Goal: Task Accomplishment & Management: Manage account settings

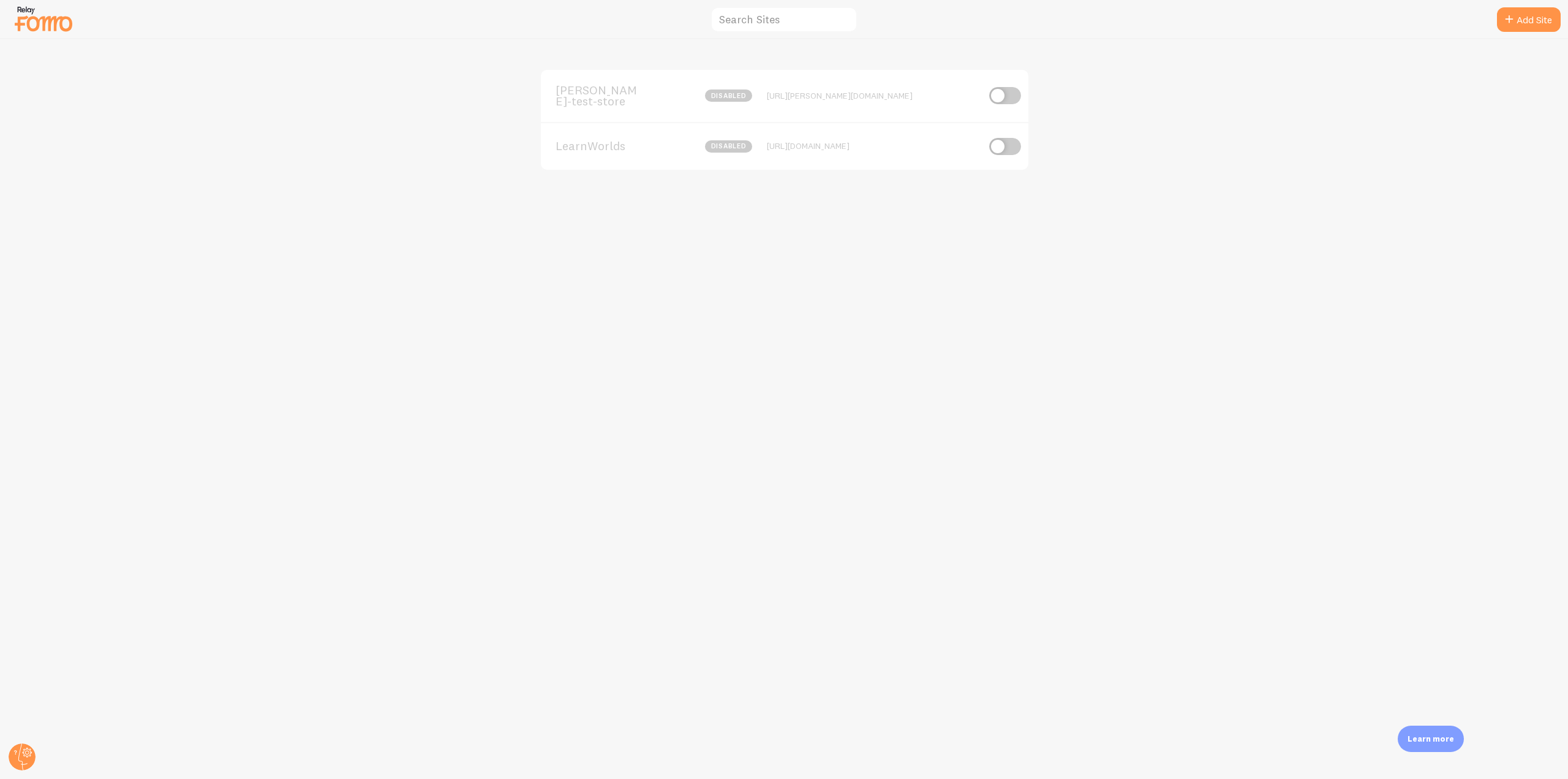
click at [998, 93] on input "checkbox" at bounding box center [1005, 95] width 32 height 17
checkbox input "true"
click at [780, 114] on div "elias-fomo-test-store 69 Impressions - https://elias-fomo-test-store.myshopify.…" at bounding box center [784, 96] width 488 height 52
click at [556, 89] on span "[PERSON_NAME]-test-store" at bounding box center [605, 96] width 99 height 23
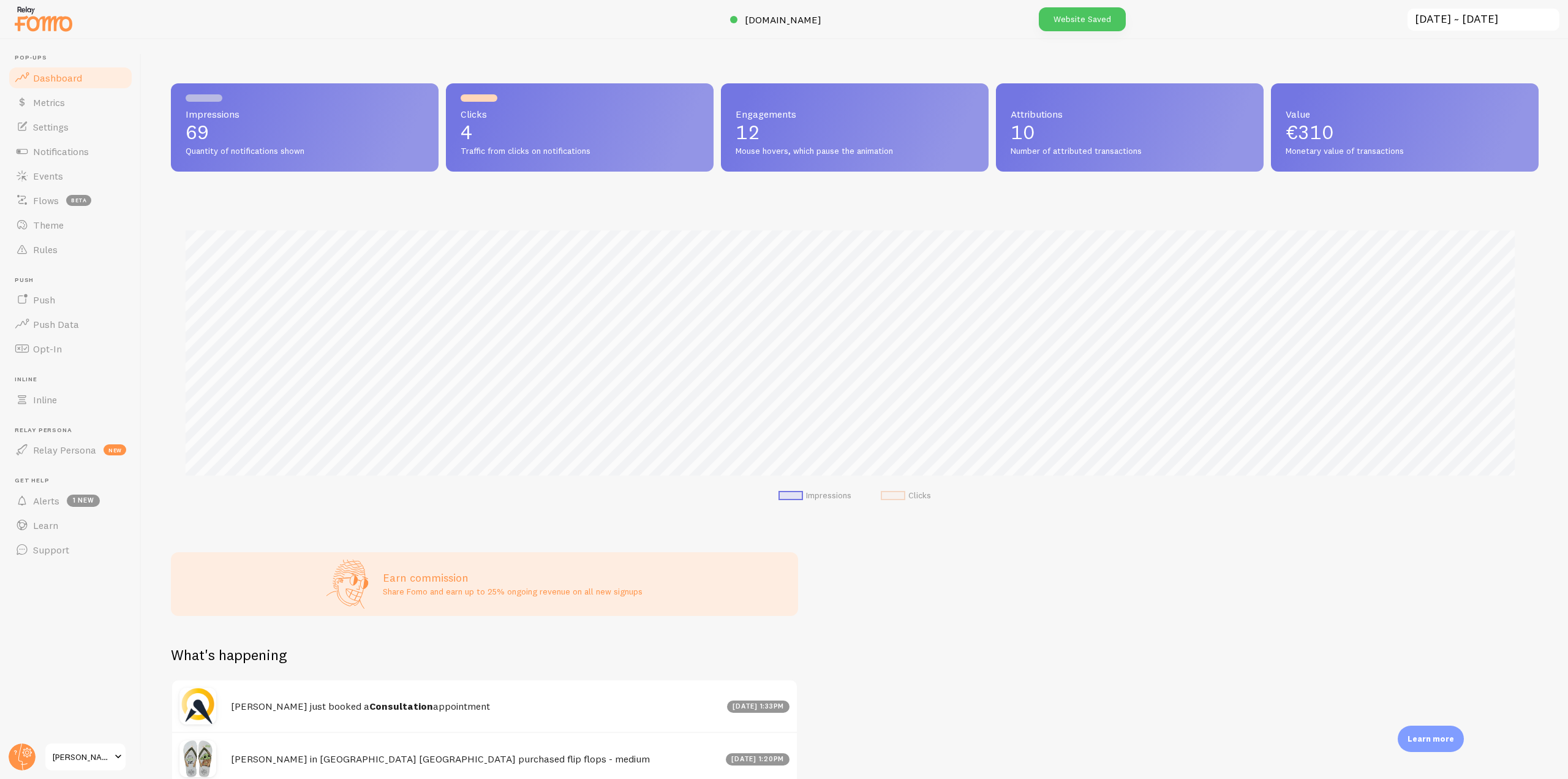
scroll to position [322, 1358]
click at [76, 130] on link "Settings" at bounding box center [71, 126] width 126 height 24
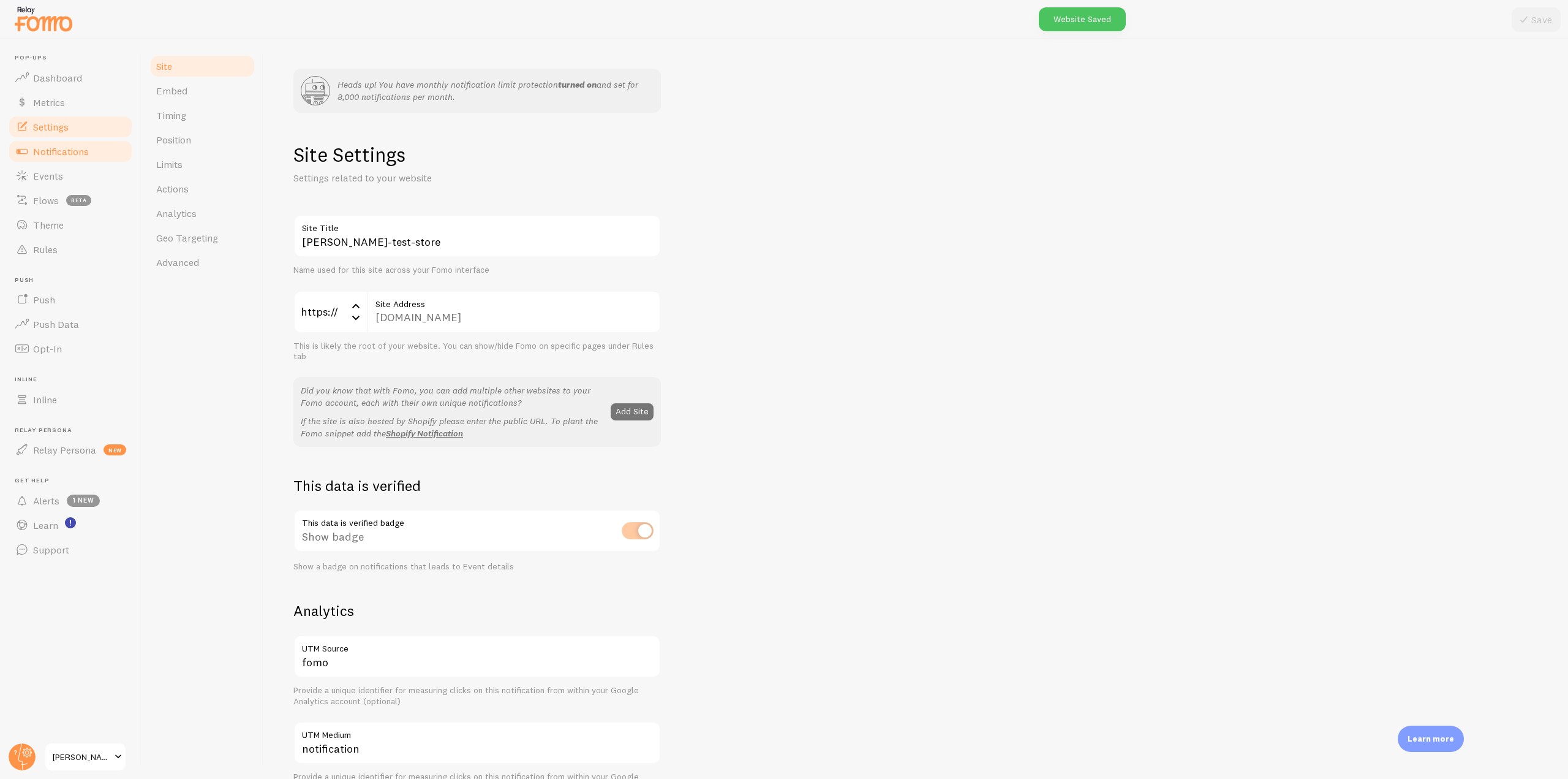
drag, startPoint x: 73, startPoint y: 155, endPoint x: 115, endPoint y: 158, distance: 42.1
click at [71, 155] on span "Notifications" at bounding box center [61, 152] width 56 height 13
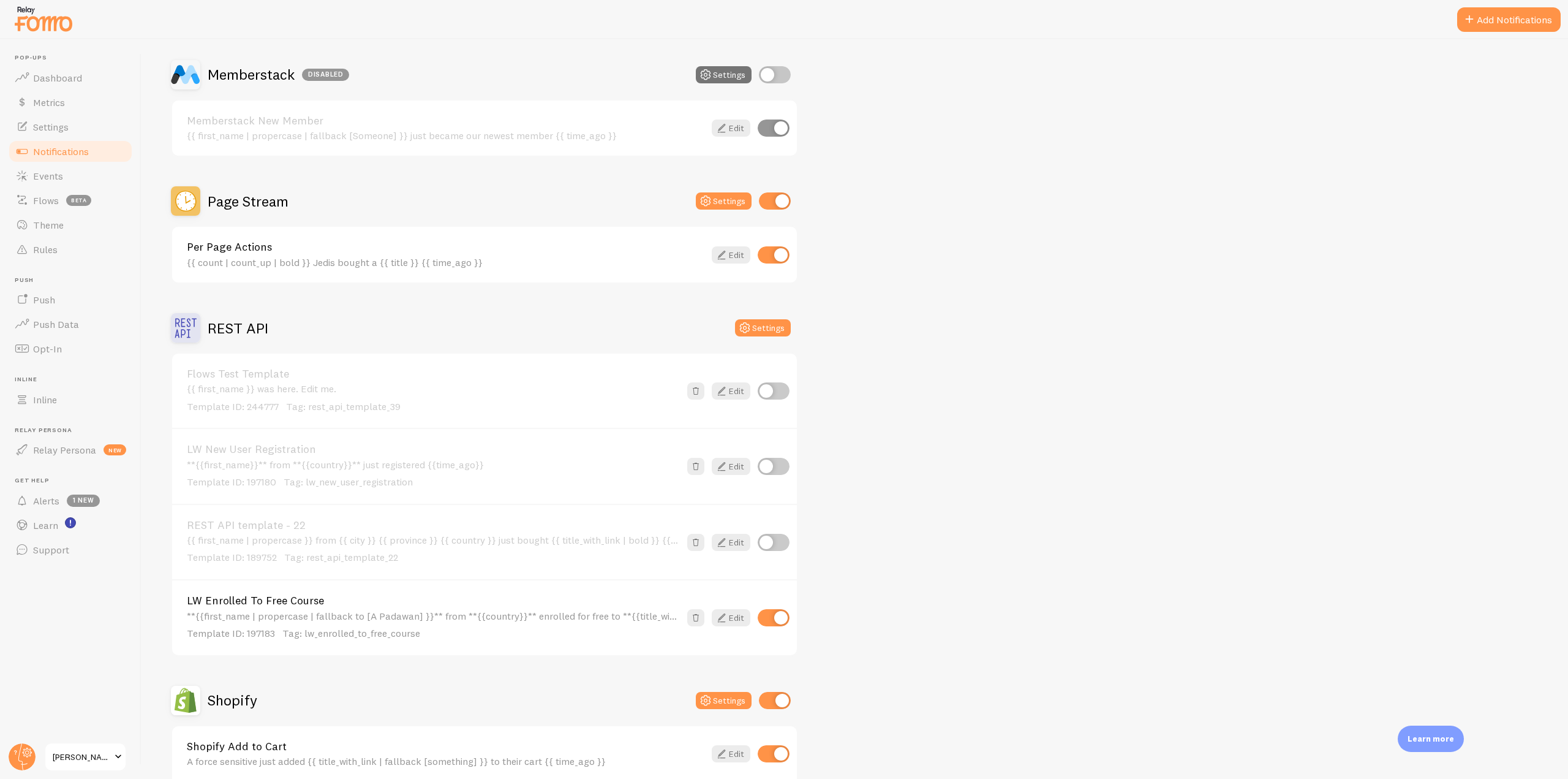
scroll to position [1961, 0]
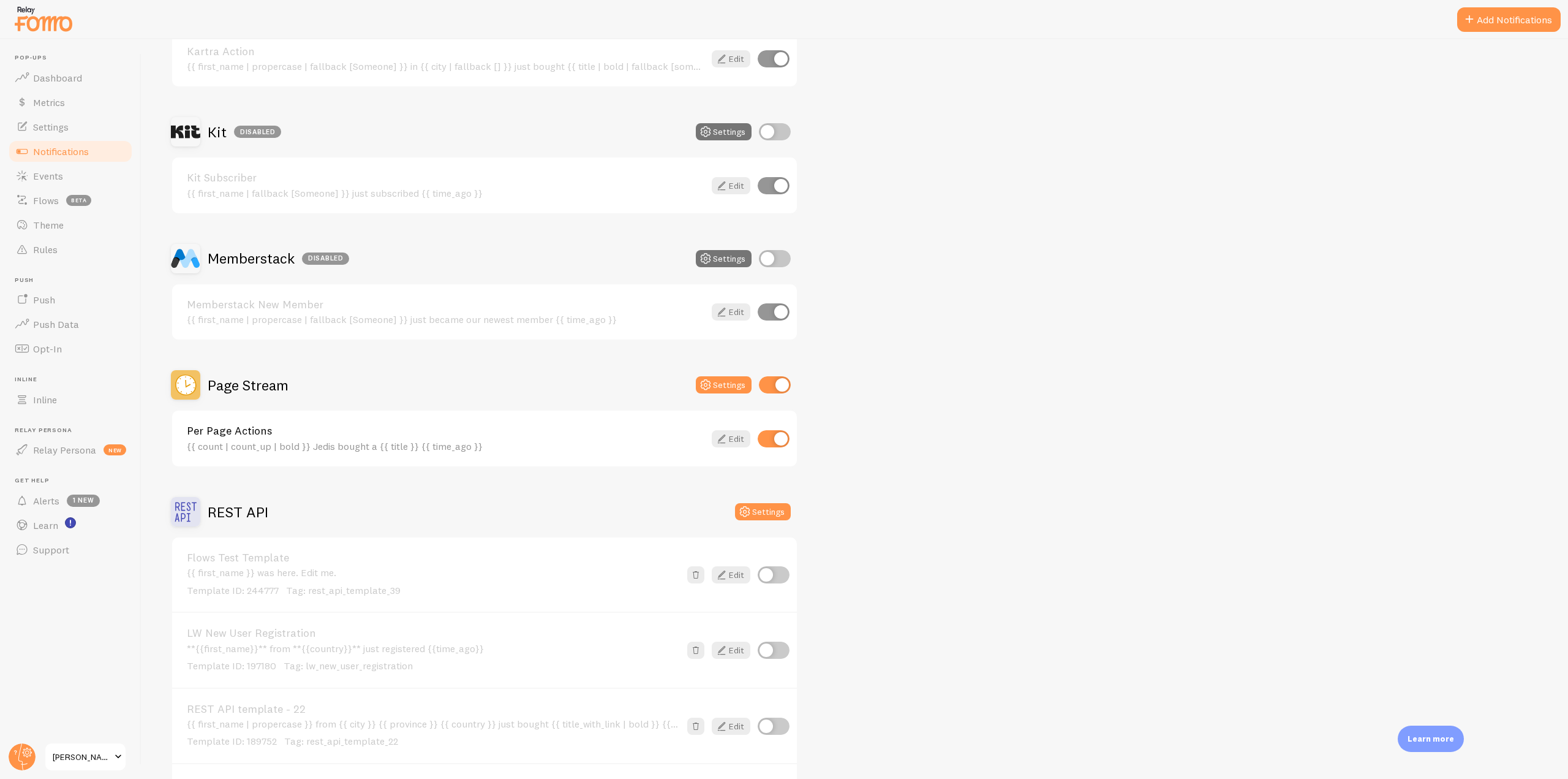
click at [249, 392] on h2 "Page Stream" at bounding box center [248, 385] width 81 height 19
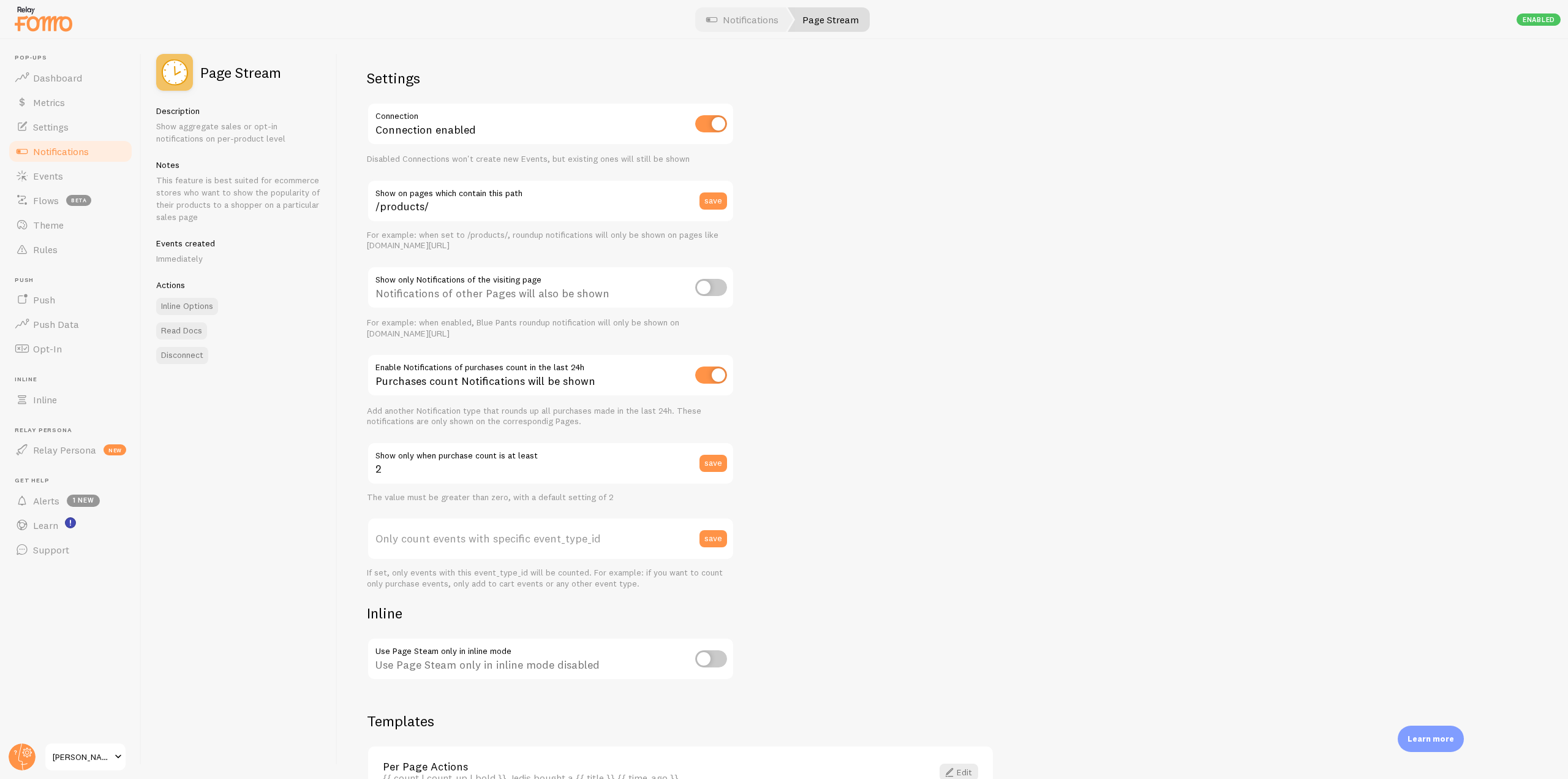
drag, startPoint x: 721, startPoint y: 374, endPoint x: 724, endPoint y: 385, distance: 11.4
click at [722, 374] on input "checkbox" at bounding box center [710, 374] width 32 height 17
checkbox input "false"
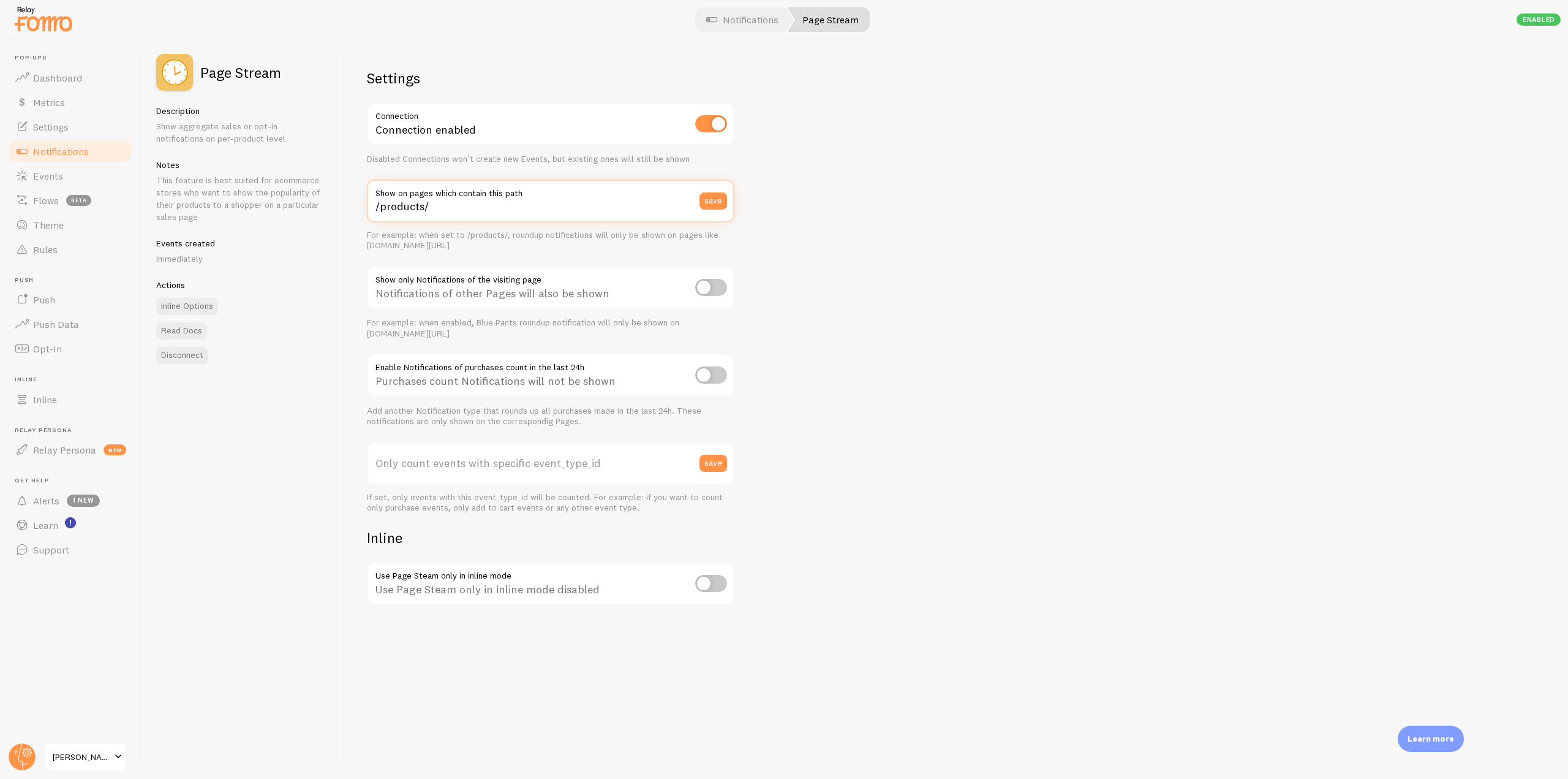
drag, startPoint x: 462, startPoint y: 209, endPoint x: 373, endPoint y: 208, distance: 89.0
click at [373, 208] on input "/products/" at bounding box center [550, 201] width 367 height 43
click at [506, 215] on input "/products/" at bounding box center [550, 201] width 367 height 43
click at [492, 455] on label "Only count events with specific event_type_id" at bounding box center [550, 463] width 367 height 43
click at [492, 455] on input "Only count events with specific event_type_id" at bounding box center [550, 463] width 367 height 43
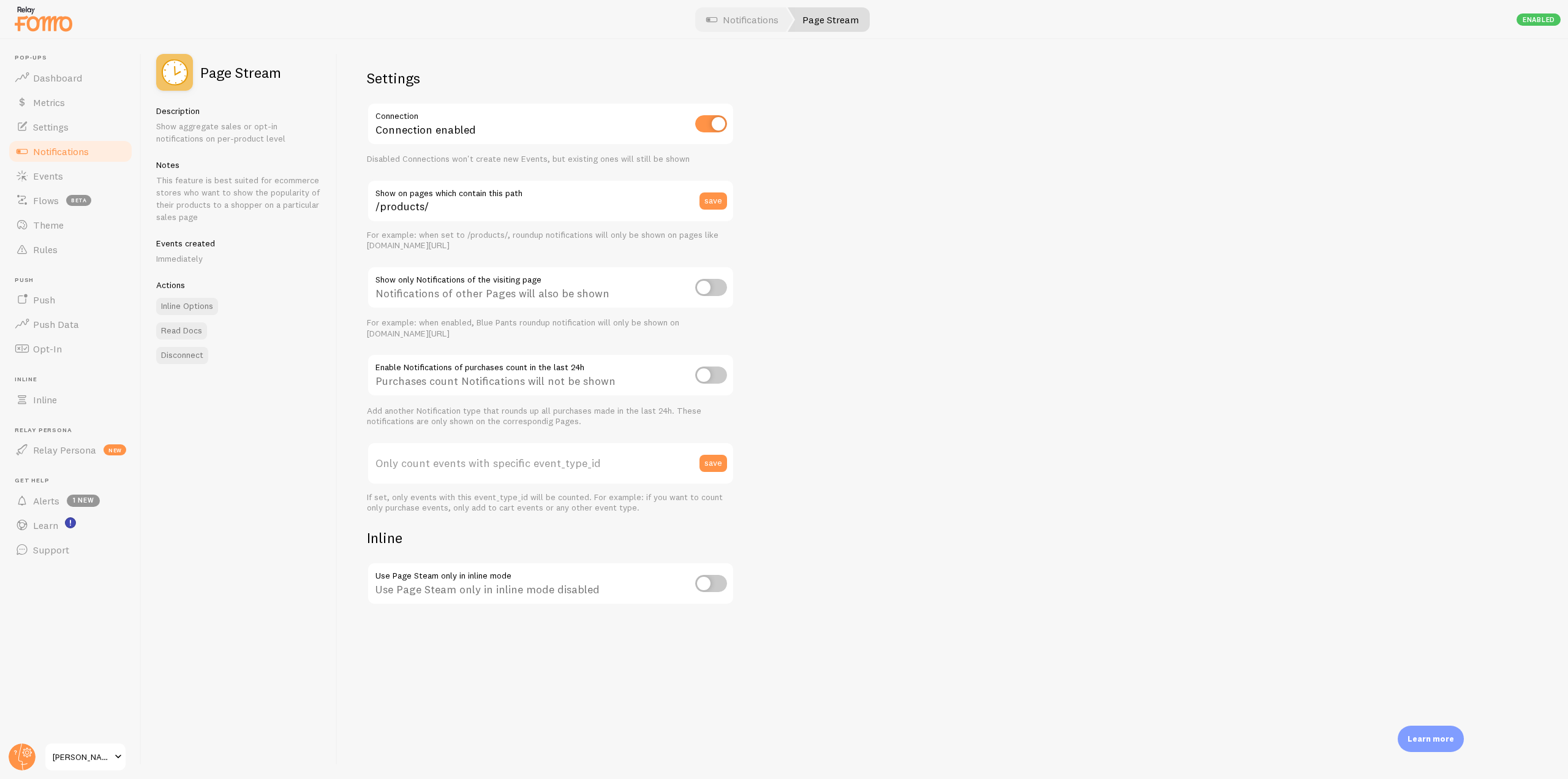
click at [447, 469] on label "Only count events with specific event_type_id" at bounding box center [550, 463] width 367 height 43
click at [447, 469] on input "Only count events with specific event_type_id" at bounding box center [550, 463] width 367 height 43
click at [721, 294] on input "checkbox" at bounding box center [710, 287] width 32 height 17
checkbox input "true"
drag, startPoint x: 389, startPoint y: 292, endPoint x: 632, endPoint y: 299, distance: 243.1
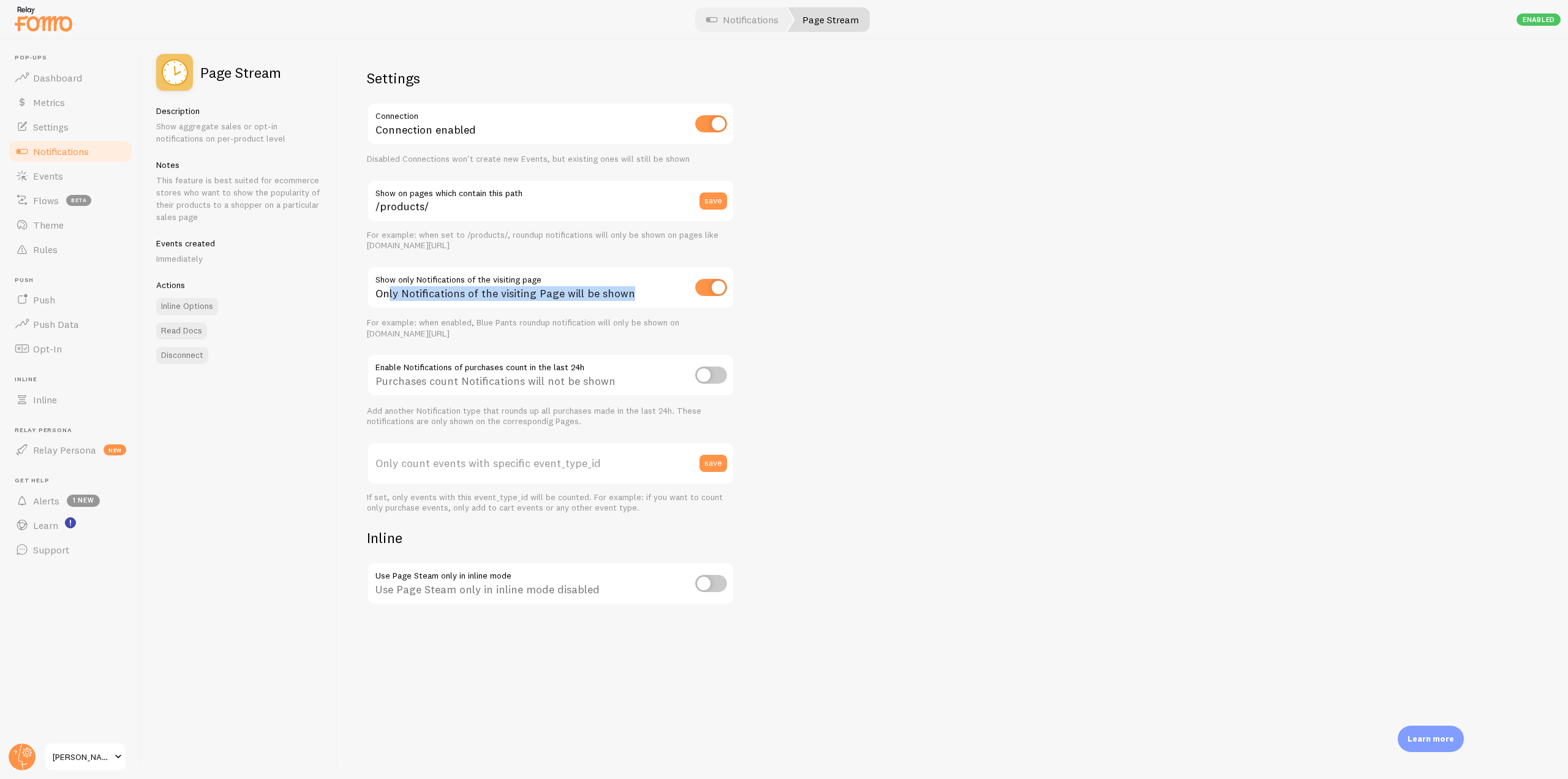
click at [632, 299] on div "Only Notifications of the visiting Page will be shown" at bounding box center [550, 288] width 367 height 44
click at [628, 286] on div "Only Notifications of the visiting Page will be shown" at bounding box center [550, 288] width 367 height 44
drag, startPoint x: 630, startPoint y: 293, endPoint x: 367, endPoint y: 289, distance: 263.0
click at [367, 289] on div "Only Notifications of the visiting Page will be shown" at bounding box center [550, 288] width 367 height 44
click at [54, 83] on span "Dashboard" at bounding box center [58, 78] width 49 height 13
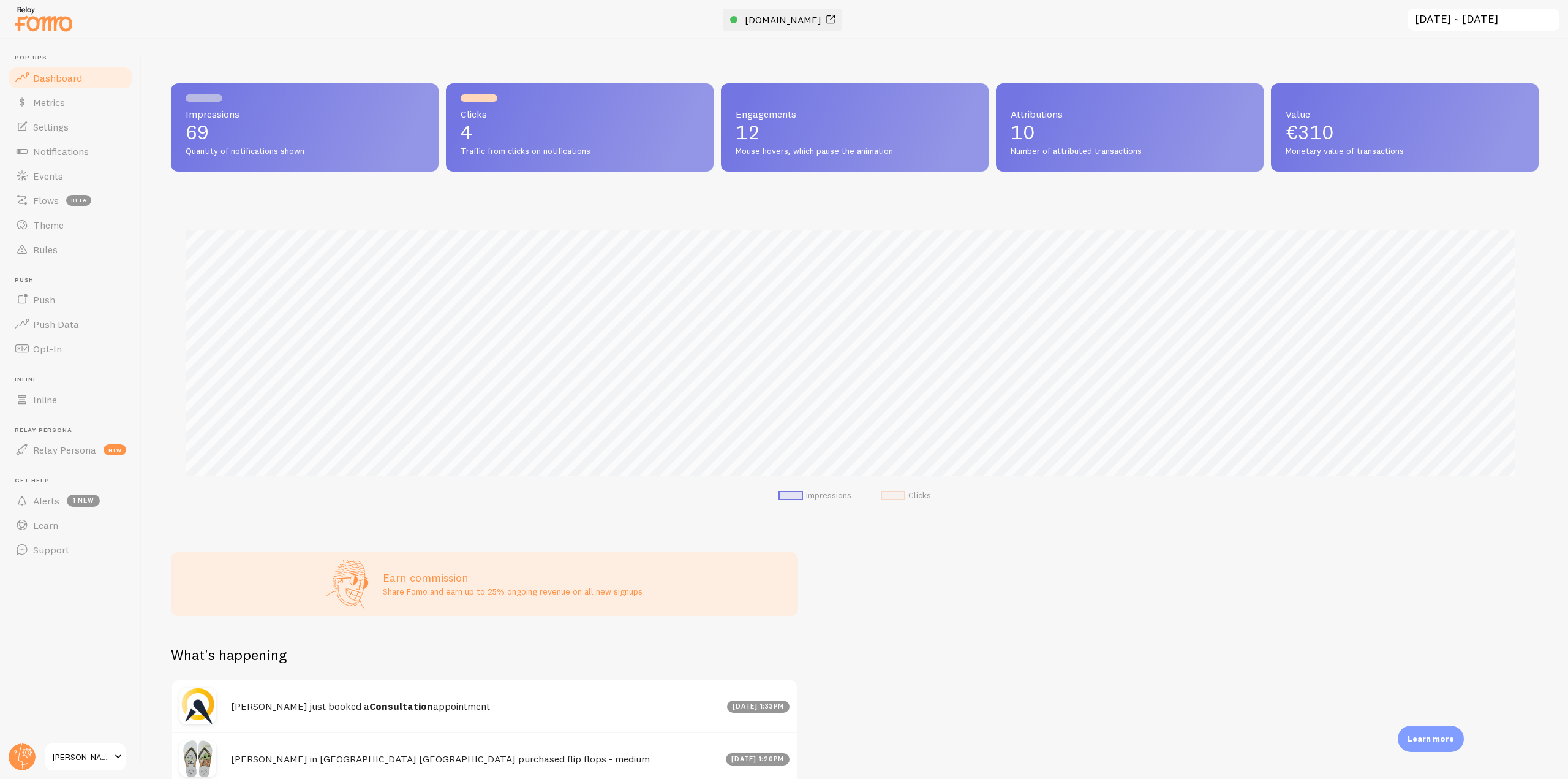
click at [757, 26] on link "elias-fomo-test-store.myshopify.com" at bounding box center [784, 19] width 108 height 14
click at [58, 156] on span "Notifications" at bounding box center [61, 152] width 56 height 13
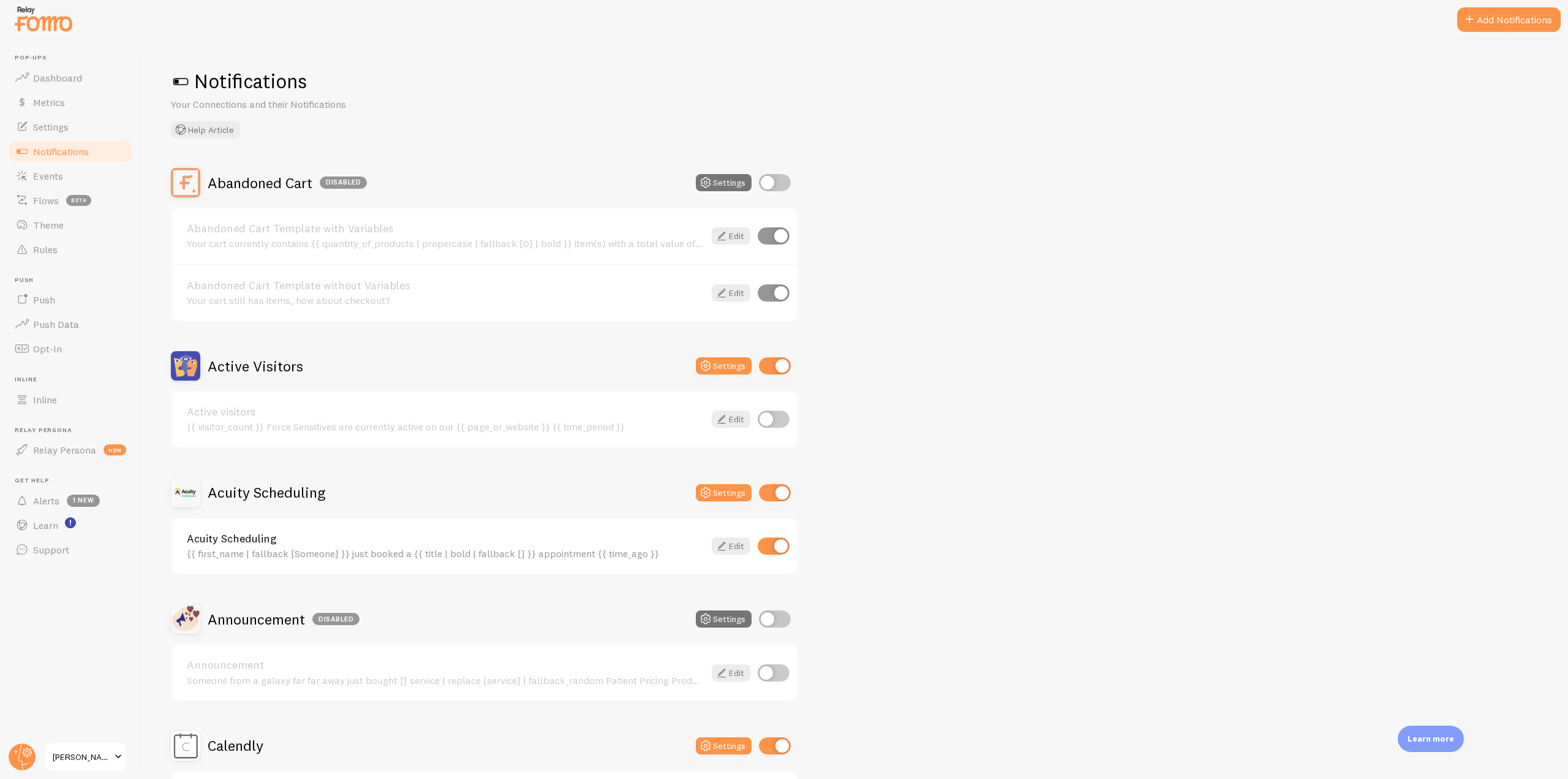
click at [766, 368] on input "checkbox" at bounding box center [774, 365] width 32 height 17
checkbox input "false"
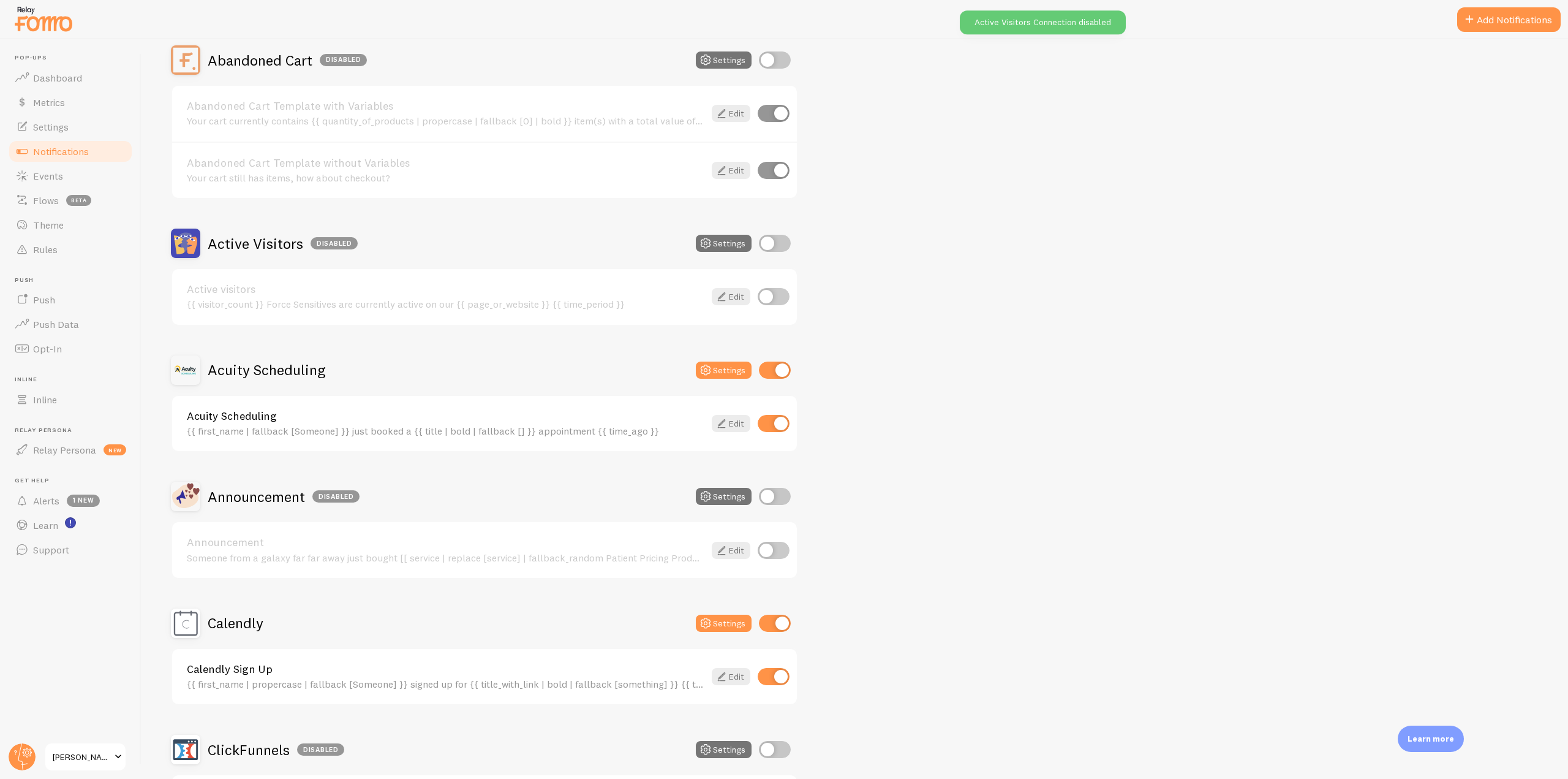
scroll to position [184, 0]
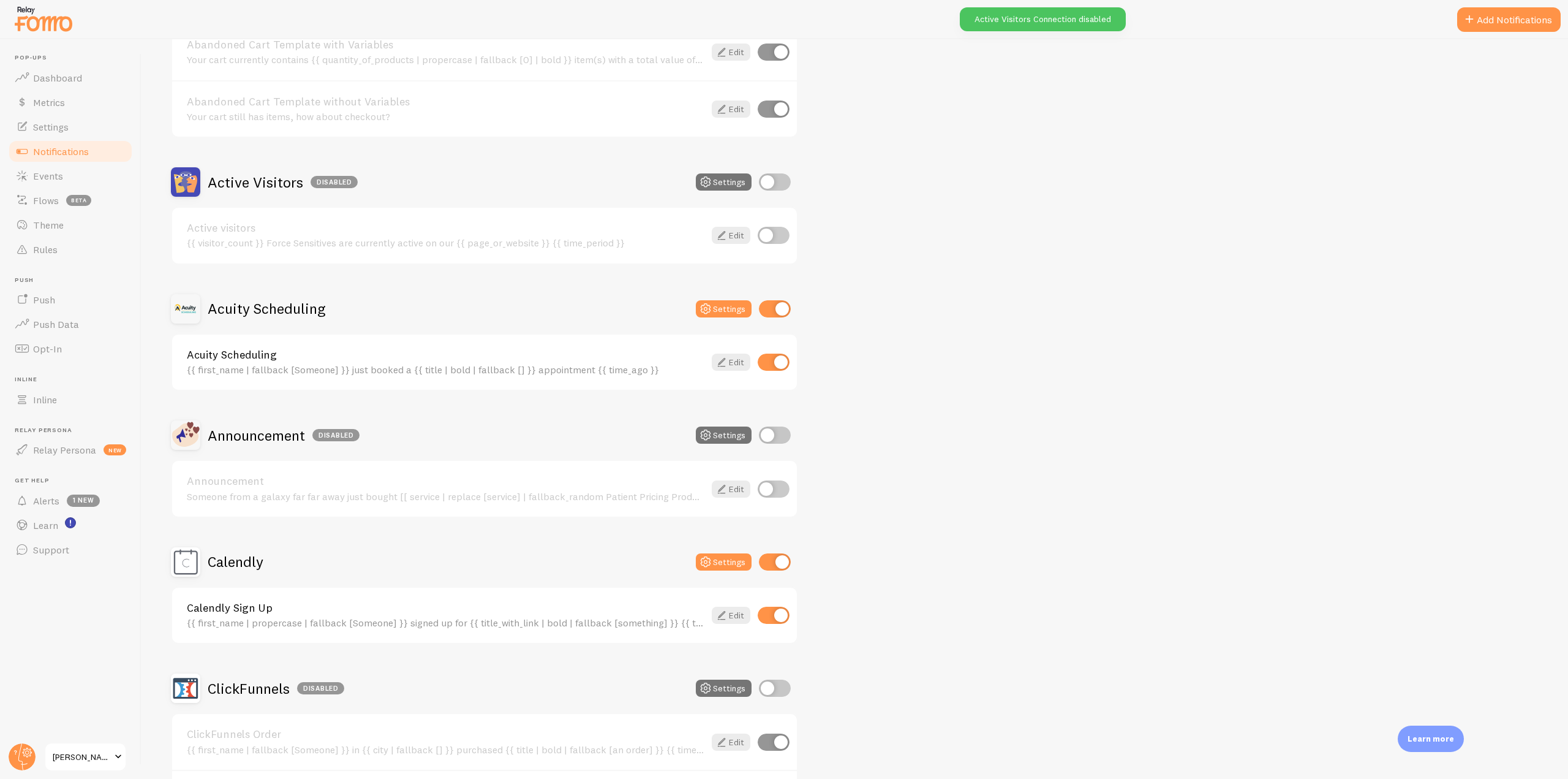
click at [787, 302] on input "checkbox" at bounding box center [774, 308] width 32 height 17
checkbox input "false"
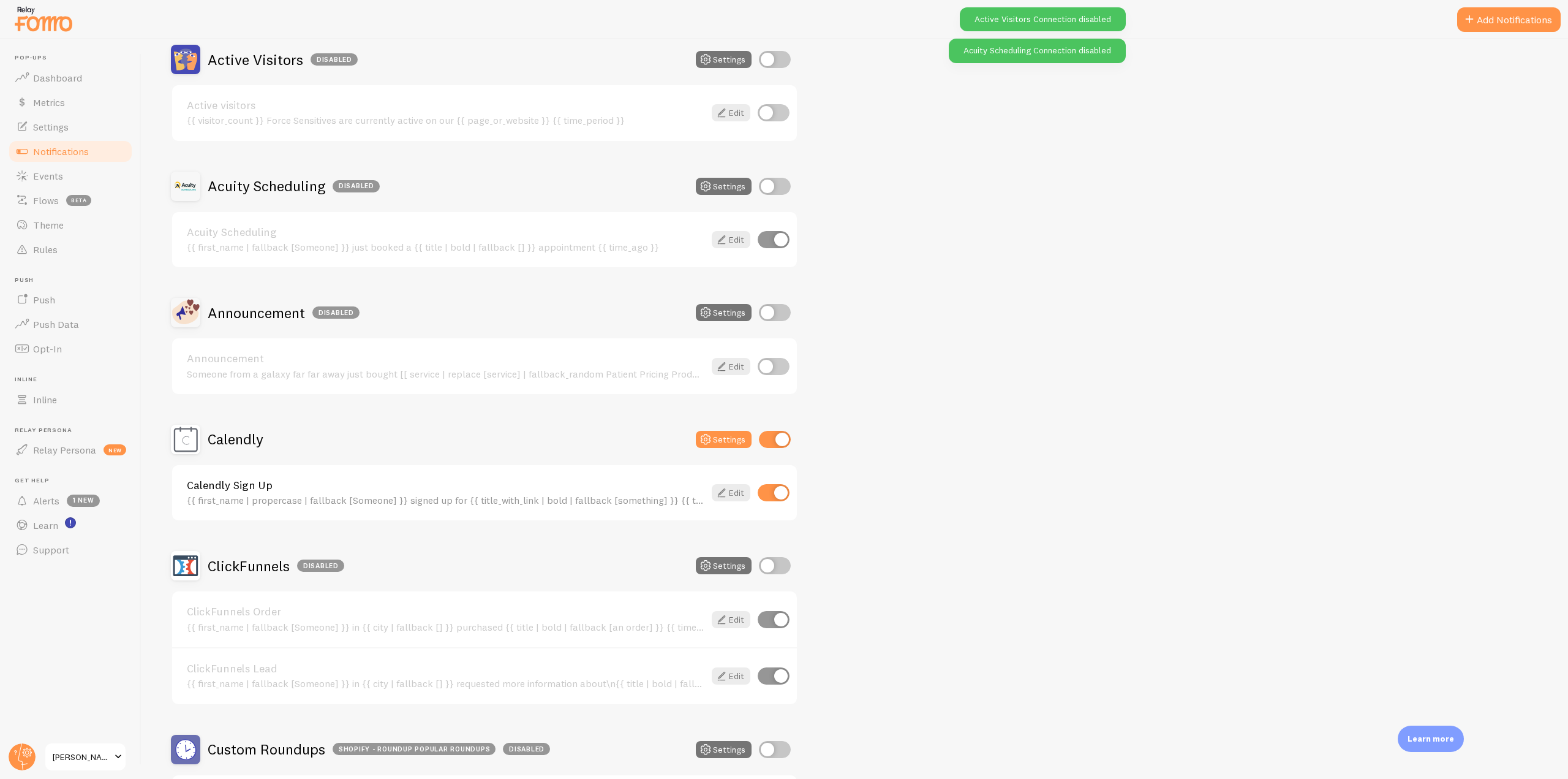
scroll to position [368, 0]
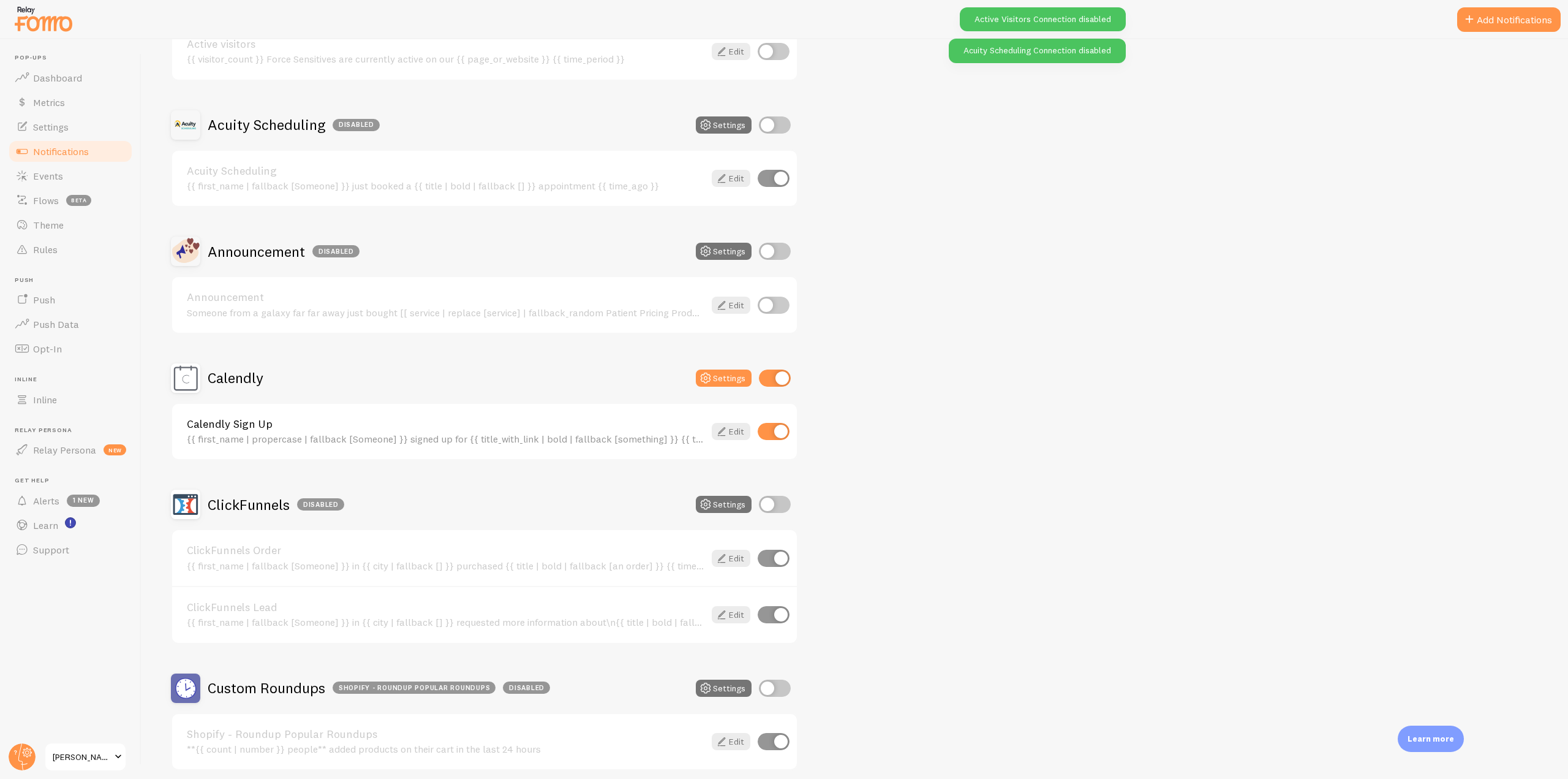
click at [780, 378] on input "checkbox" at bounding box center [774, 378] width 32 height 17
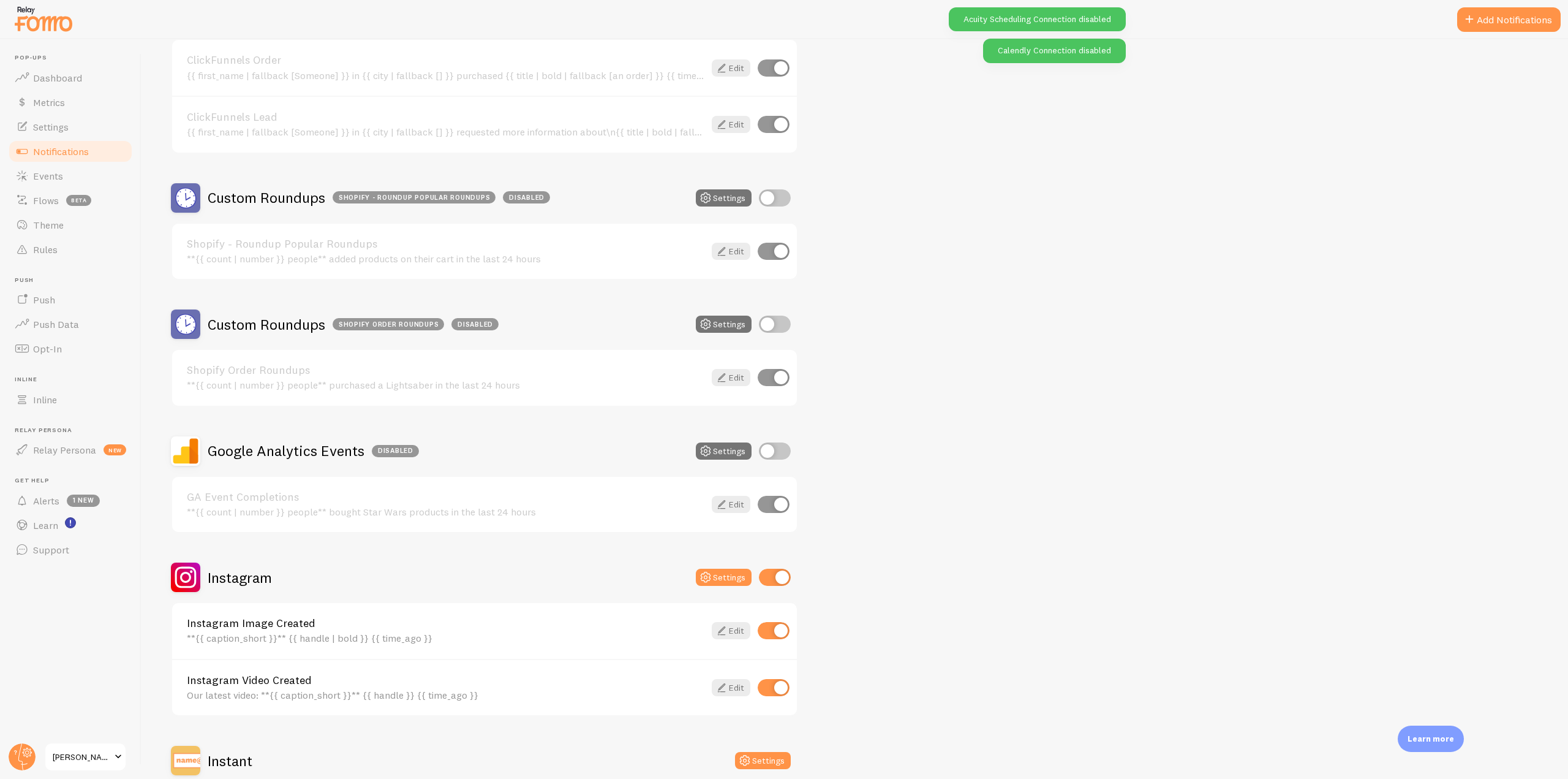
scroll to position [552, 0]
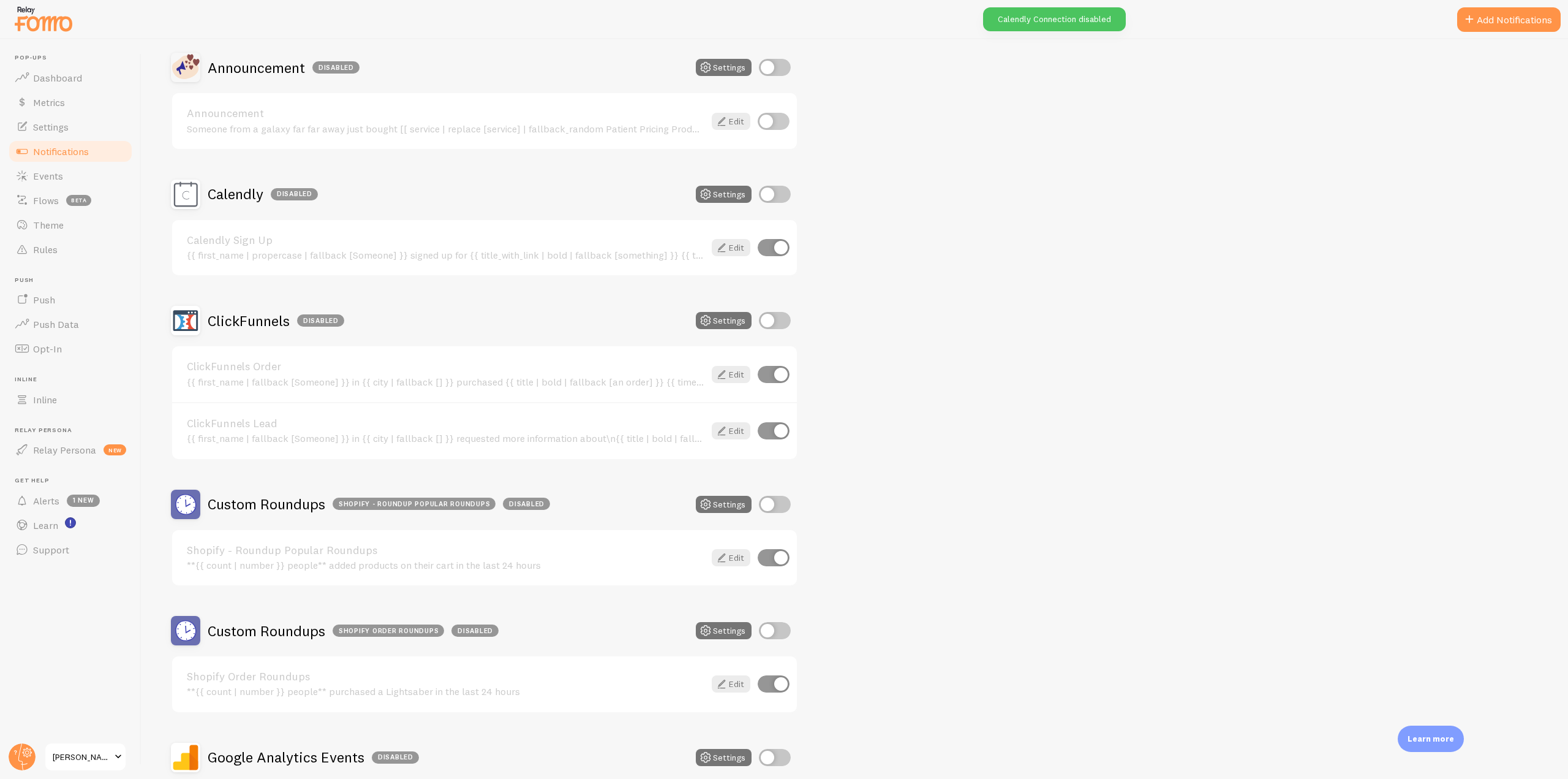
click at [782, 199] on input "checkbox" at bounding box center [774, 193] width 32 height 17
checkbox input "true"
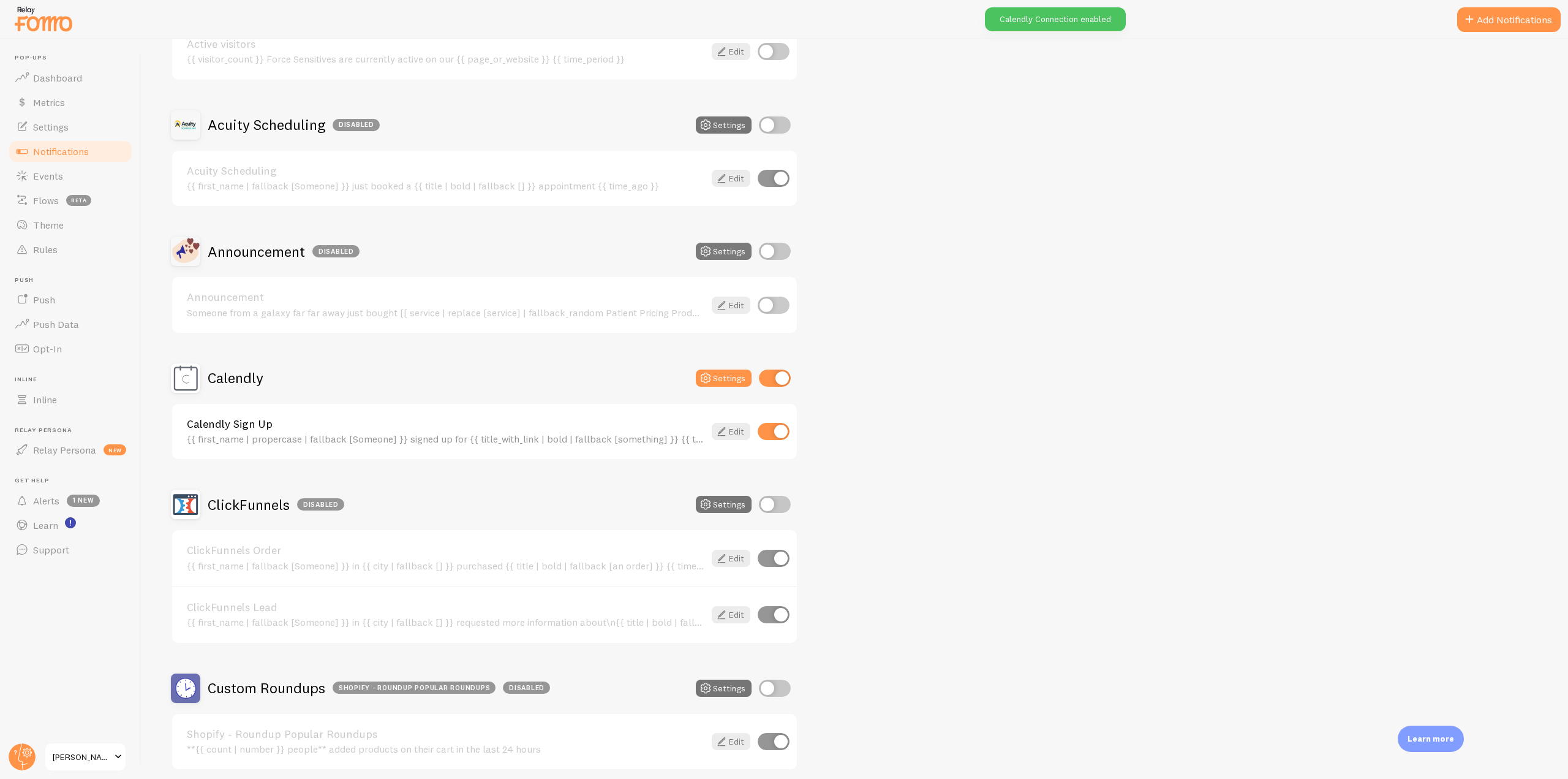
scroll to position [245, 0]
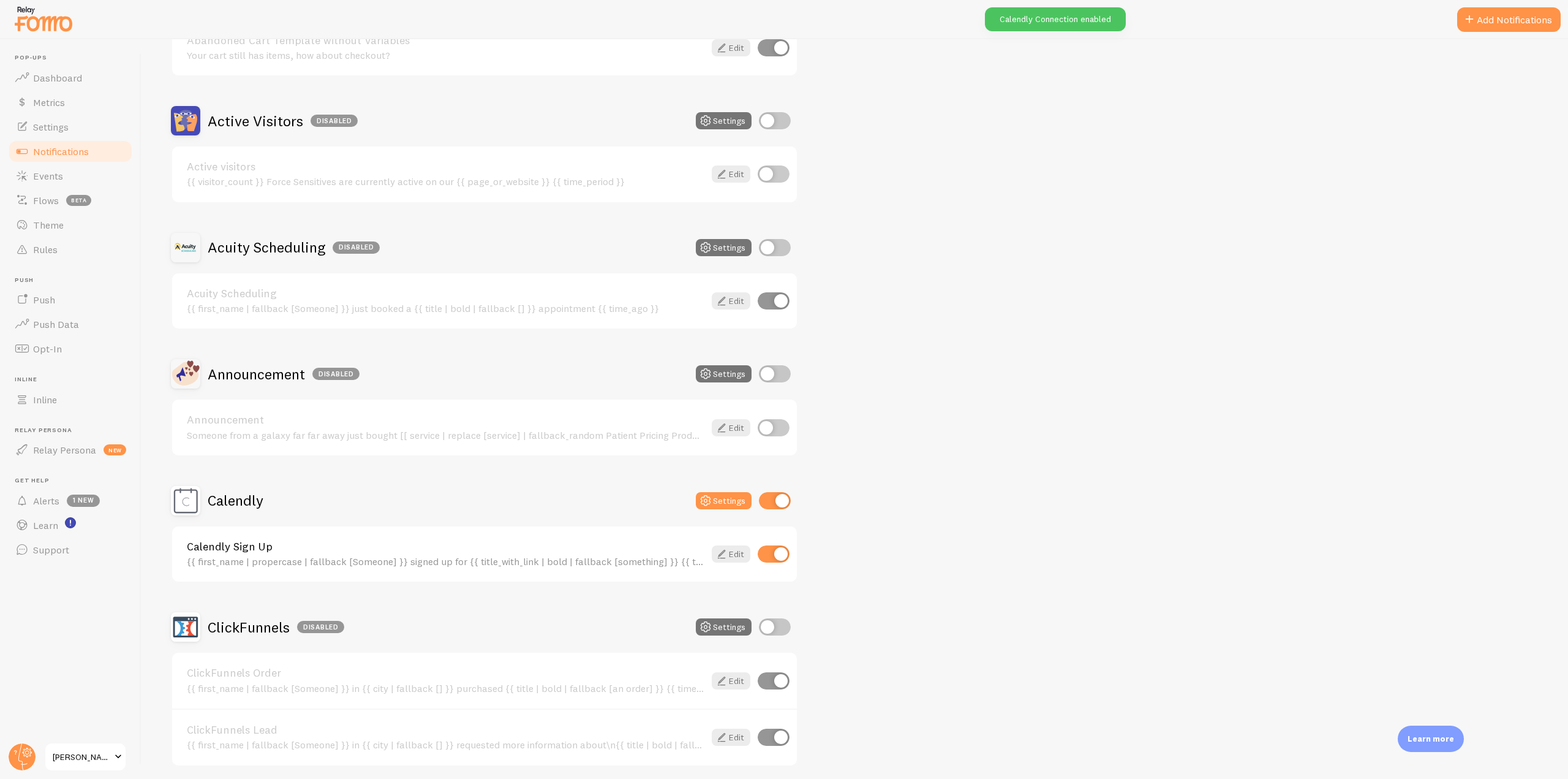
click at [788, 254] on input "checkbox" at bounding box center [774, 247] width 32 height 17
checkbox input "true"
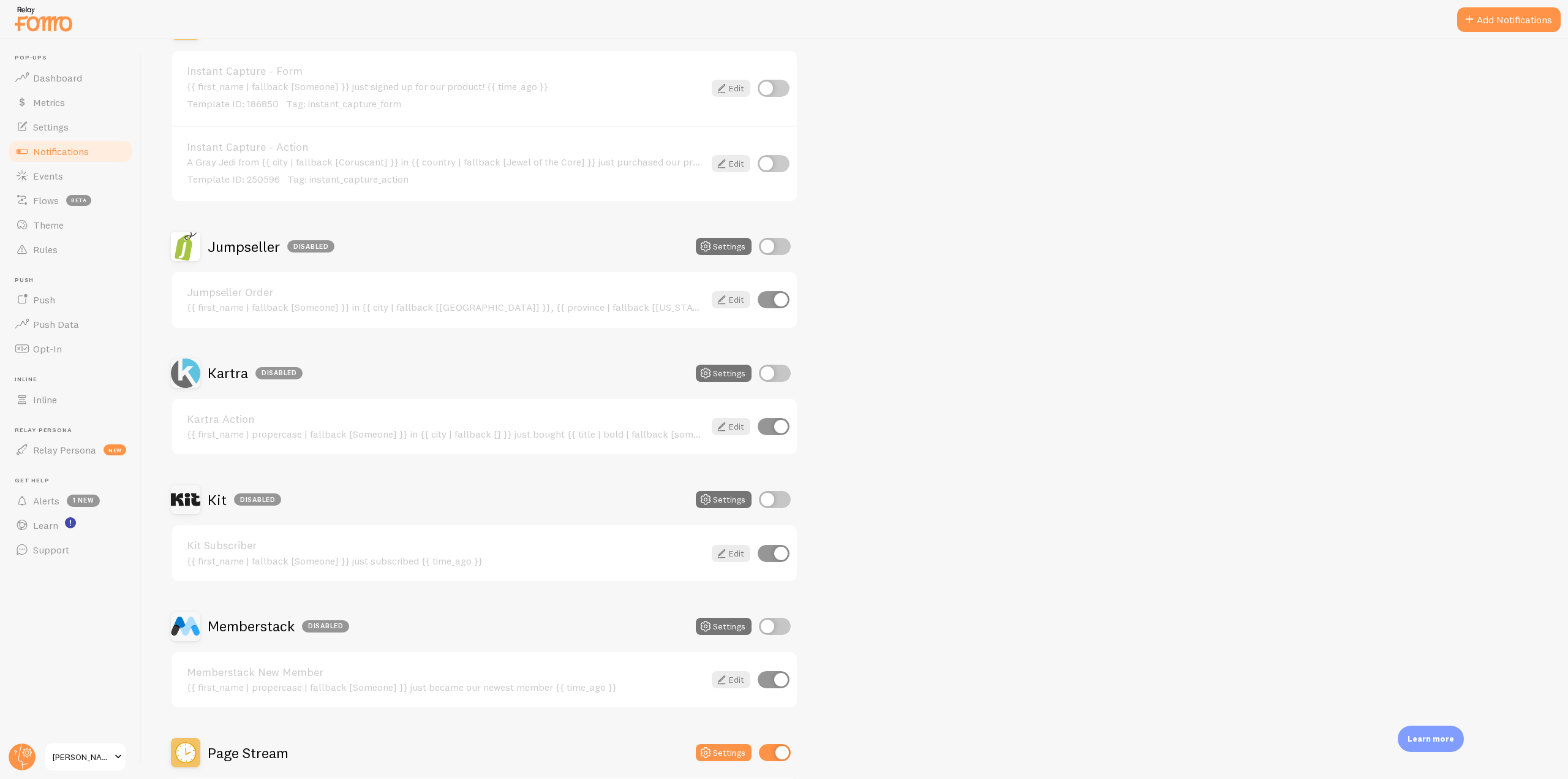
scroll to position [1838, 0]
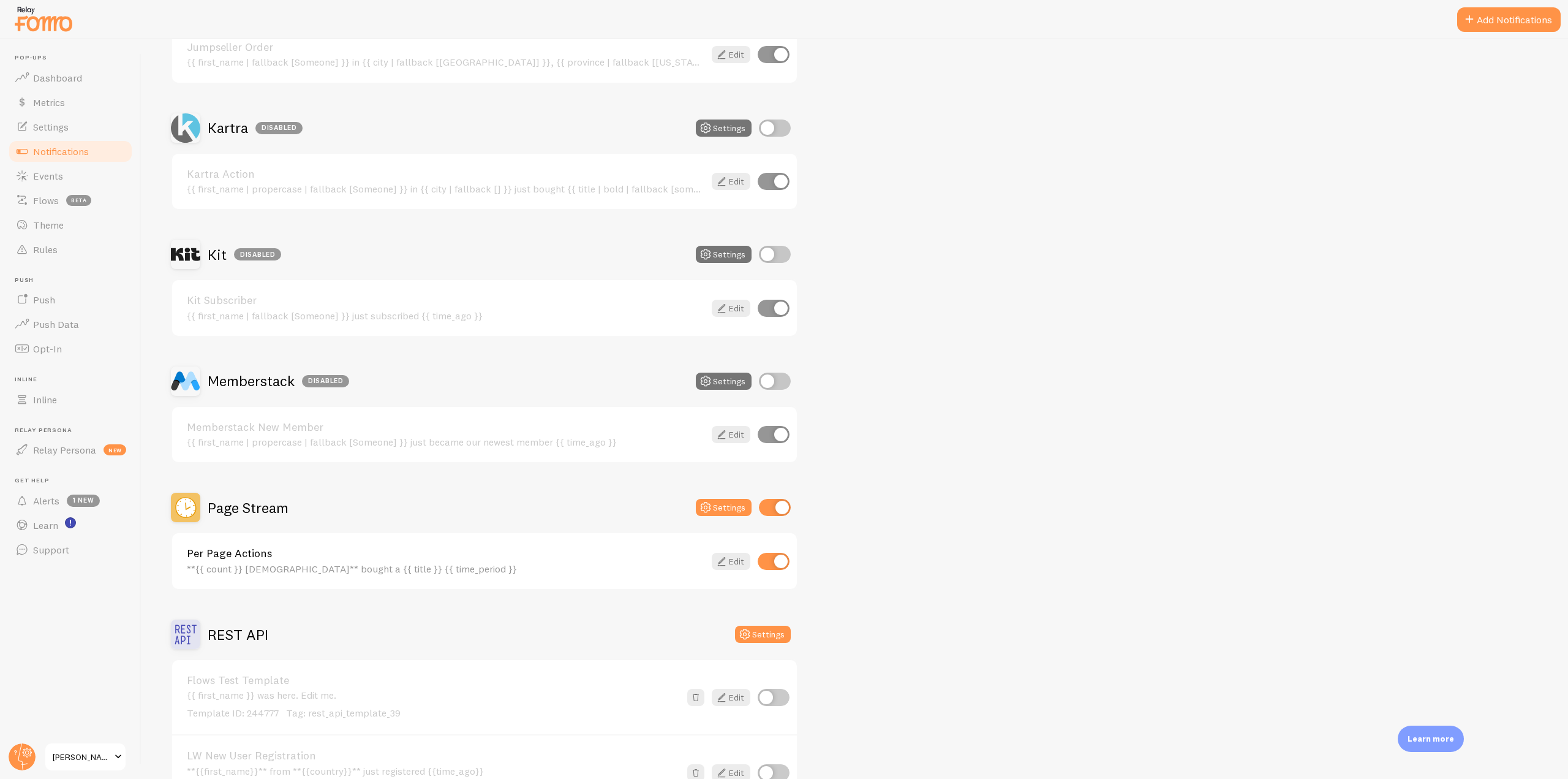
click at [239, 515] on h2 "Page Stream" at bounding box center [248, 507] width 81 height 19
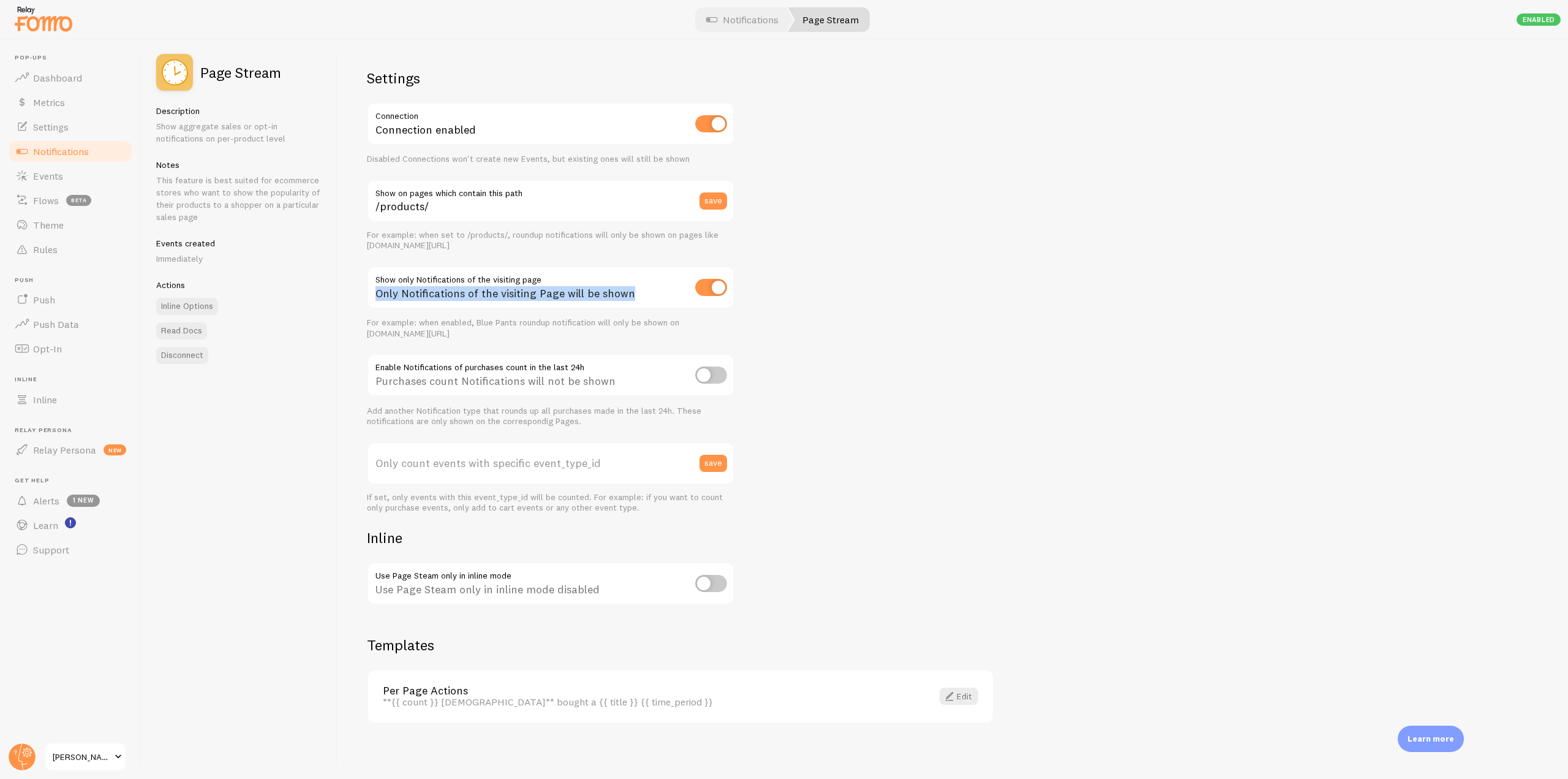
drag, startPoint x: 650, startPoint y: 286, endPoint x: 391, endPoint y: 277, distance: 259.2
click at [359, 295] on div "Settings Connection Connection enabled Disabled Connections won't create new Ev…" at bounding box center [953, 409] width 1231 height 740
click at [61, 152] on span "Notifications" at bounding box center [61, 152] width 56 height 13
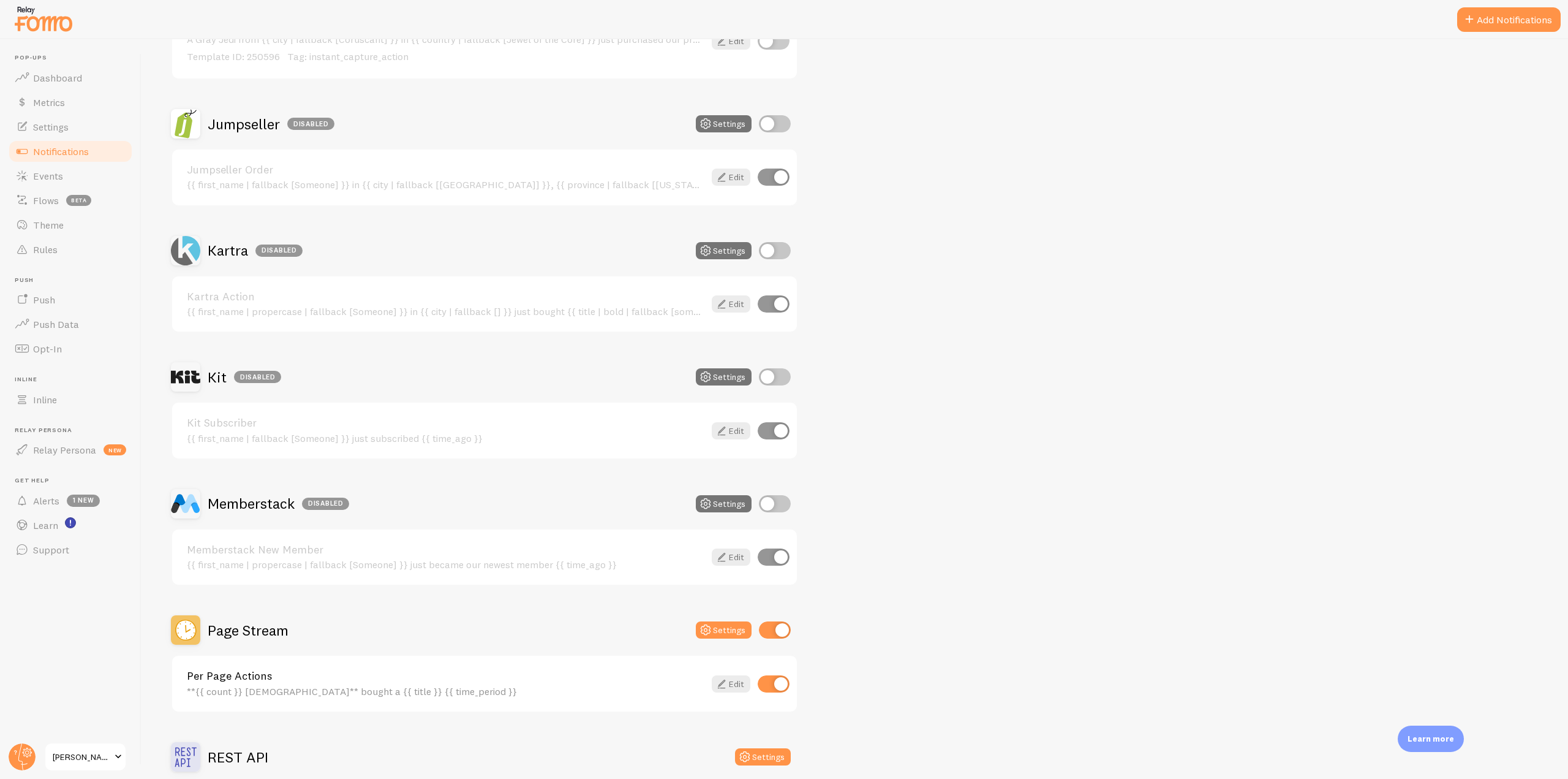
scroll to position [1899, 0]
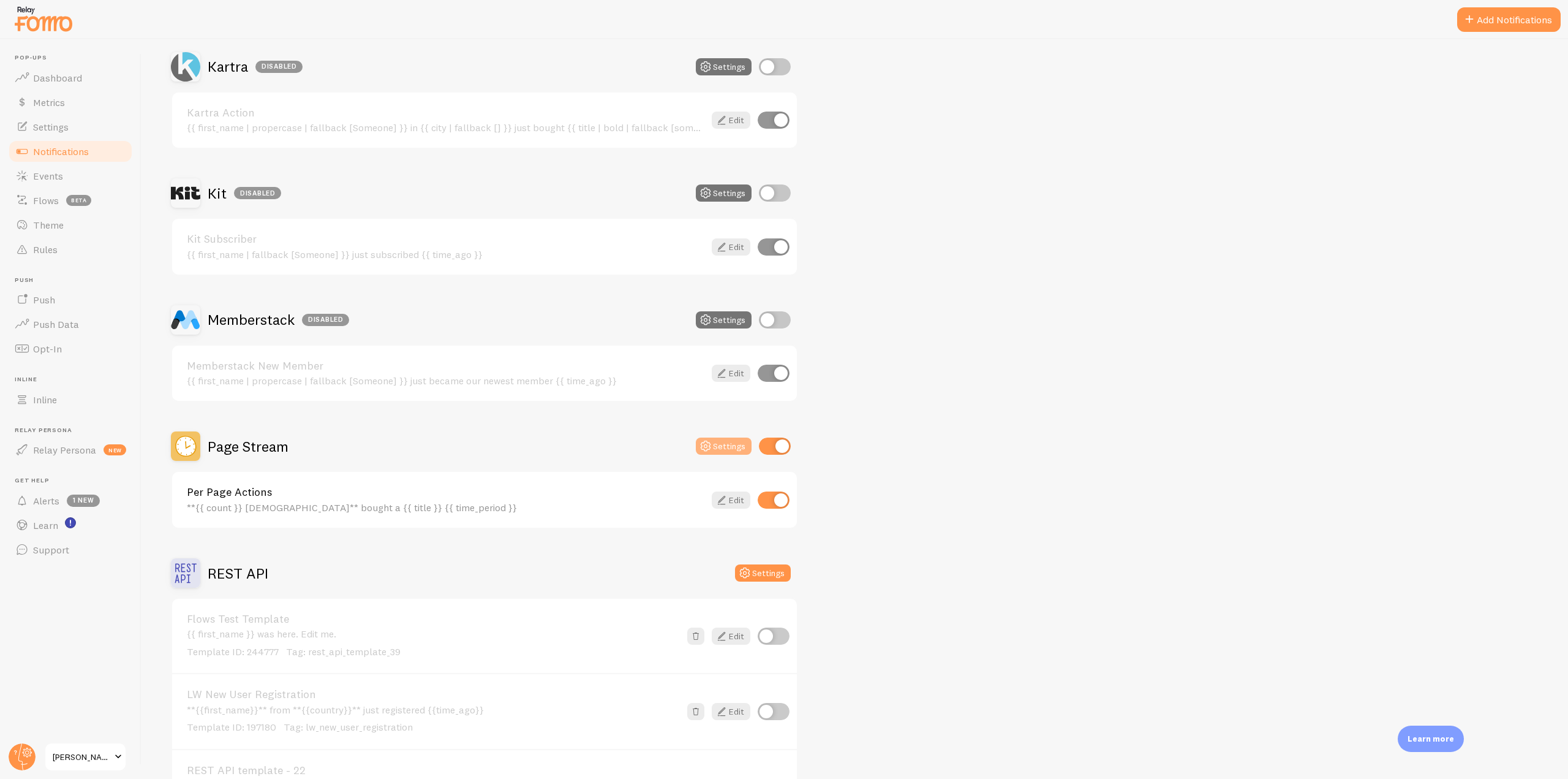
click at [720, 448] on button "Settings" at bounding box center [723, 446] width 56 height 17
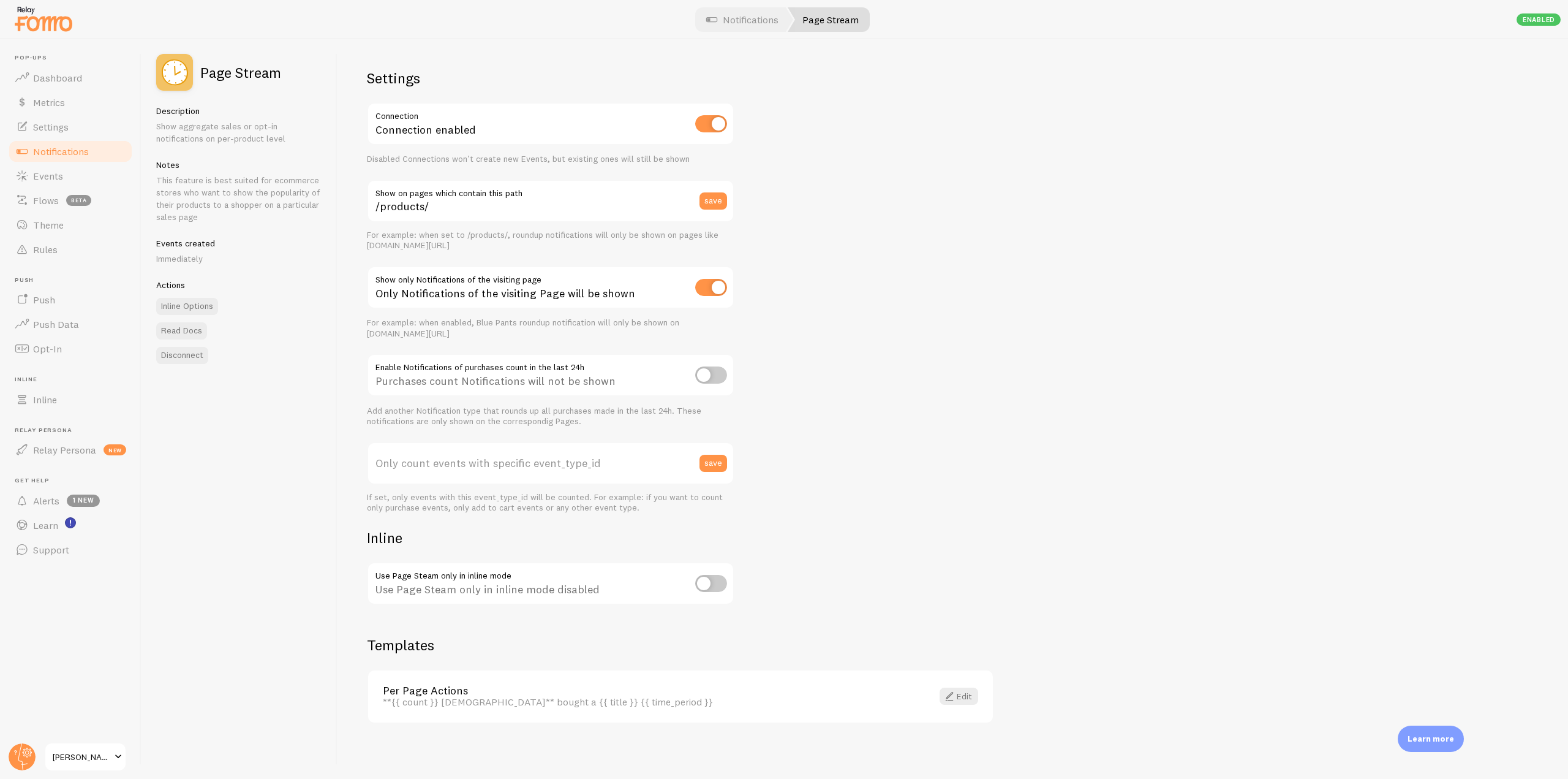
click at [69, 143] on link "Notifications" at bounding box center [71, 151] width 126 height 24
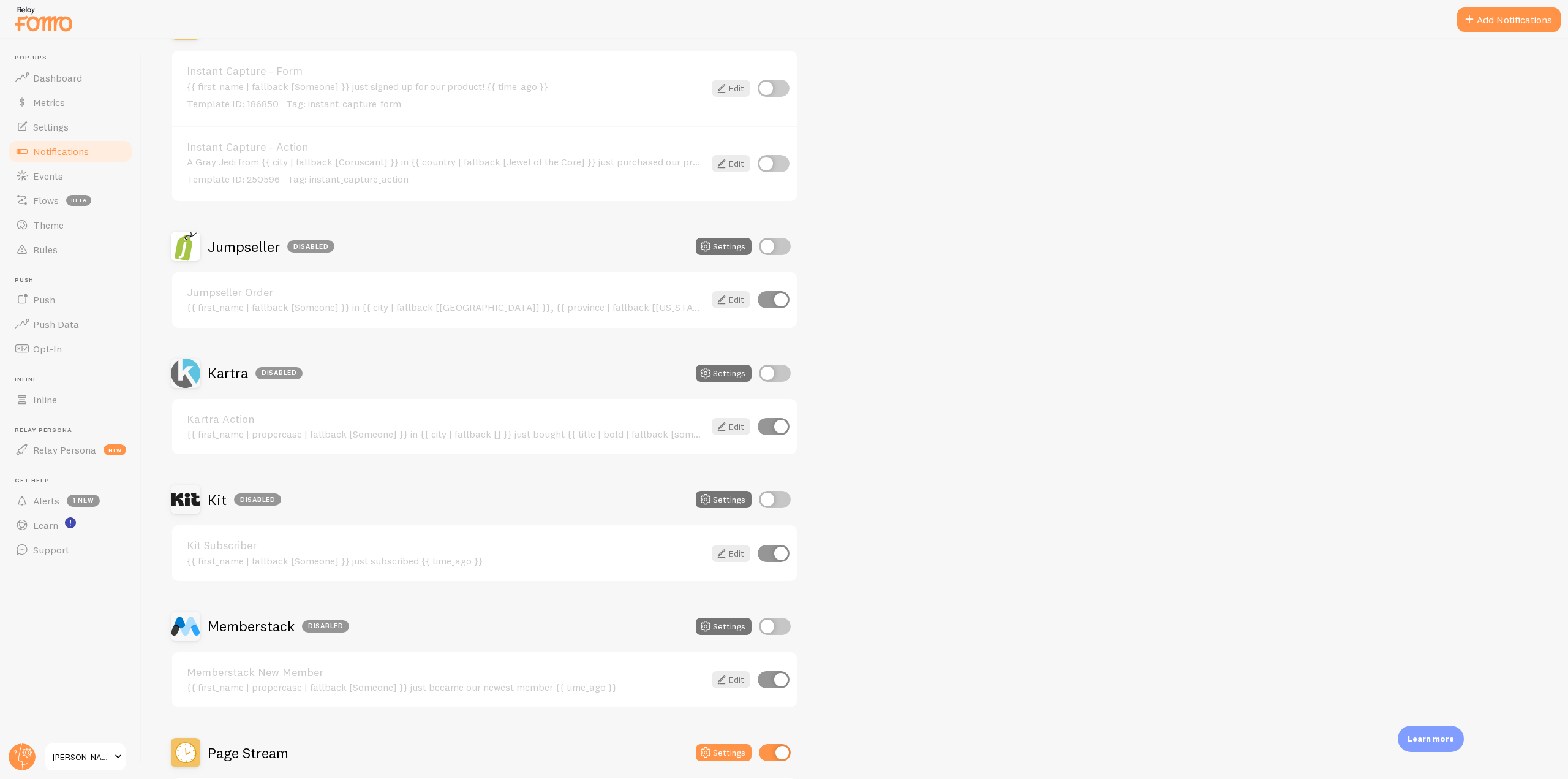
scroll to position [1838, 0]
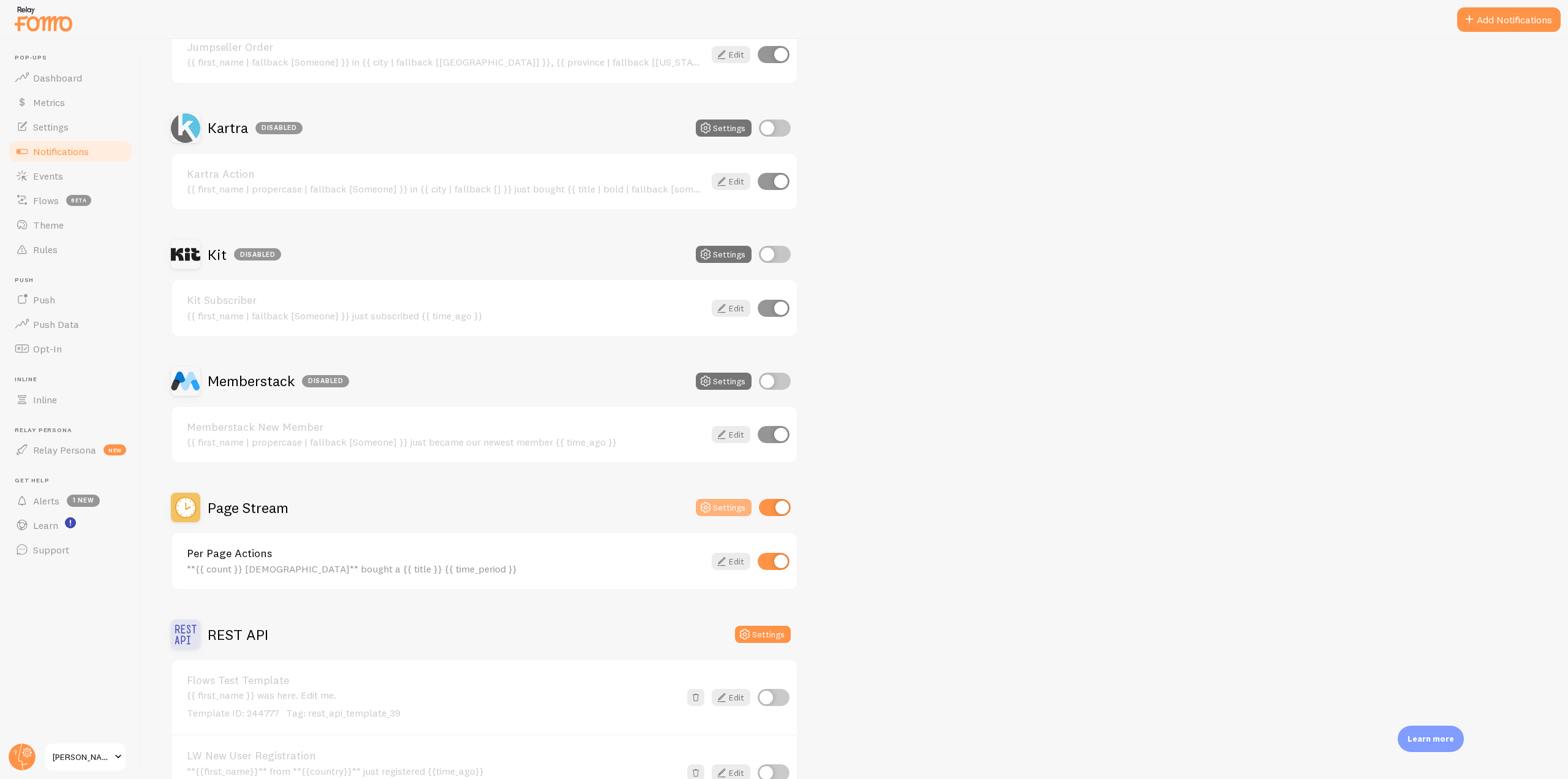
click at [730, 512] on button "Settings" at bounding box center [723, 507] width 56 height 17
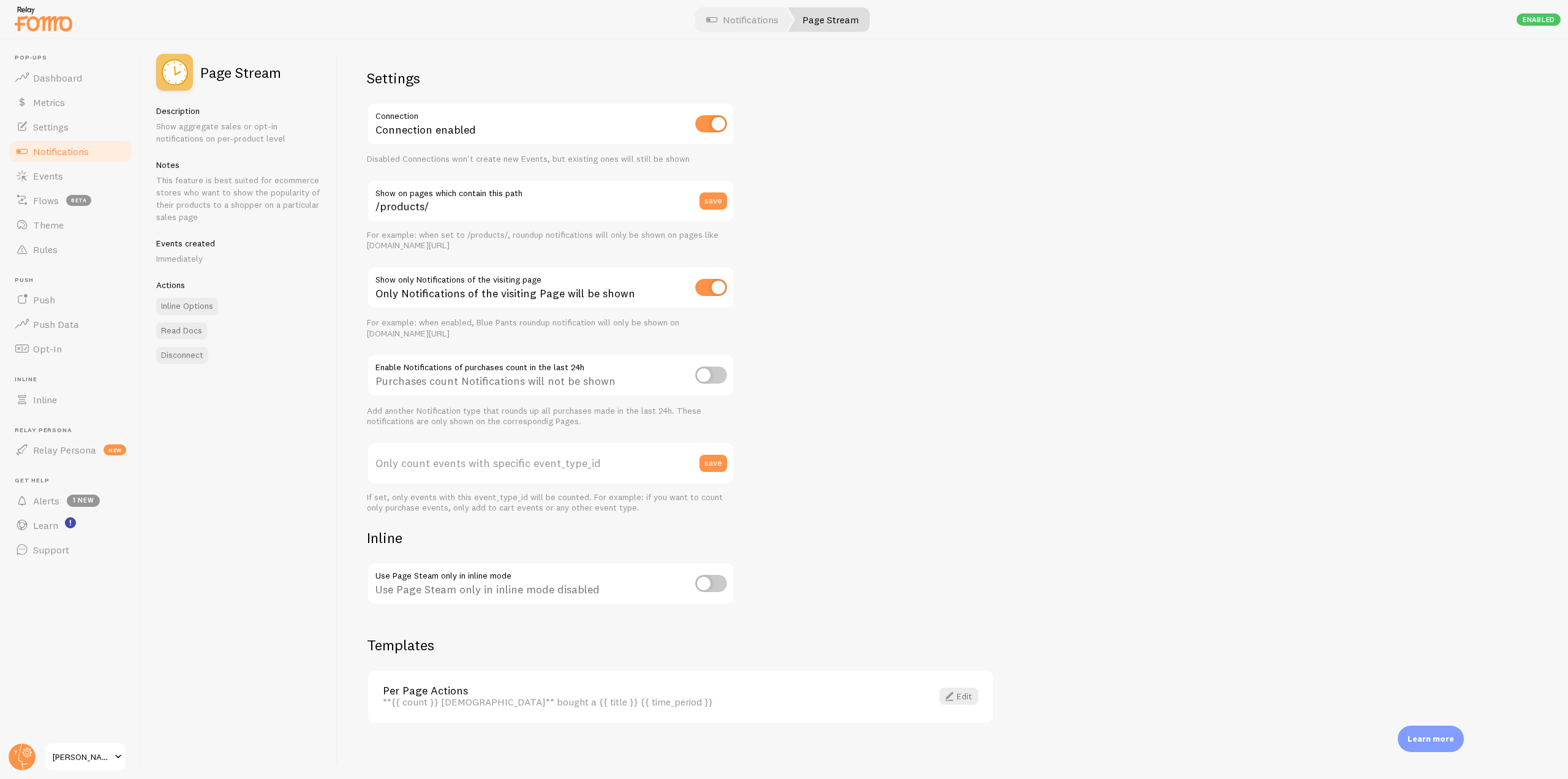
click at [718, 289] on input "checkbox" at bounding box center [710, 287] width 32 height 17
checkbox input "false"
click at [53, 155] on span "Notifications" at bounding box center [61, 152] width 56 height 13
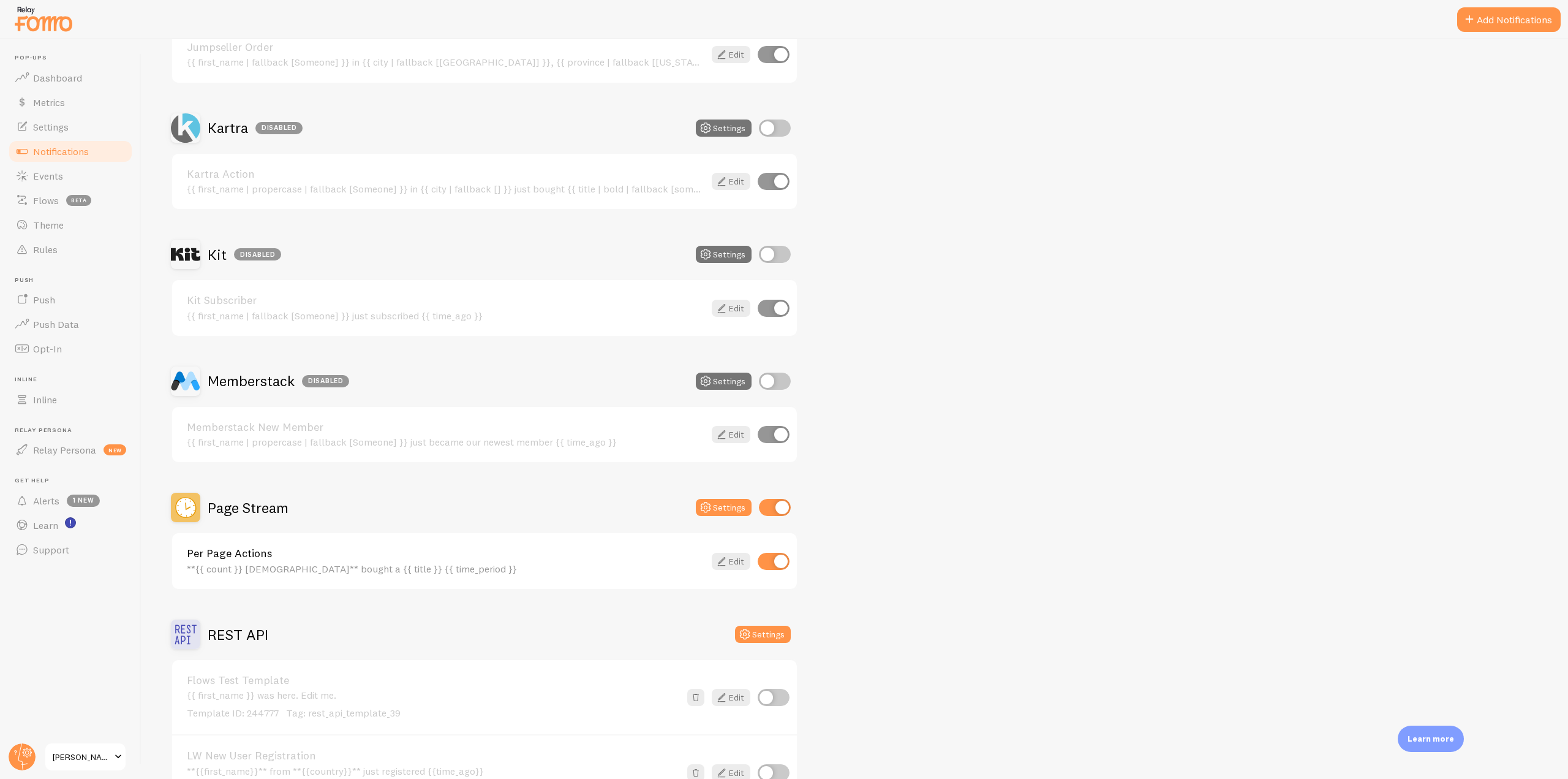
scroll to position [1899, 0]
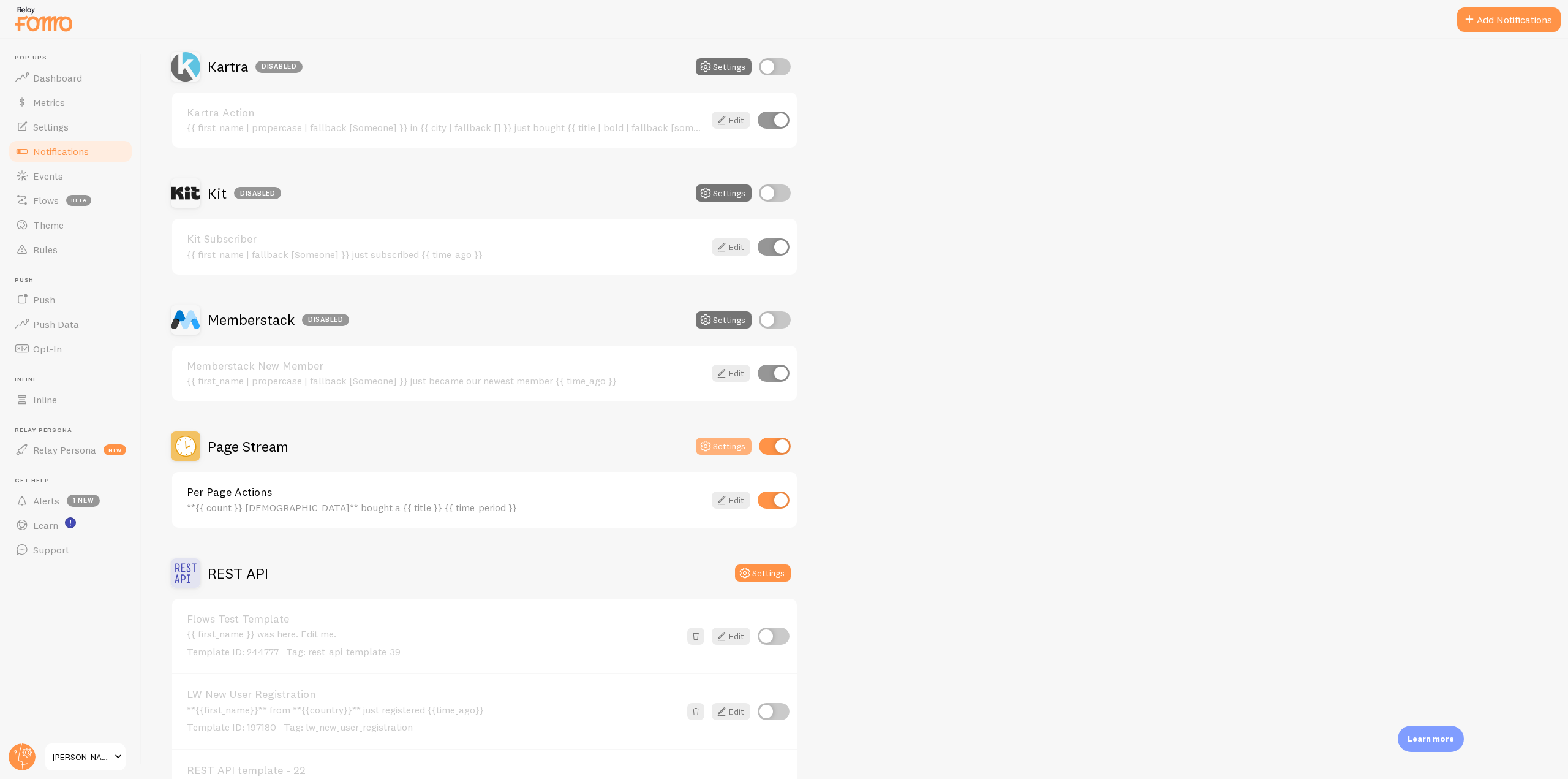
click at [717, 446] on button "Settings" at bounding box center [723, 446] width 56 height 17
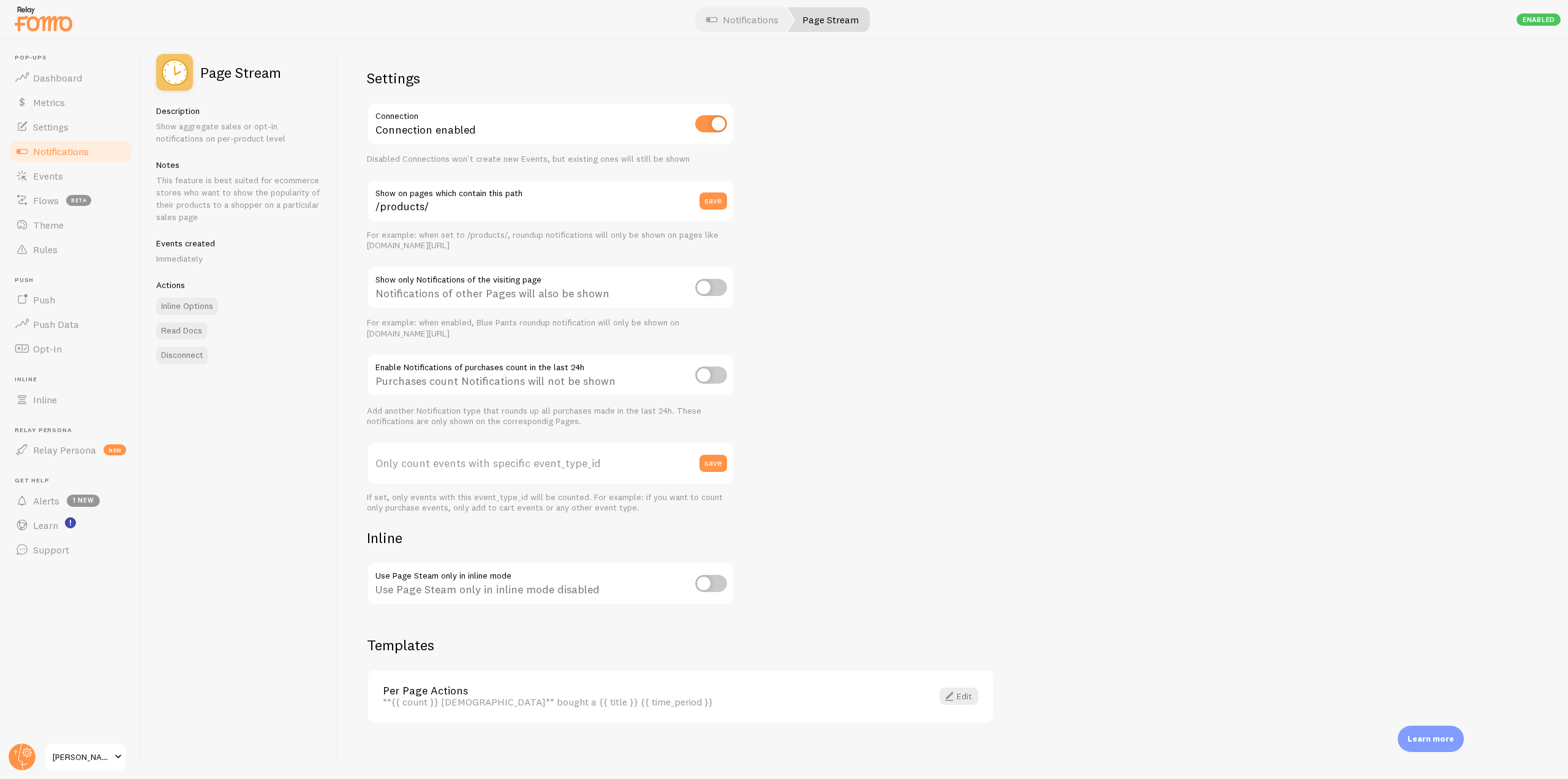
click at [699, 286] on input "checkbox" at bounding box center [710, 287] width 32 height 17
checkbox input "true"
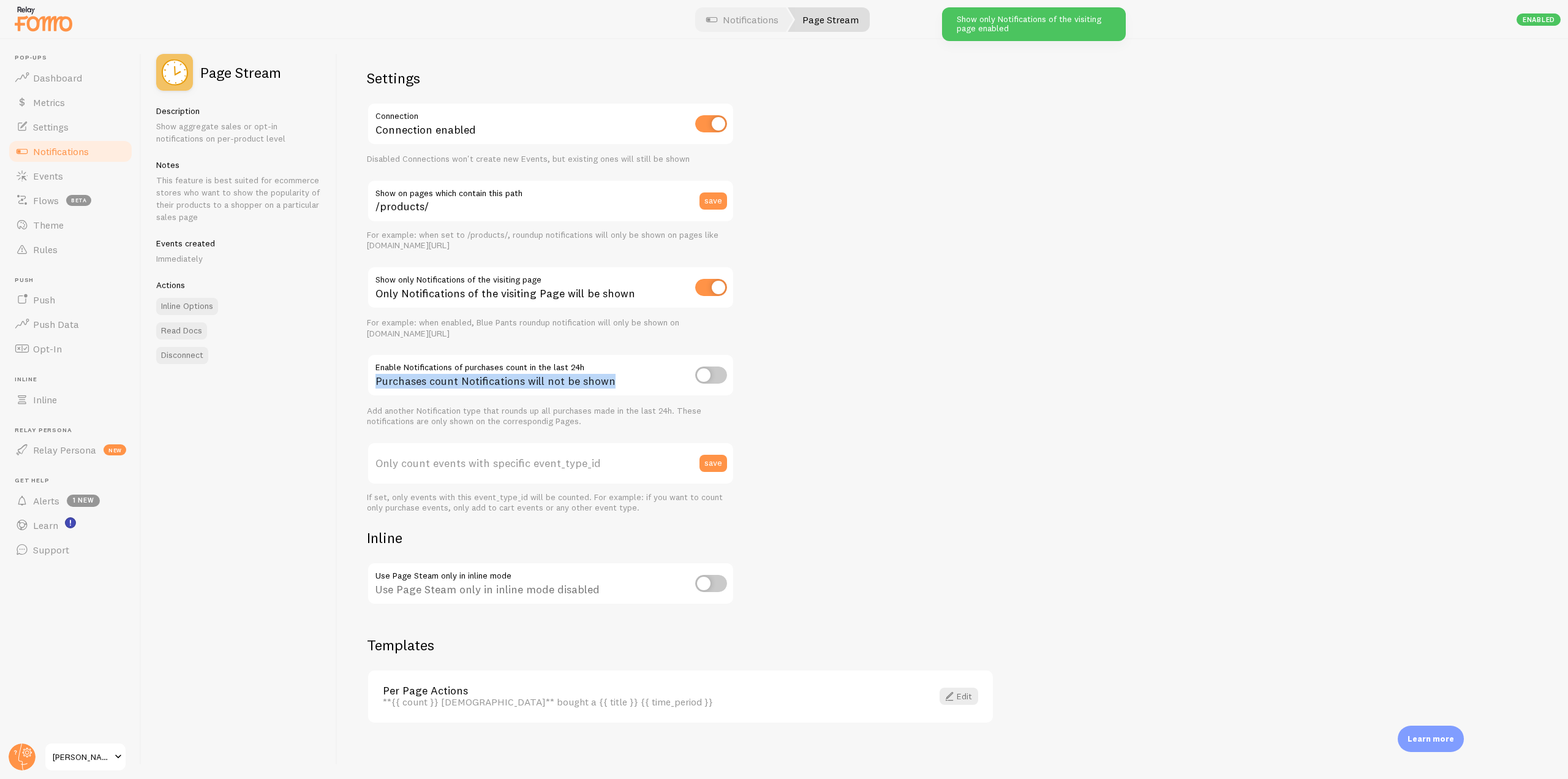
drag, startPoint x: 617, startPoint y: 385, endPoint x: 372, endPoint y: 363, distance: 246.0
click at [372, 363] on div "Purchases count Notifications will not be shown" at bounding box center [550, 376] width 367 height 44
click at [633, 289] on div "Only Notifications of the visiting Page will be shown" at bounding box center [550, 288] width 367 height 44
drag, startPoint x: 621, startPoint y: 383, endPoint x: 365, endPoint y: 357, distance: 257.3
click at [365, 357] on div "Settings Connection Connection enabled Disabled Connections won't create new Ev…" at bounding box center [953, 409] width 1231 height 740
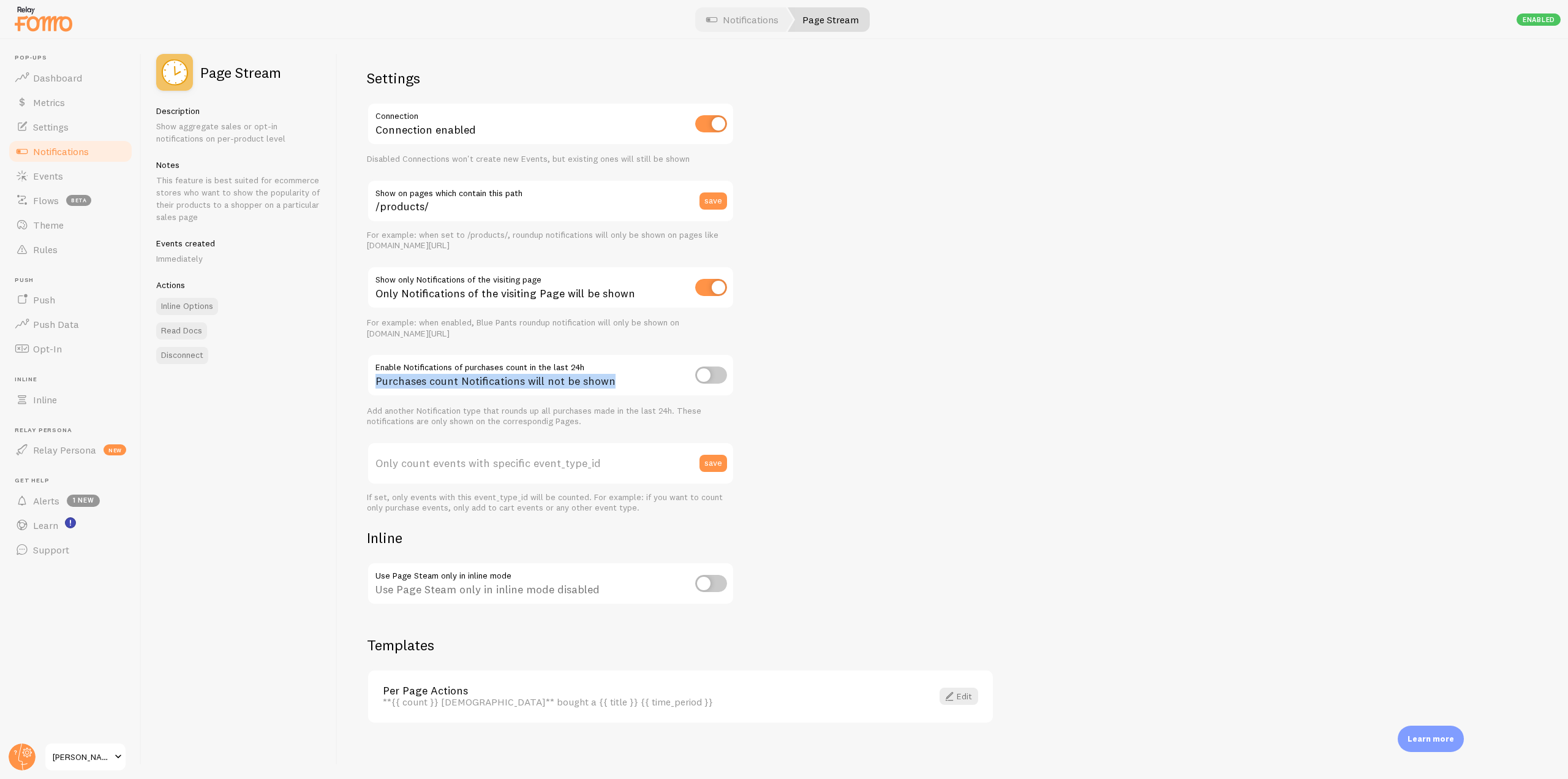
click at [700, 375] on input "checkbox" at bounding box center [710, 374] width 32 height 17
checkbox input "true"
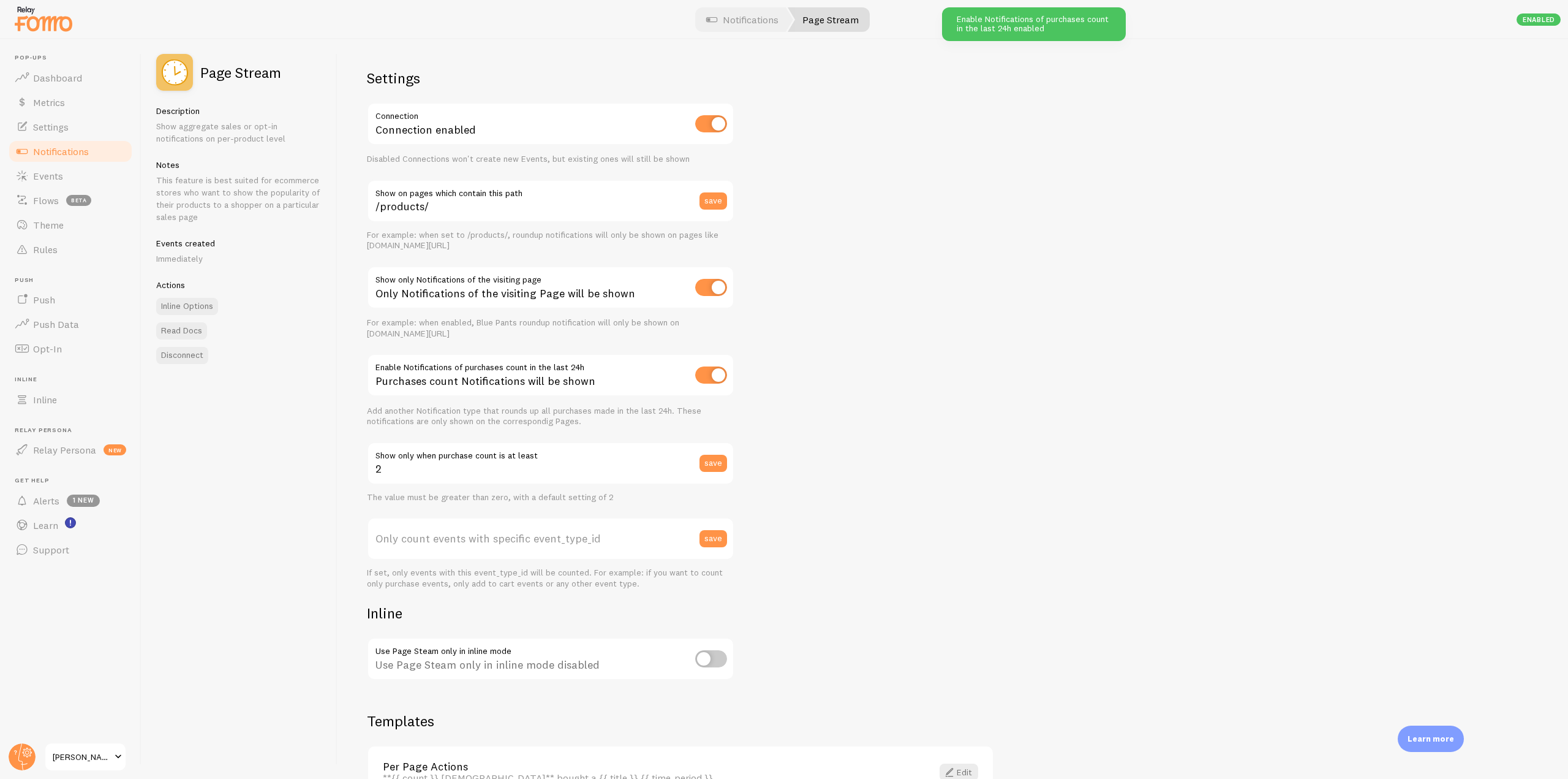
scroll to position [79, 0]
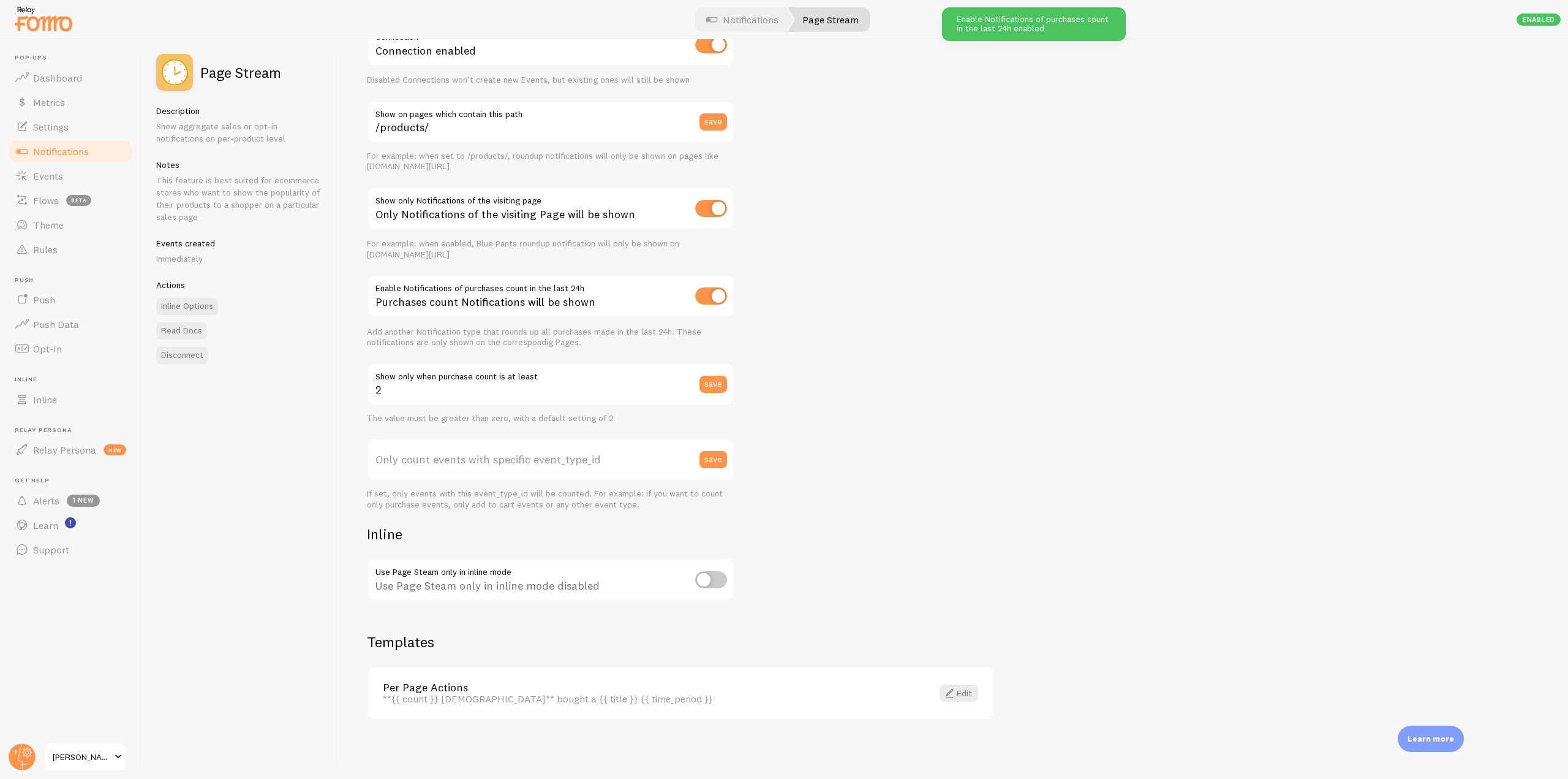
click at [63, 160] on link "Notifications" at bounding box center [71, 151] width 126 height 24
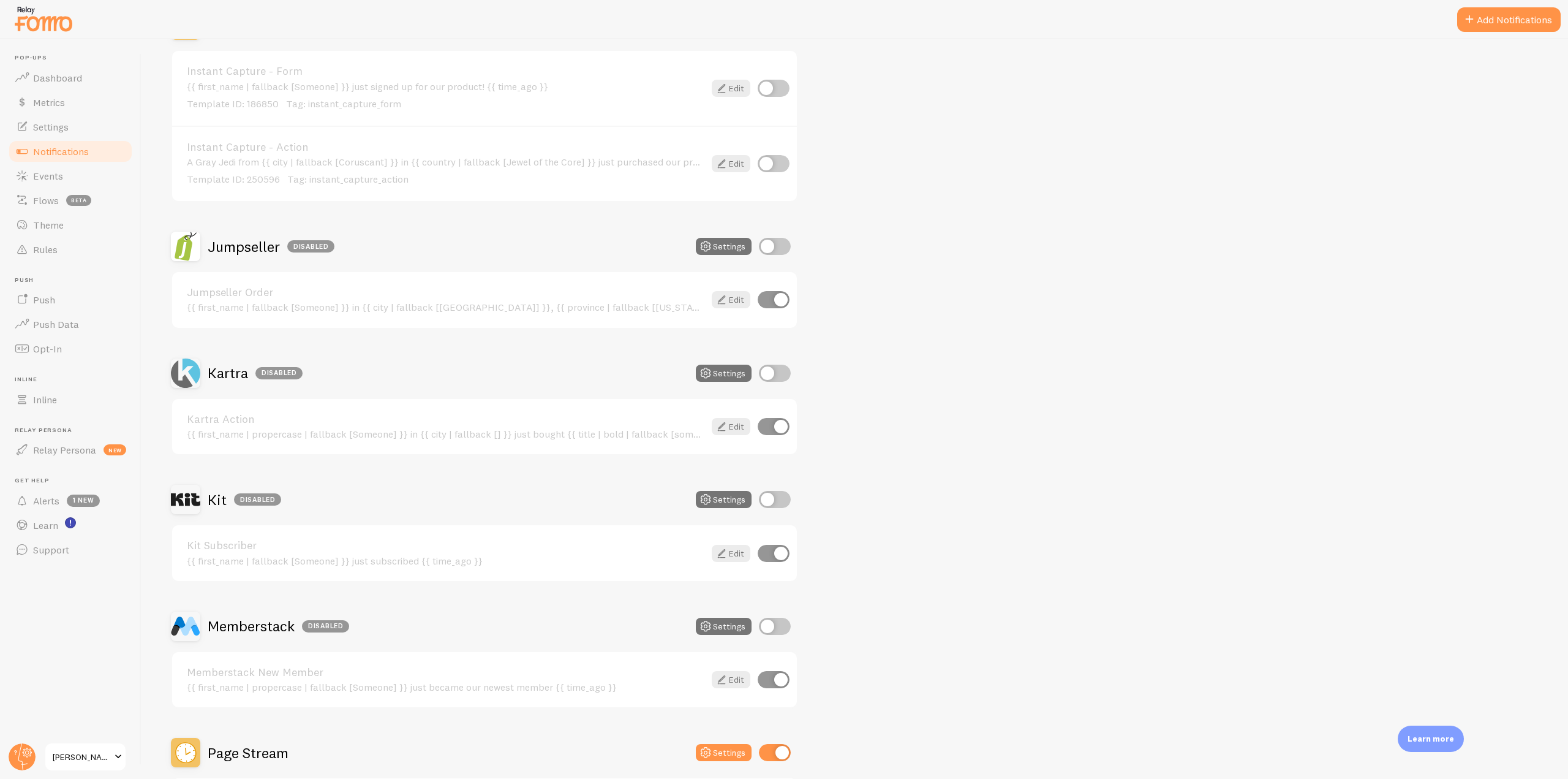
scroll to position [1838, 0]
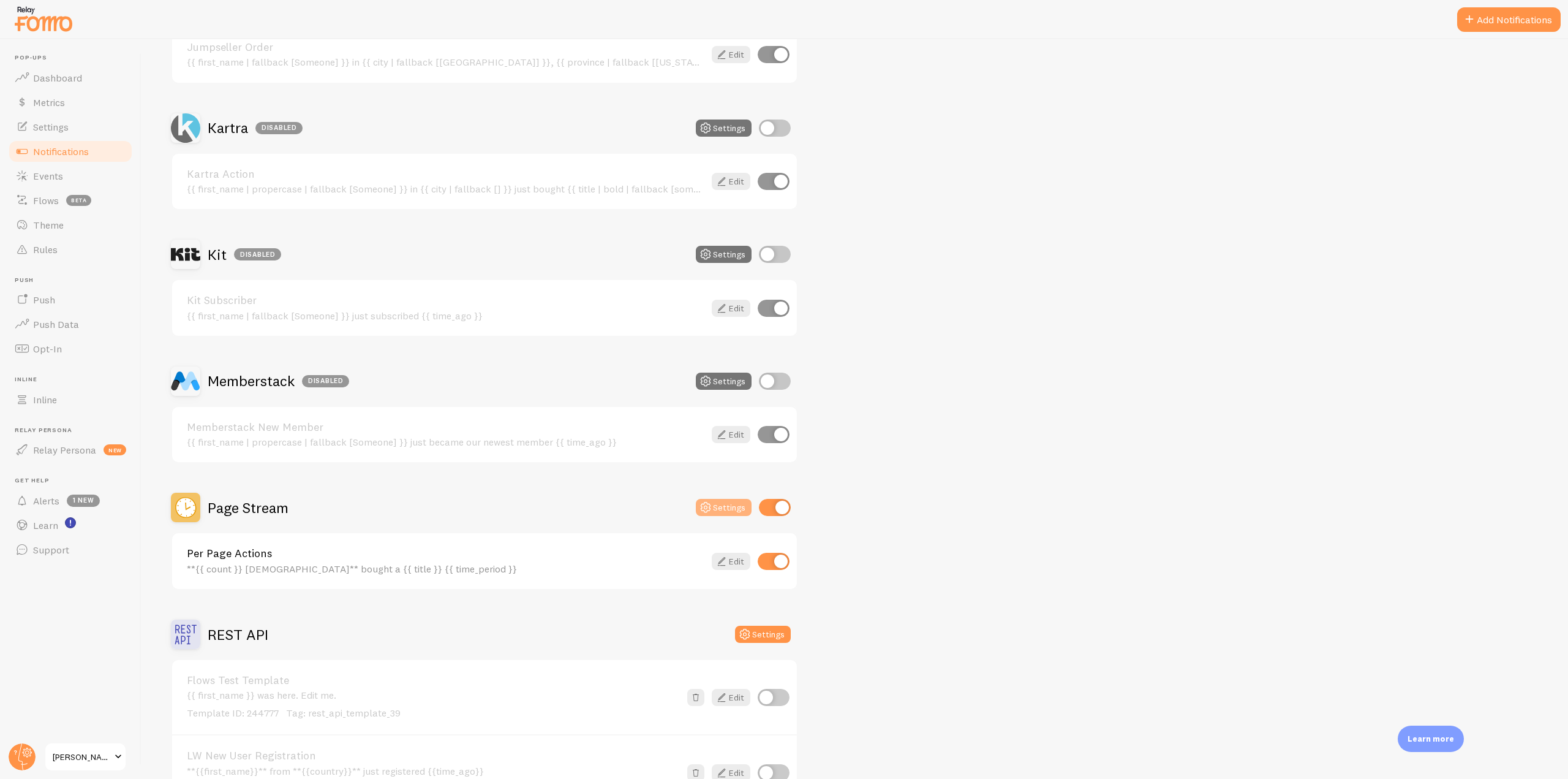
click at [731, 505] on button "Settings" at bounding box center [723, 507] width 56 height 17
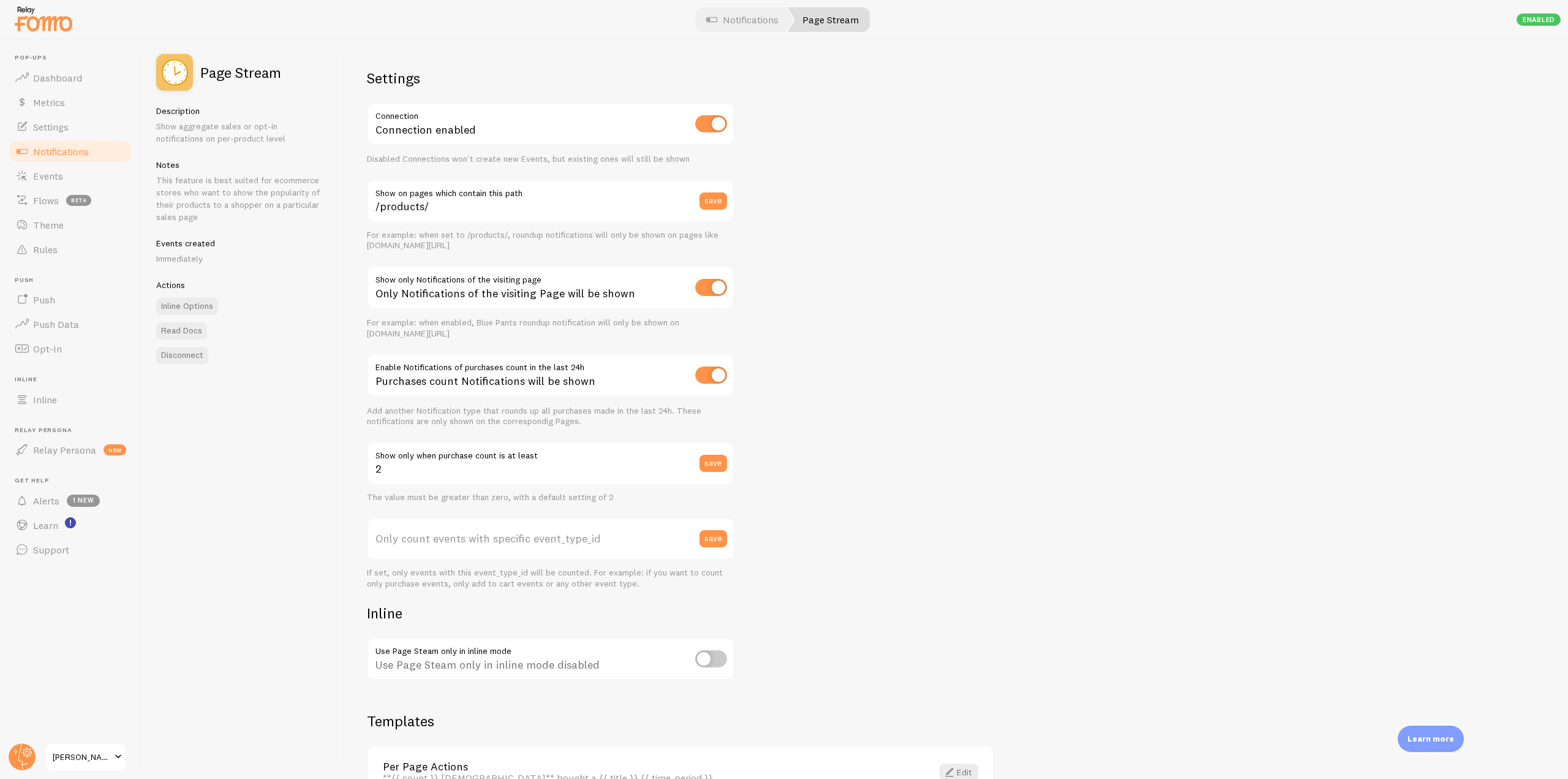
click at [715, 373] on input "checkbox" at bounding box center [710, 374] width 32 height 17
checkbox input "false"
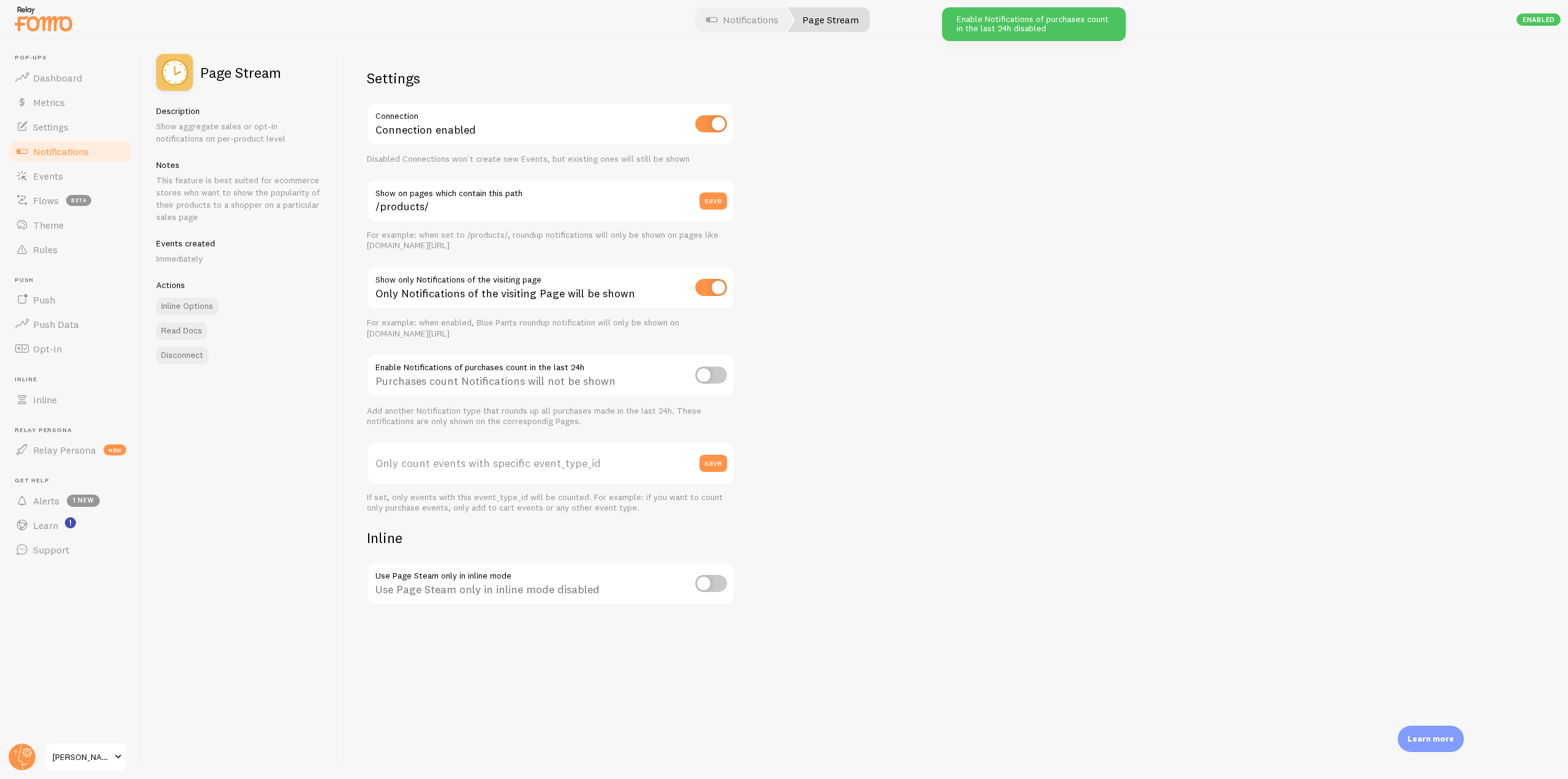
click at [52, 150] on span "Notifications" at bounding box center [61, 152] width 56 height 13
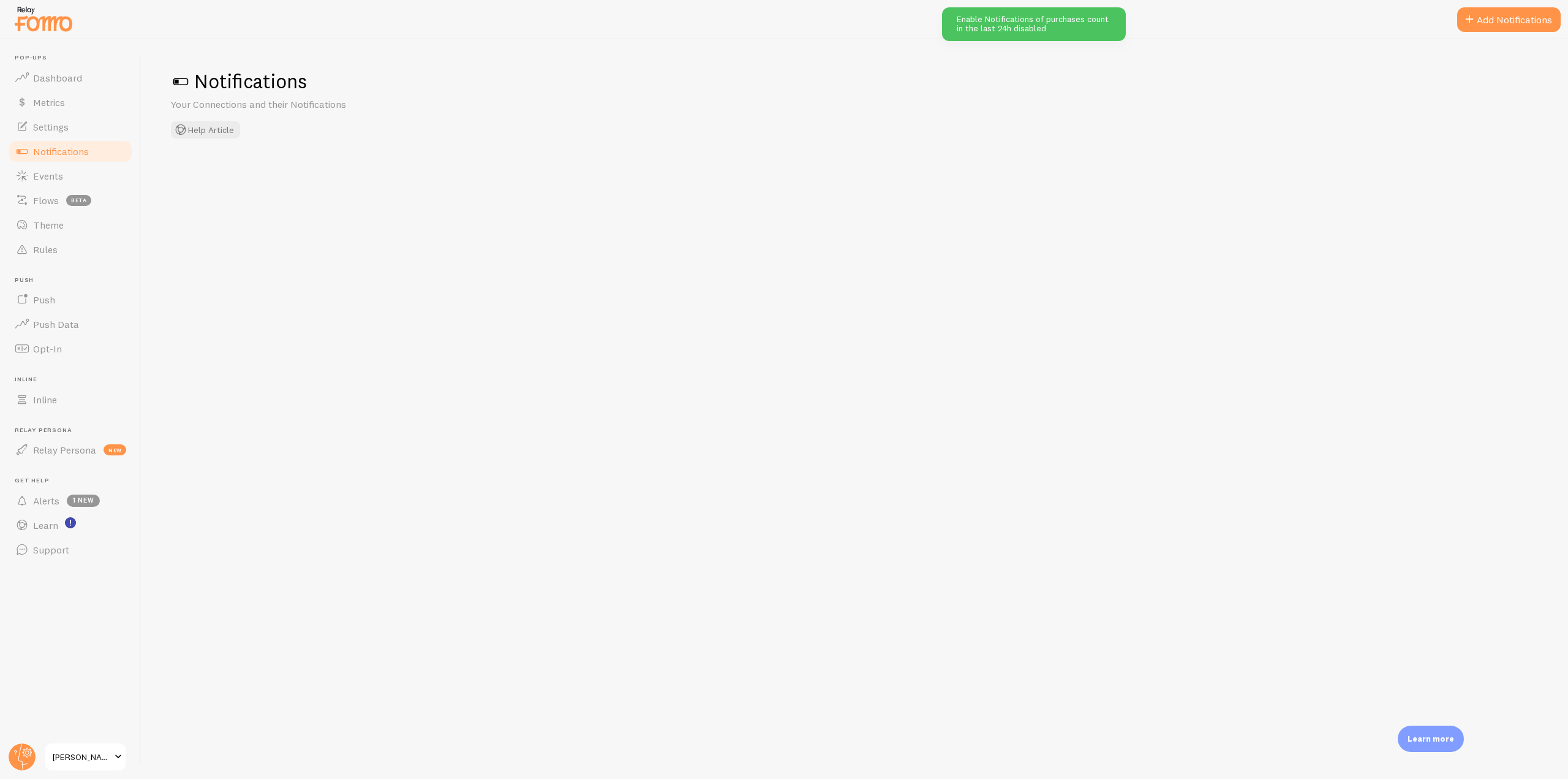
checkbox input "false"
checkbox input "true"
checkbox input "false"
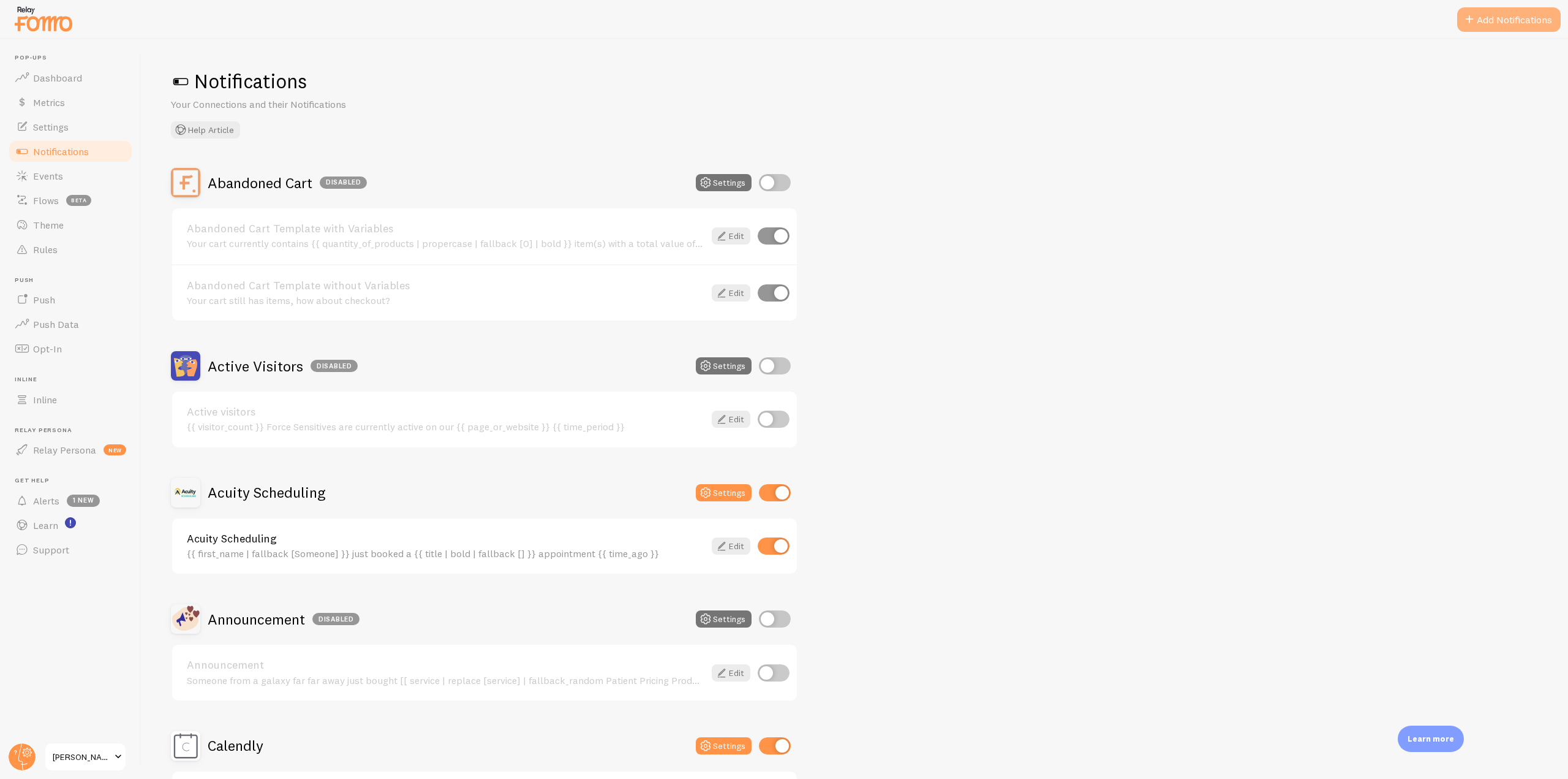
click at [1504, 22] on button "Add Notifications" at bounding box center [1509, 19] width 103 height 24
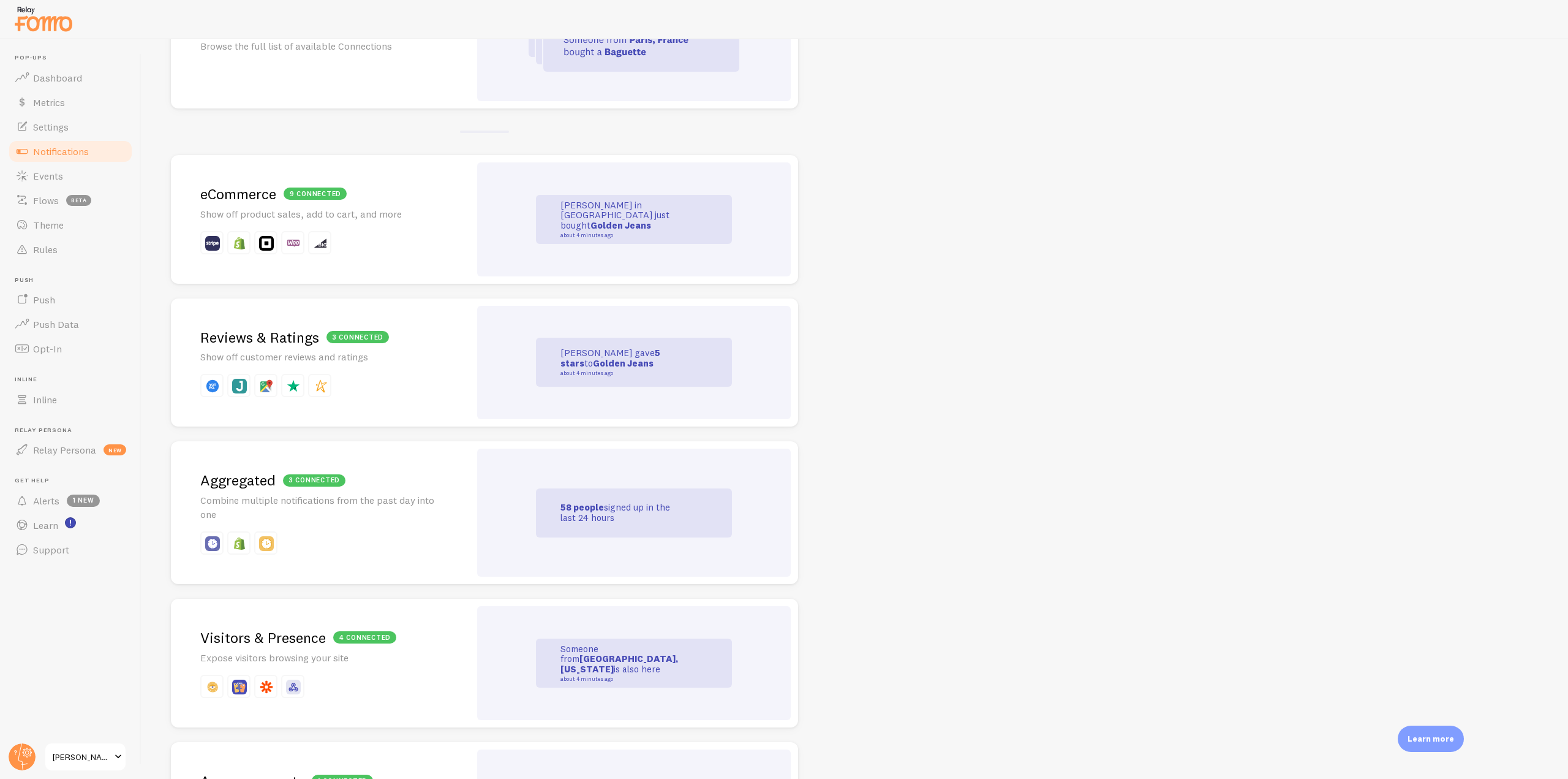
scroll to position [245, 0]
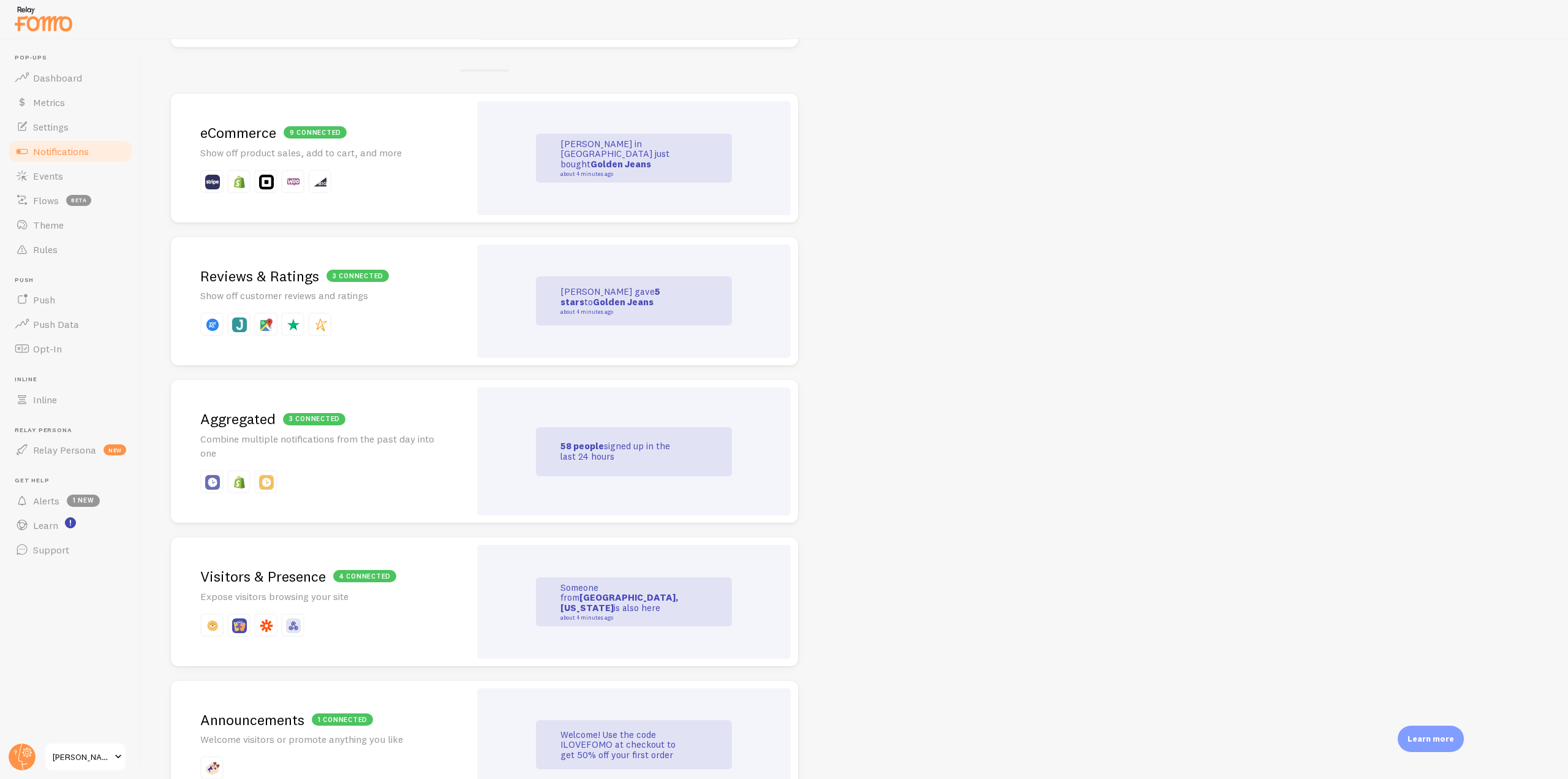
click at [288, 467] on div "3 connected Aggregated Combine multiple notifications from the past day into one" at bounding box center [320, 451] width 299 height 143
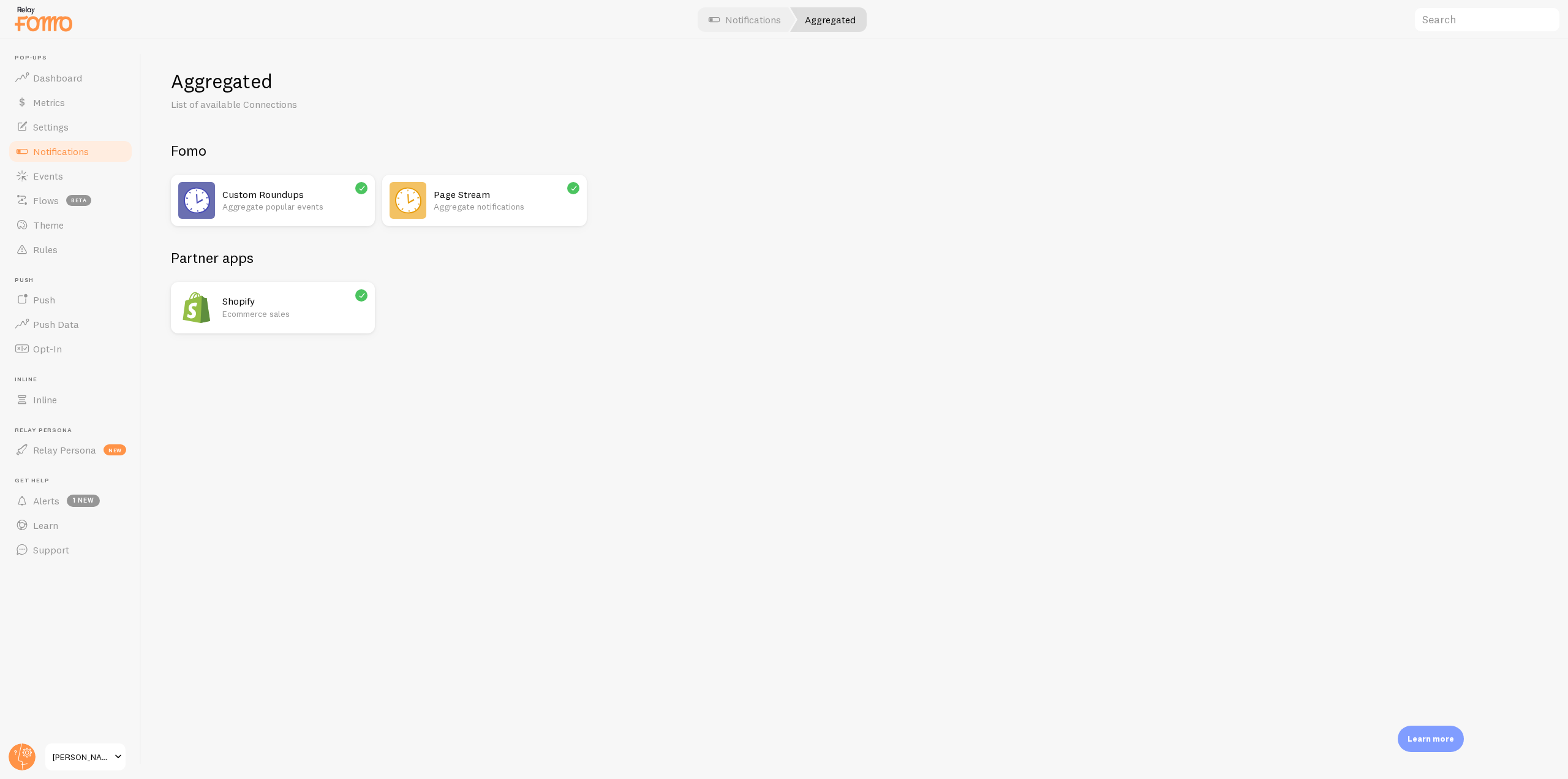
click at [489, 205] on p "Aggregate notifications" at bounding box center [506, 207] width 145 height 13
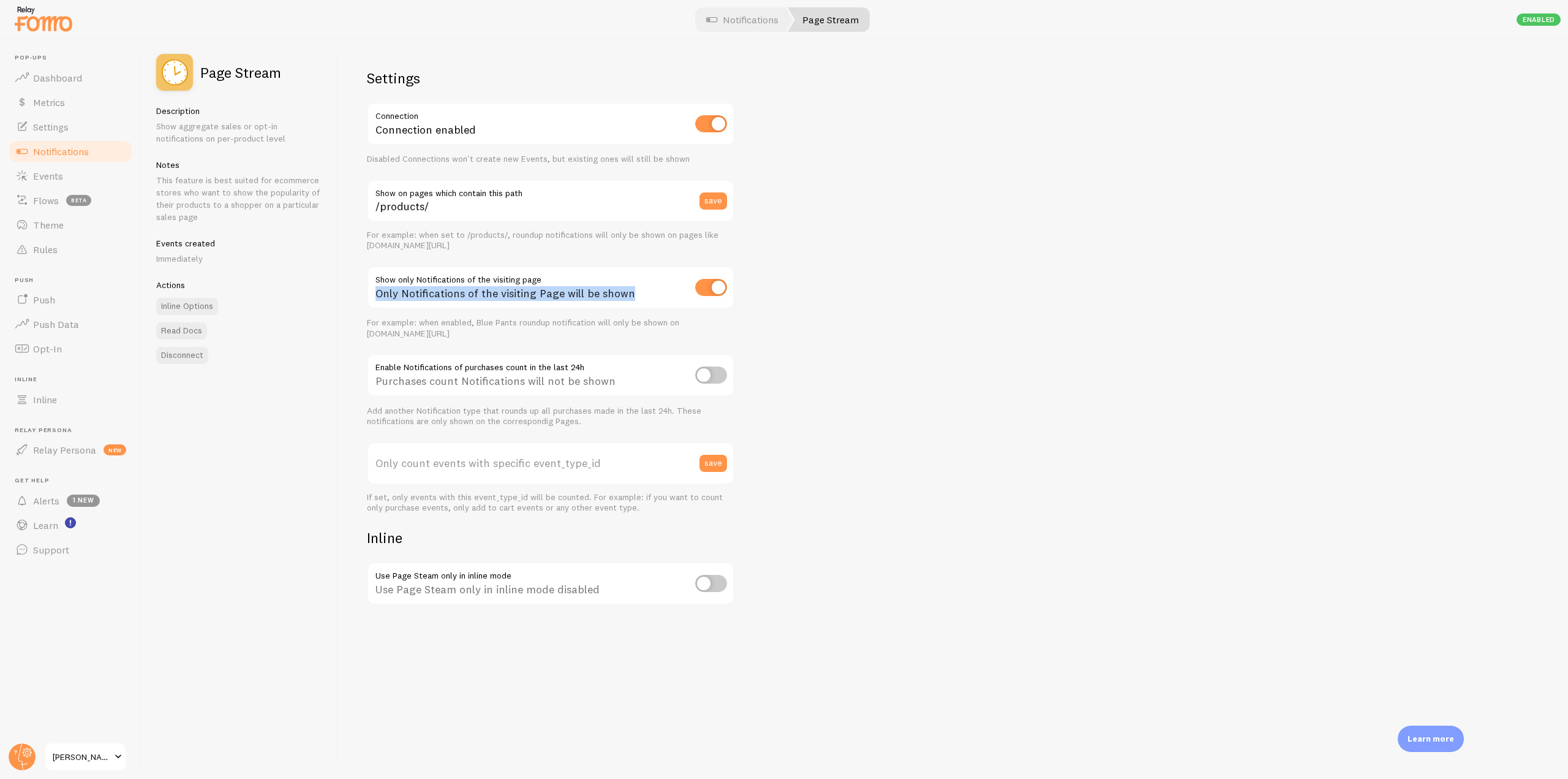
drag, startPoint x: 638, startPoint y: 293, endPoint x: 376, endPoint y: 294, distance: 262.0
click at [376, 294] on div "Only Notifications of the visiting Page will be shown" at bounding box center [550, 288] width 367 height 44
drag, startPoint x: 631, startPoint y: 384, endPoint x: 379, endPoint y: 348, distance: 254.6
click at [379, 348] on div "Settings Connection Connection enabled Disabled Connections won't create new Ev…" at bounding box center [550, 338] width 367 height 537
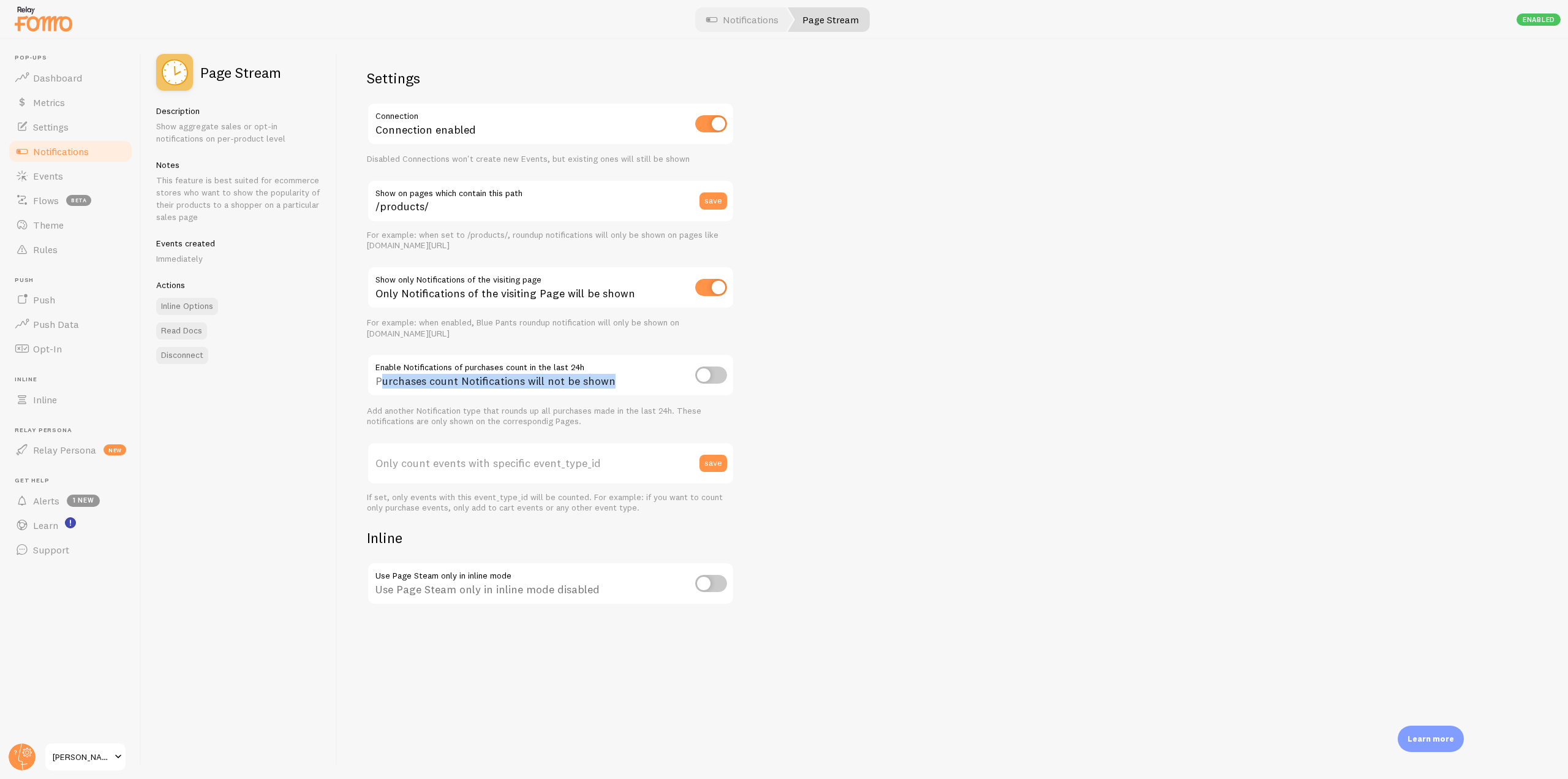
click at [620, 380] on div "Purchases count Notifications will not be shown" at bounding box center [550, 376] width 367 height 44
drag, startPoint x: 623, startPoint y: 376, endPoint x: 364, endPoint y: 363, distance: 259.3
click at [355, 366] on div "Settings Connection Connection enabled Disabled Connections won't create new Ev…" at bounding box center [953, 409] width 1231 height 740
click at [639, 378] on div "Purchases count Notifications will not be shown" at bounding box center [550, 376] width 367 height 44
drag, startPoint x: 634, startPoint y: 383, endPoint x: 380, endPoint y: 356, distance: 255.4
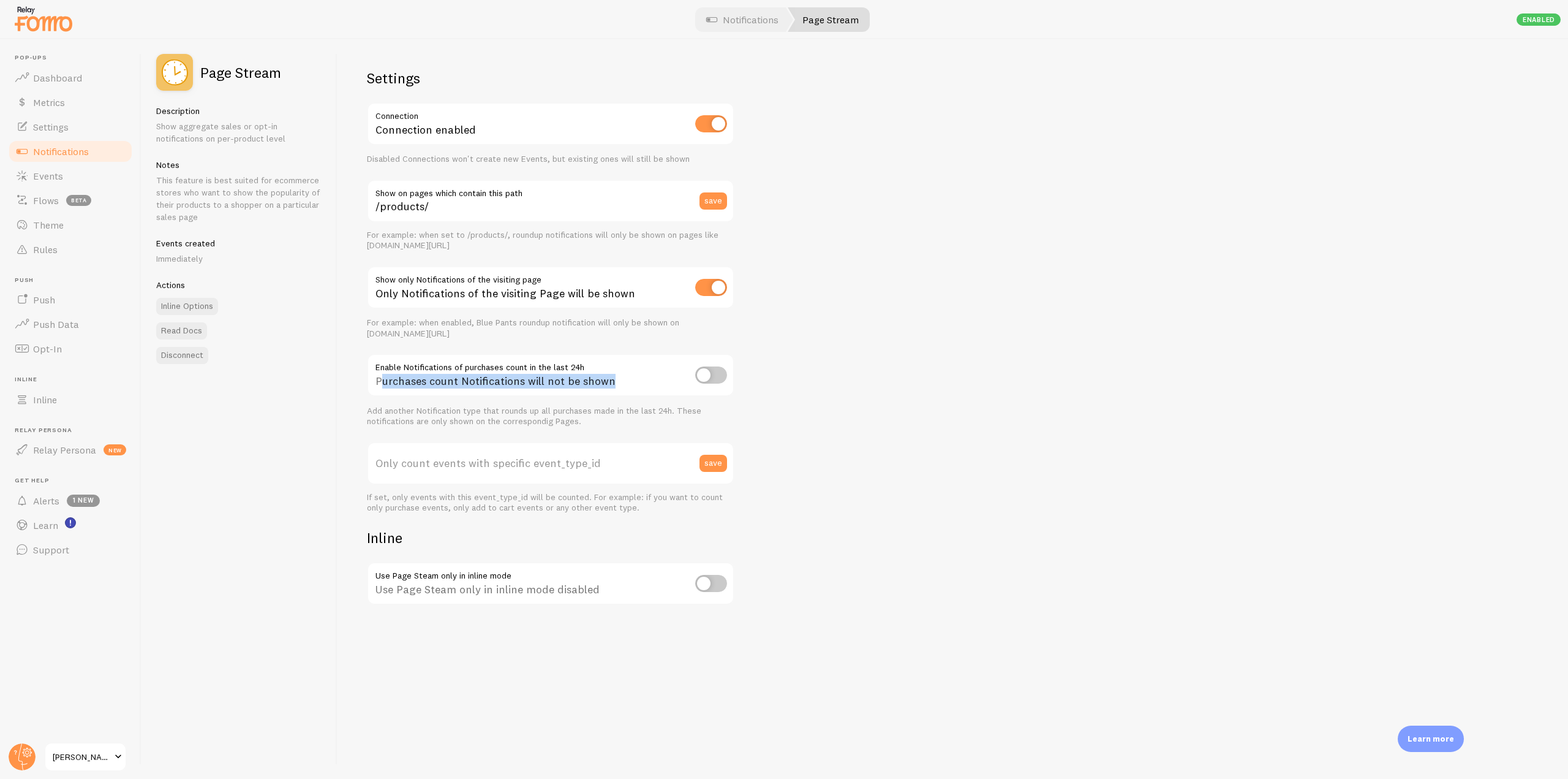
click at [380, 356] on div "Purchases count Notifications will not be shown" at bounding box center [550, 376] width 367 height 44
click at [905, 384] on div "Settings Connection Connection enabled Disabled Connections won't create new Ev…" at bounding box center [953, 409] width 1231 height 740
click at [709, 381] on input "checkbox" at bounding box center [710, 374] width 32 height 17
checkbox input "true"
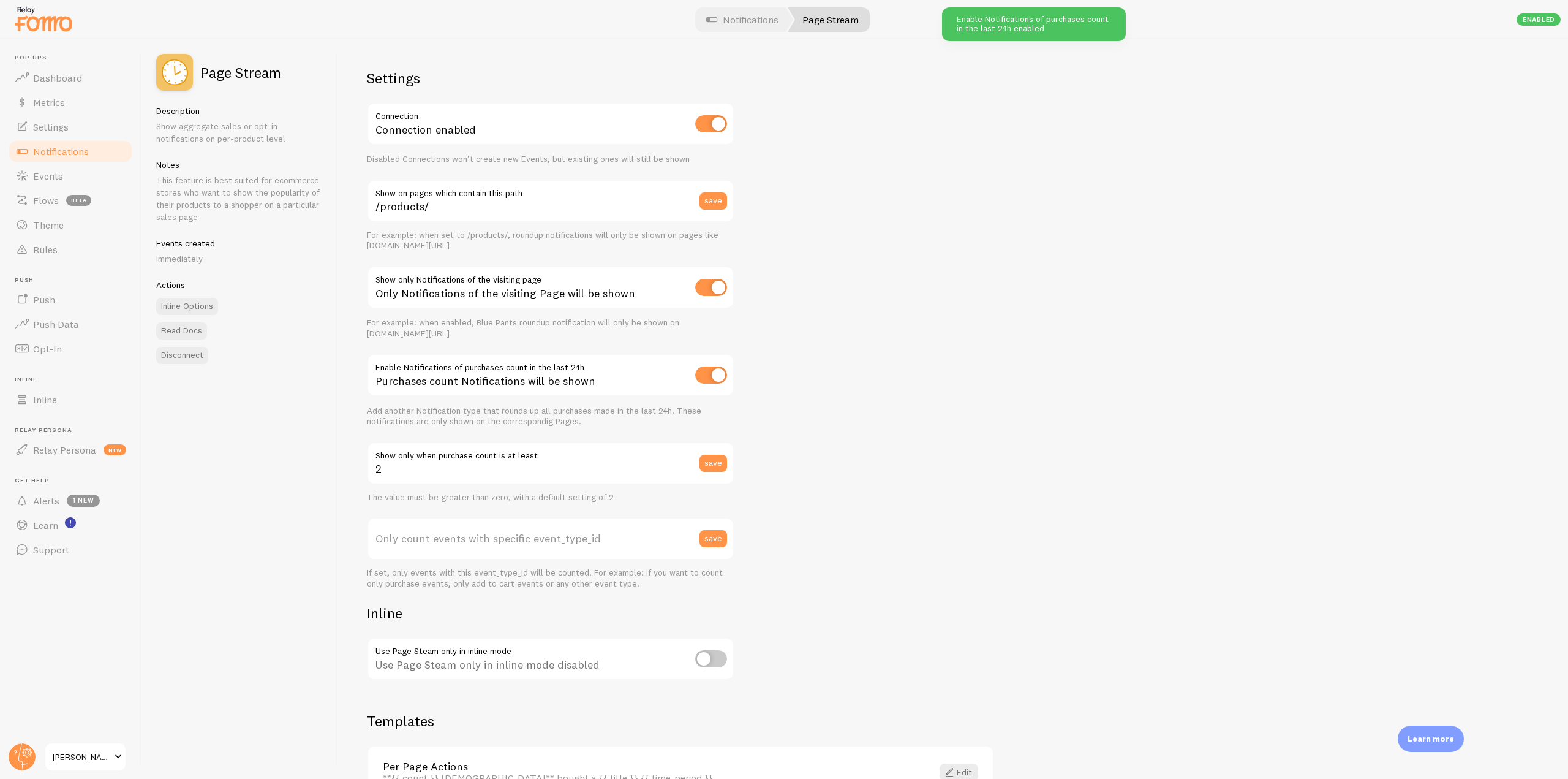
click at [456, 527] on label "Only count events with specific event_type_id" at bounding box center [550, 539] width 367 height 43
click at [456, 527] on input "Only count events with specific event_type_id" at bounding box center [550, 539] width 367 height 43
click at [63, 157] on span "Notifications" at bounding box center [61, 152] width 56 height 13
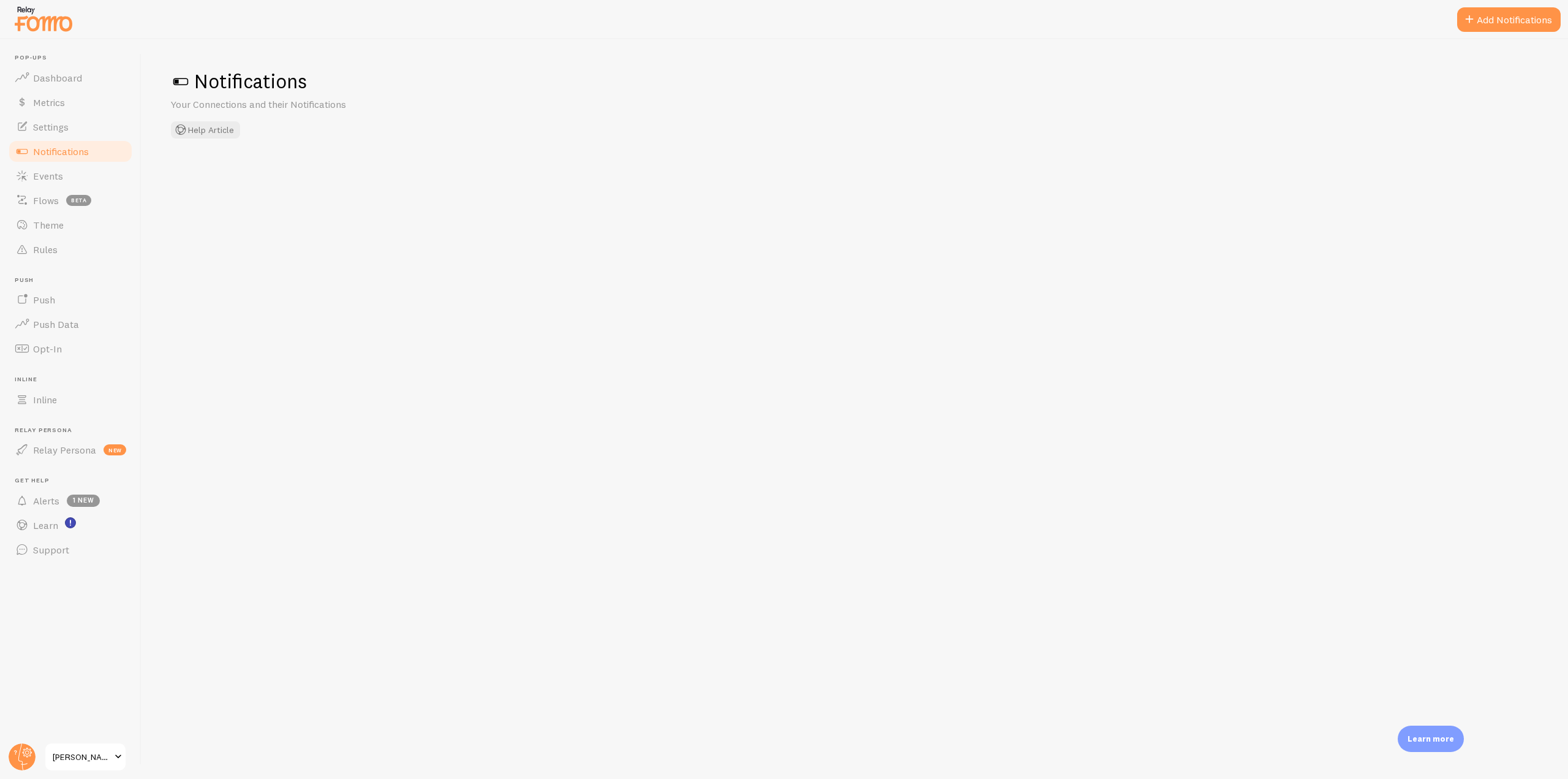
checkbox input "true"
checkbox input "false"
checkbox input "true"
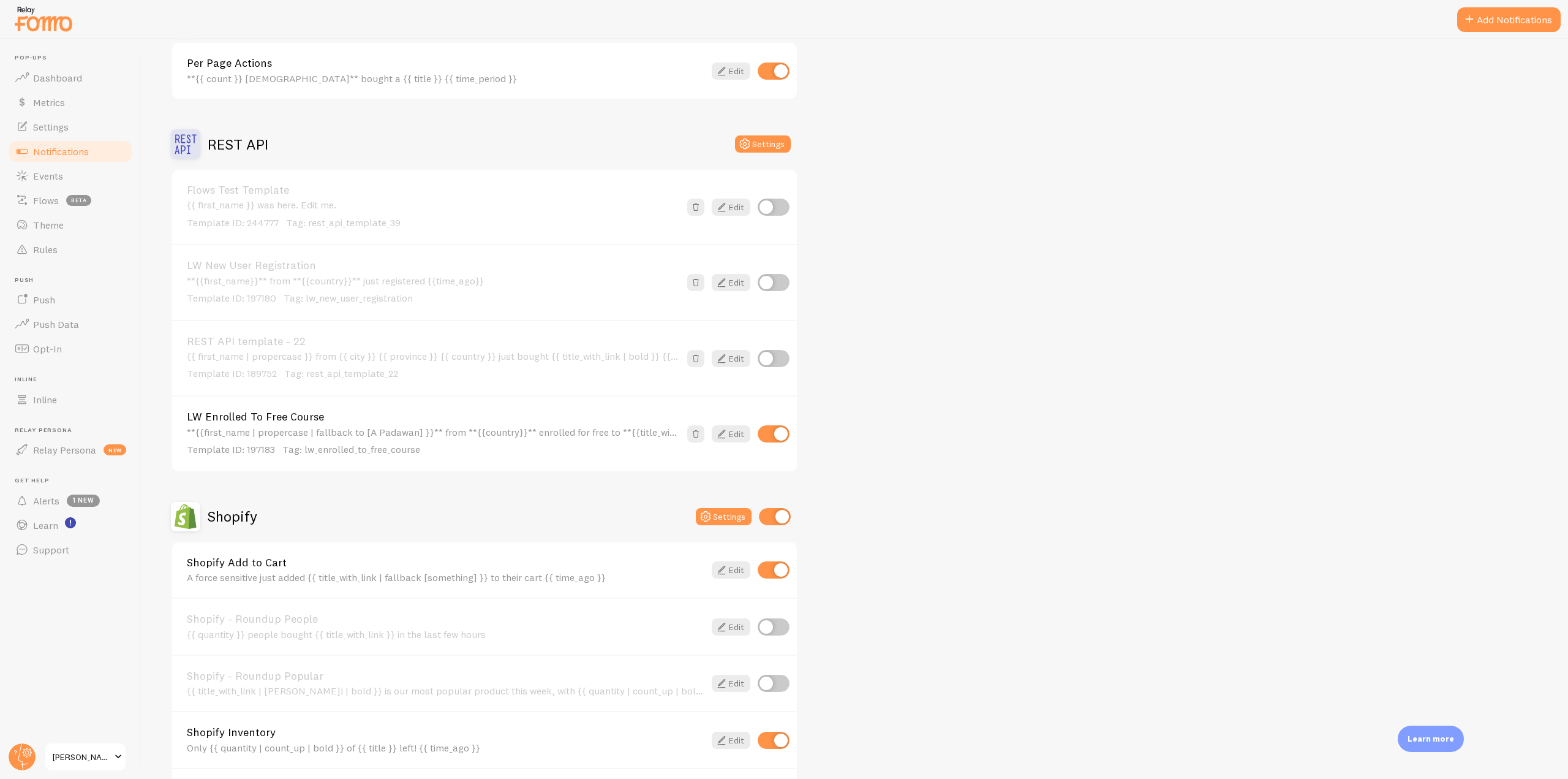
scroll to position [2451, 0]
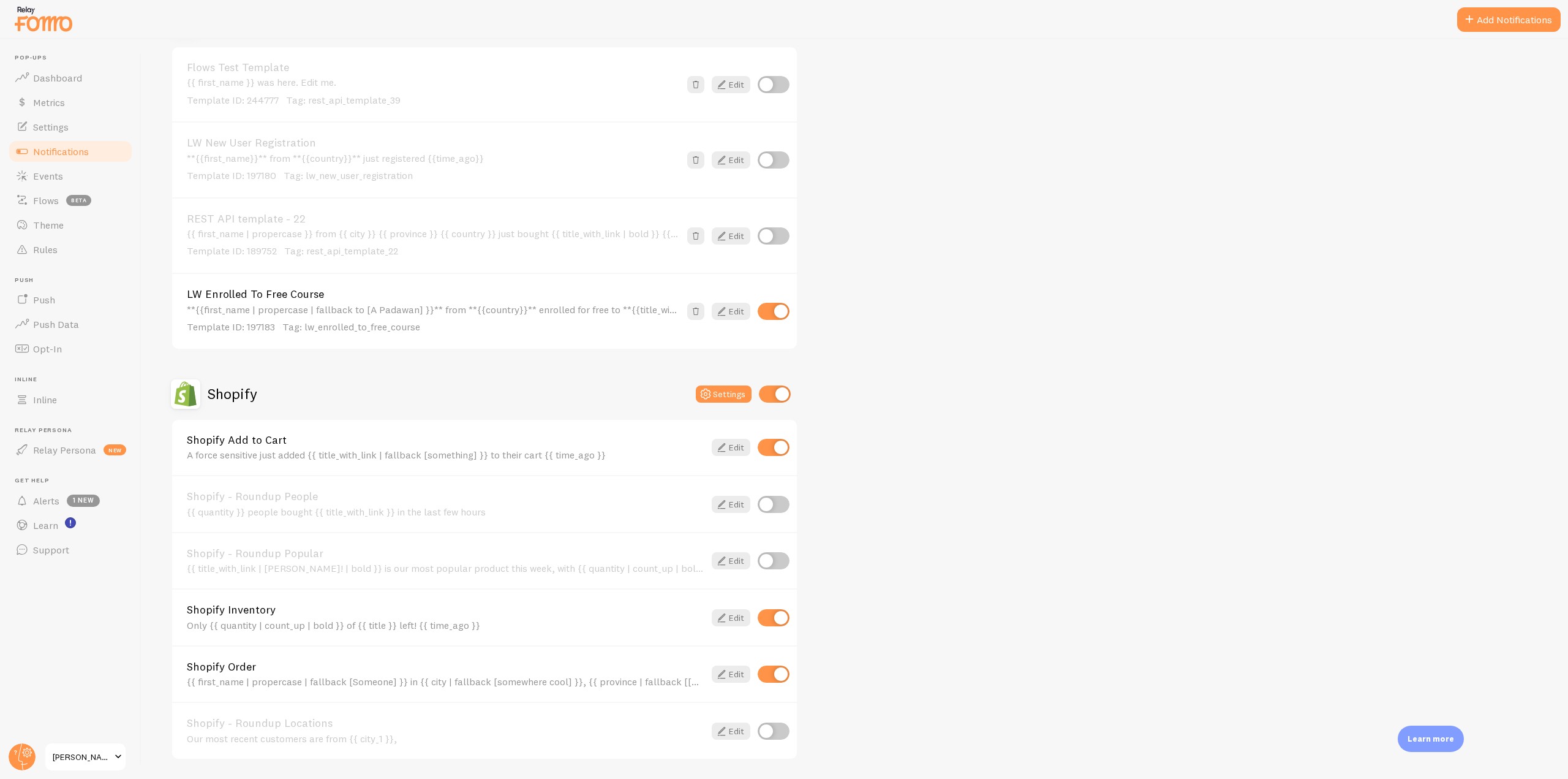
click at [257, 667] on link "Shopify Order" at bounding box center [445, 667] width 518 height 11
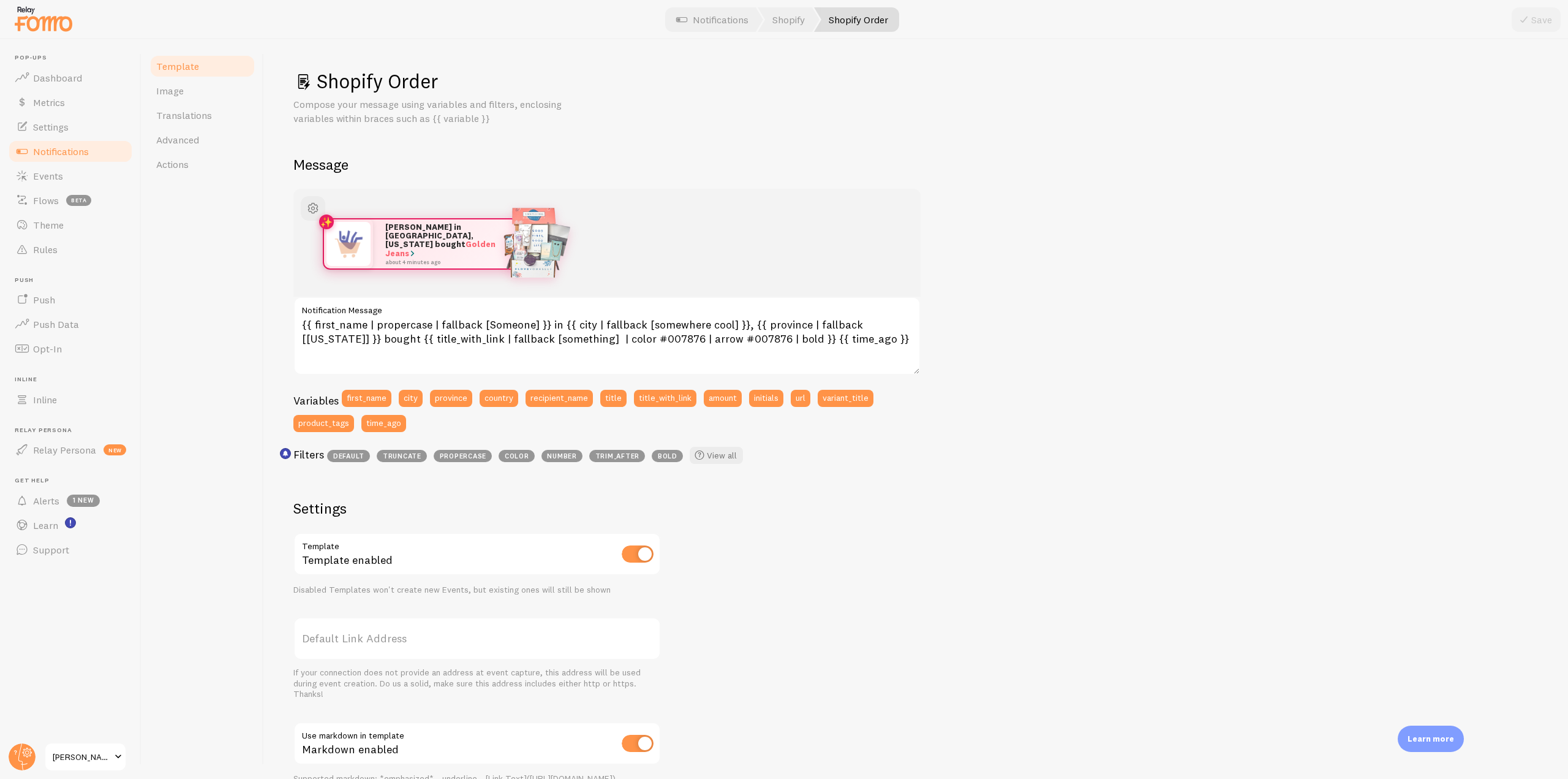
click at [68, 144] on link "Notifications" at bounding box center [71, 151] width 126 height 24
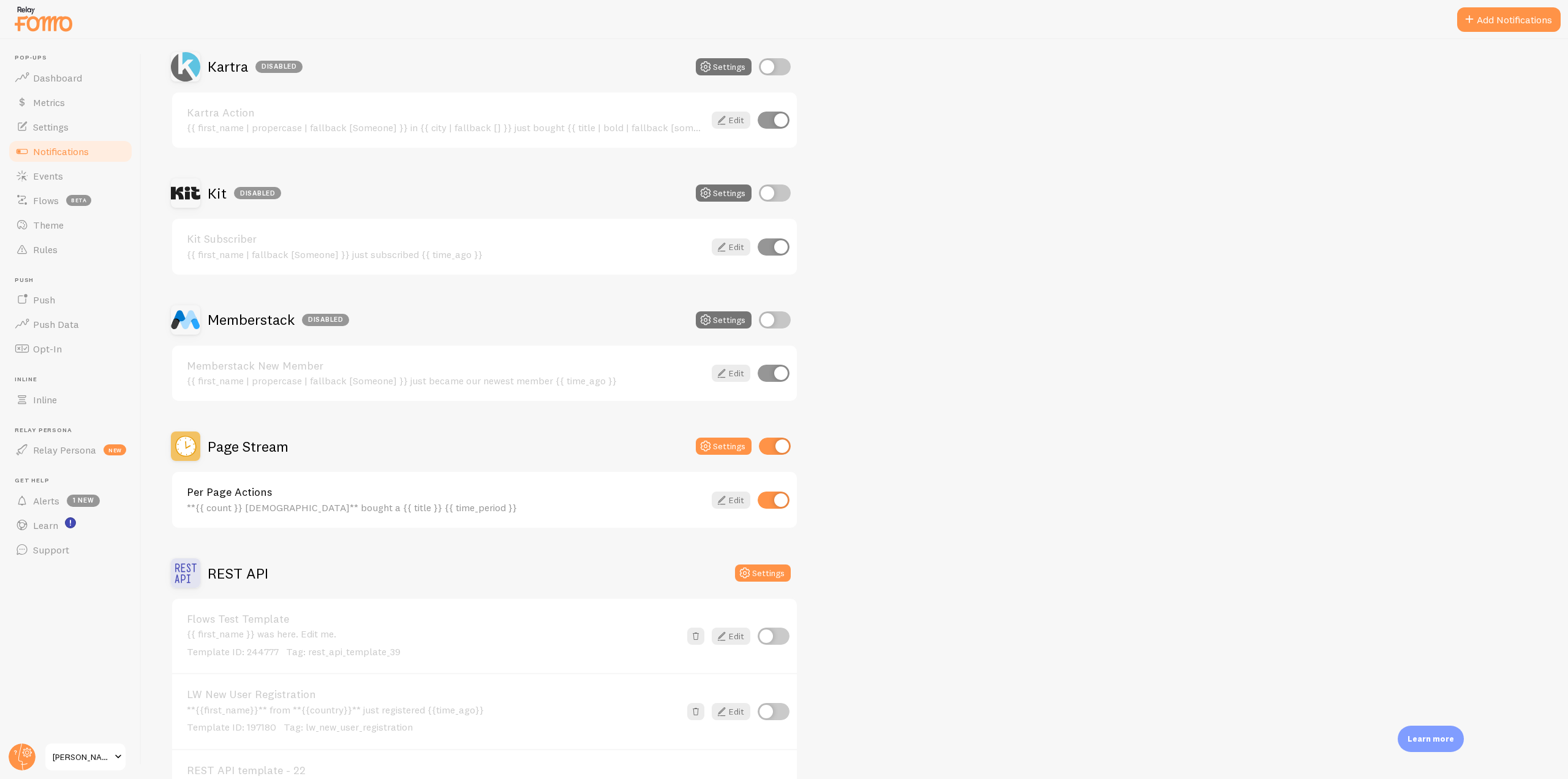
scroll to position [1961, 0]
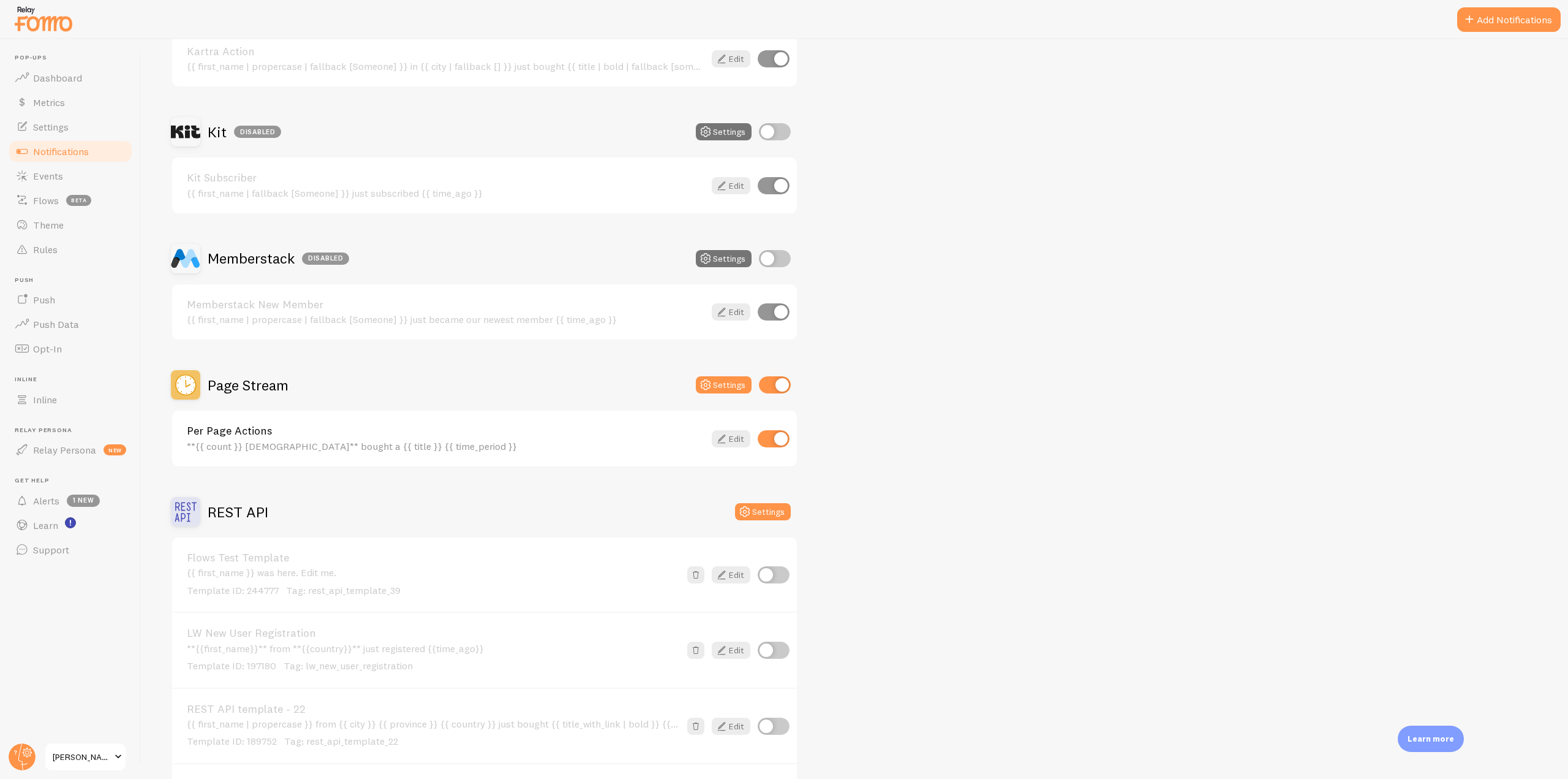
click at [724, 373] on div "Page Stream Settings" at bounding box center [484, 384] width 627 height 29
click at [724, 386] on button "Settings" at bounding box center [723, 384] width 56 height 17
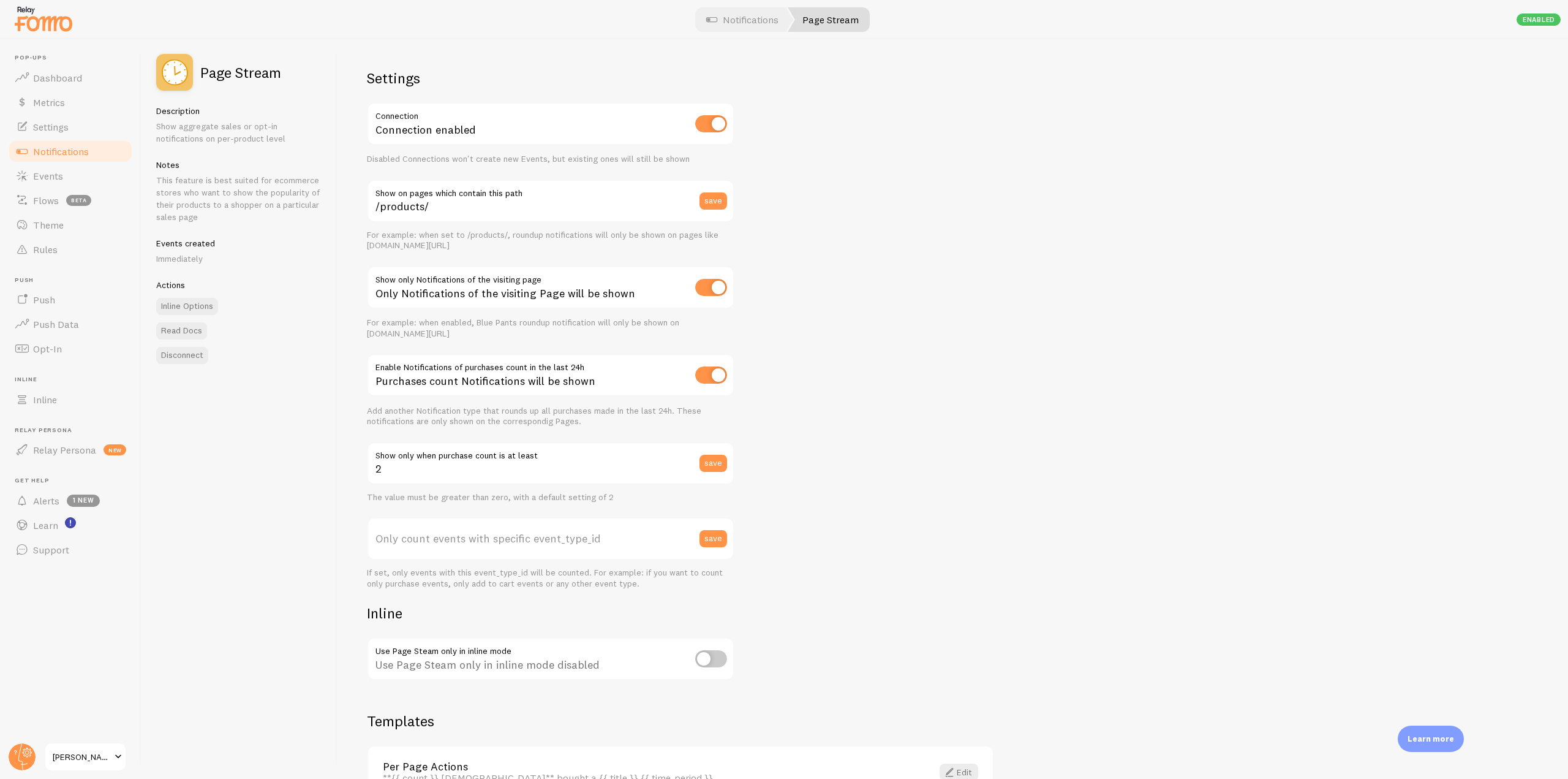
click at [486, 532] on label "Only count events with specific event_type_id" at bounding box center [550, 539] width 367 height 43
click at [486, 532] on input "Only count events with specific event_type_id" at bounding box center [550, 539] width 367 height 43
drag, startPoint x: 385, startPoint y: 534, endPoint x: 602, endPoint y: 529, distance: 217.1
click at [602, 529] on label "Only count events with specific event_type_id" at bounding box center [550, 539] width 367 height 43
click at [602, 529] on input "Only count events with specific event_type_id" at bounding box center [550, 539] width 367 height 43
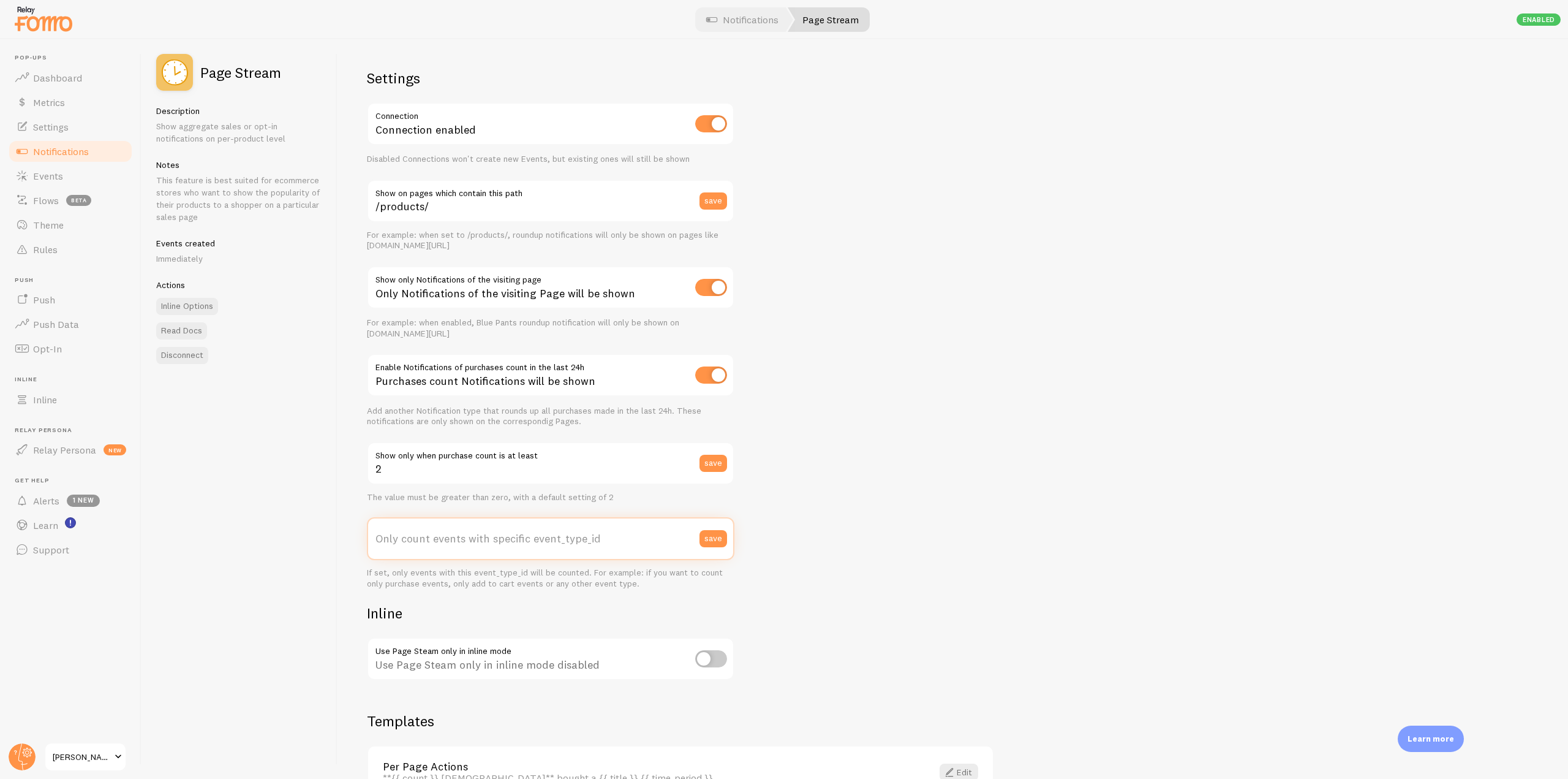
paste input "186251"
type input "186251"
click at [716, 543] on button "save" at bounding box center [713, 538] width 28 height 17
drag, startPoint x: 373, startPoint y: 379, endPoint x: 558, endPoint y: 361, distance: 185.9
click at [558, 361] on div "Purchases count Notifications will be shown" at bounding box center [550, 376] width 367 height 44
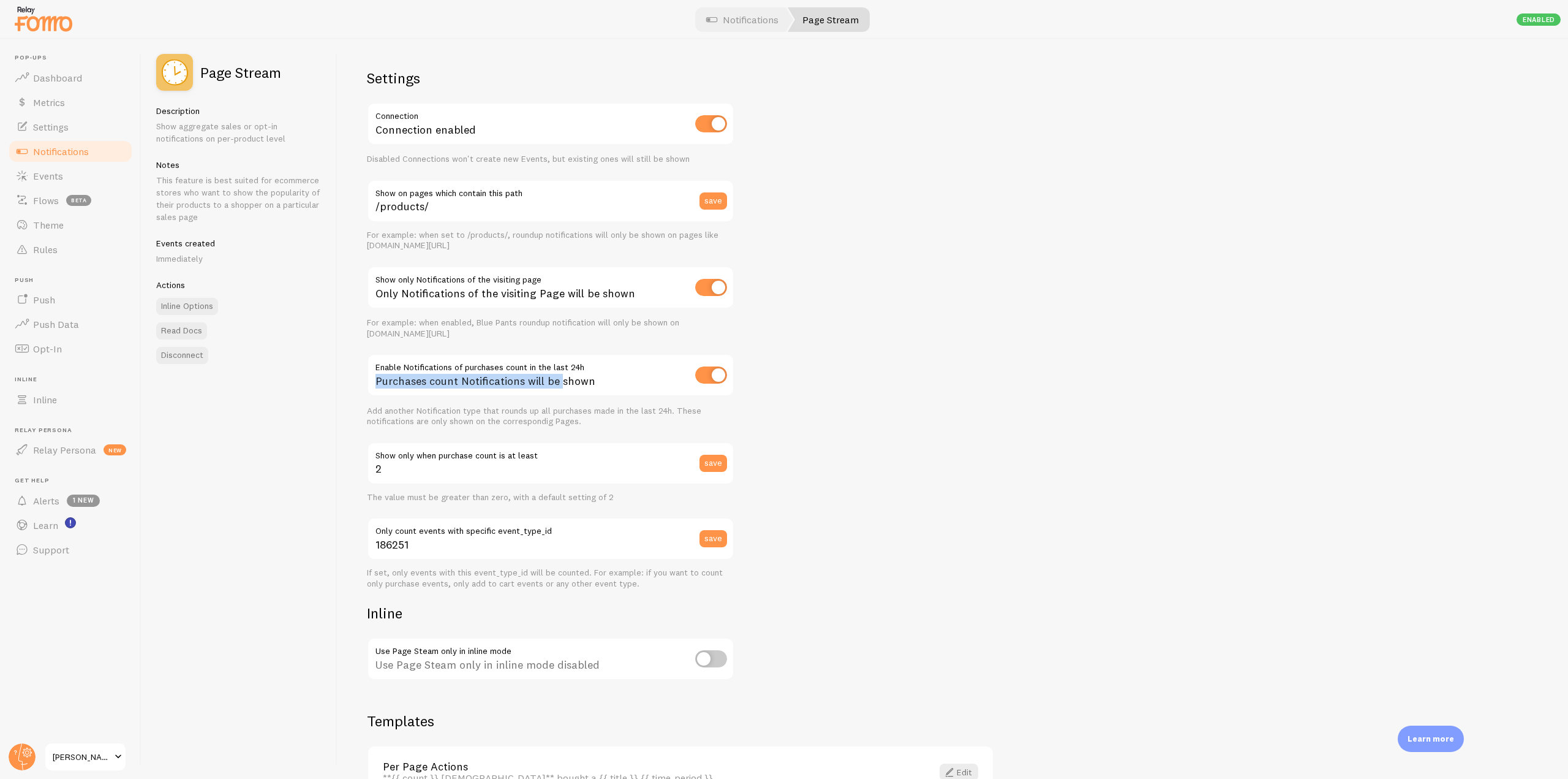
click at [419, 375] on div "Purchases count Notifications will be shown" at bounding box center [550, 376] width 367 height 44
drag, startPoint x: 371, startPoint y: 369, endPoint x: 593, endPoint y: 381, distance: 222.3
click at [593, 381] on div "Purchases count Notifications will be shown" at bounding box center [550, 376] width 367 height 44
click at [864, 419] on div "Settings Connection Connection enabled Disabled Connections won't create new Ev…" at bounding box center [953, 409] width 1231 height 740
drag, startPoint x: 654, startPoint y: 295, endPoint x: 372, endPoint y: 294, distance: 282.0
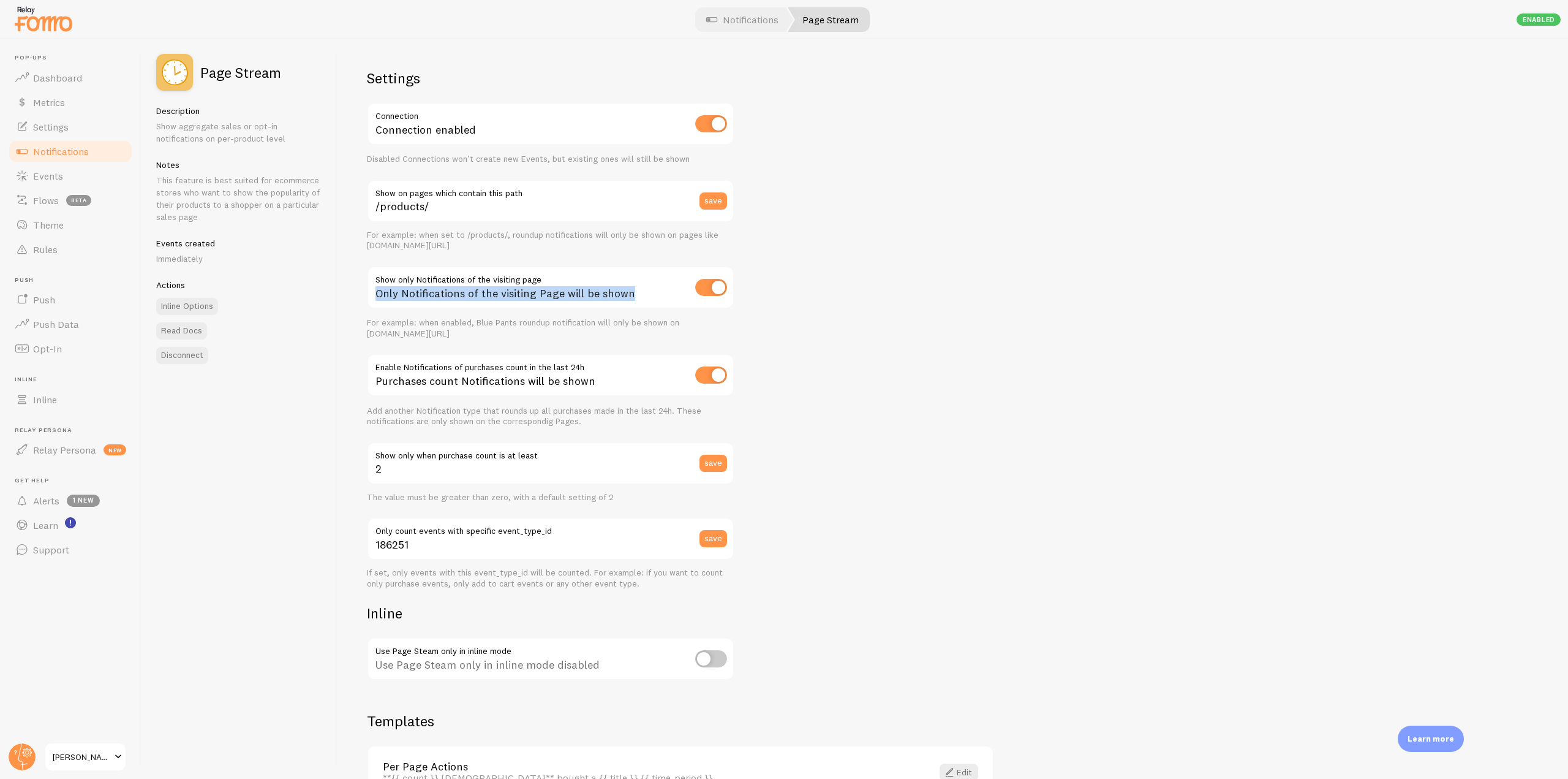
click at [372, 294] on div "Only Notifications of the visiting Page will be shown" at bounding box center [550, 288] width 367 height 44
click at [482, 296] on div "Only Notifications of the visiting Page will be shown" at bounding box center [550, 288] width 367 height 44
click at [632, 273] on div "Only Notifications of the visiting Page will be shown" at bounding box center [550, 288] width 367 height 44
drag, startPoint x: 639, startPoint y: 292, endPoint x: 360, endPoint y: 269, distance: 279.9
click at [360, 269] on div "Settings Connection Connection enabled Disabled Connections won't create new Ev…" at bounding box center [953, 409] width 1231 height 740
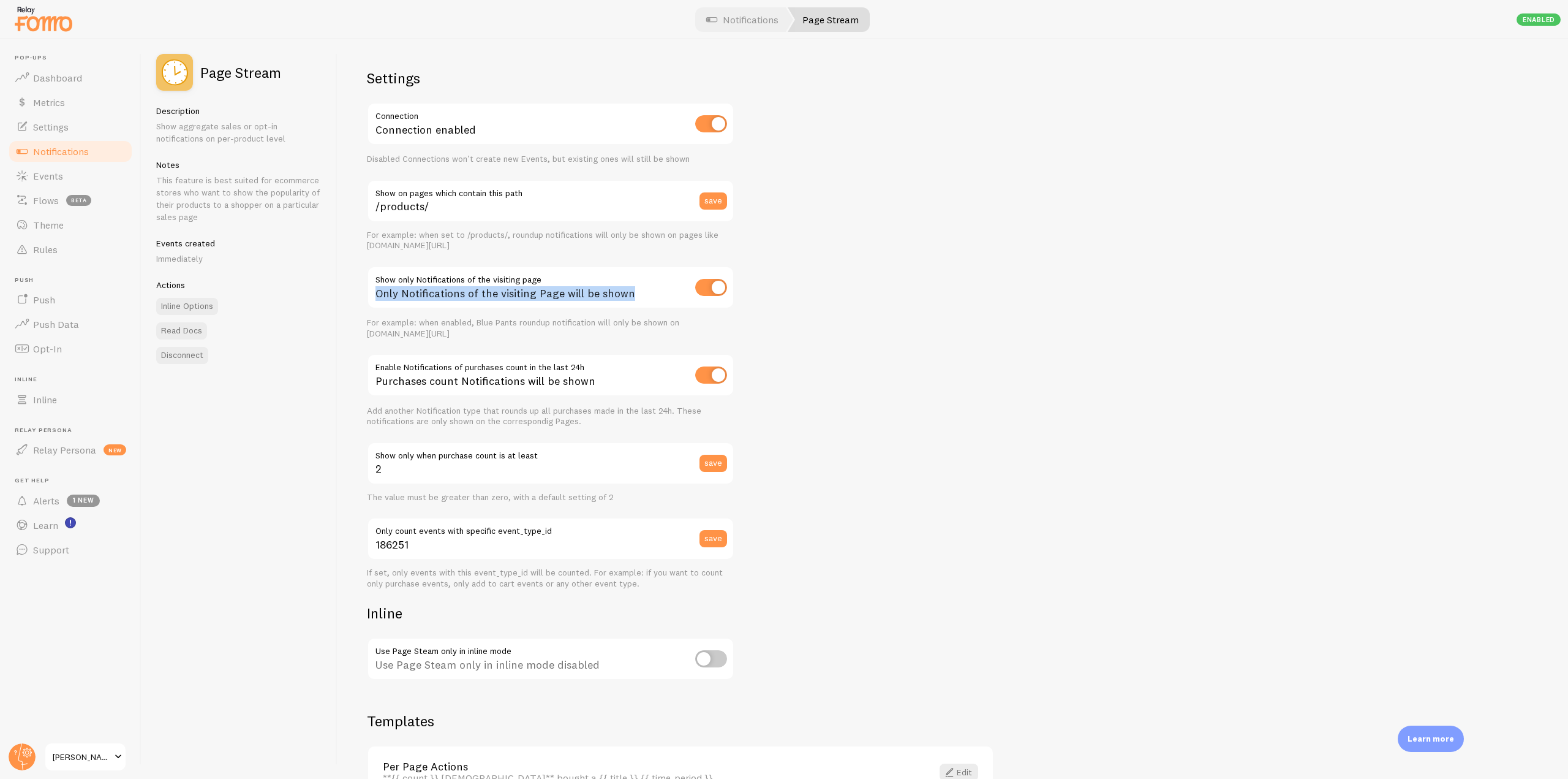
click at [354, 301] on div "Settings Connection Connection enabled Disabled Connections won't create new Ev…" at bounding box center [953, 409] width 1231 height 740
drag, startPoint x: 356, startPoint y: 276, endPoint x: 633, endPoint y: 292, distance: 277.5
click at [633, 292] on div "Settings Connection Connection enabled Disabled Connections won't create new Ev…" at bounding box center [953, 409] width 1231 height 740
click at [633, 292] on div "Only Notifications of the visiting Page will be shown" at bounding box center [550, 288] width 367 height 44
drag, startPoint x: 632, startPoint y: 298, endPoint x: 372, endPoint y: 270, distance: 261.5
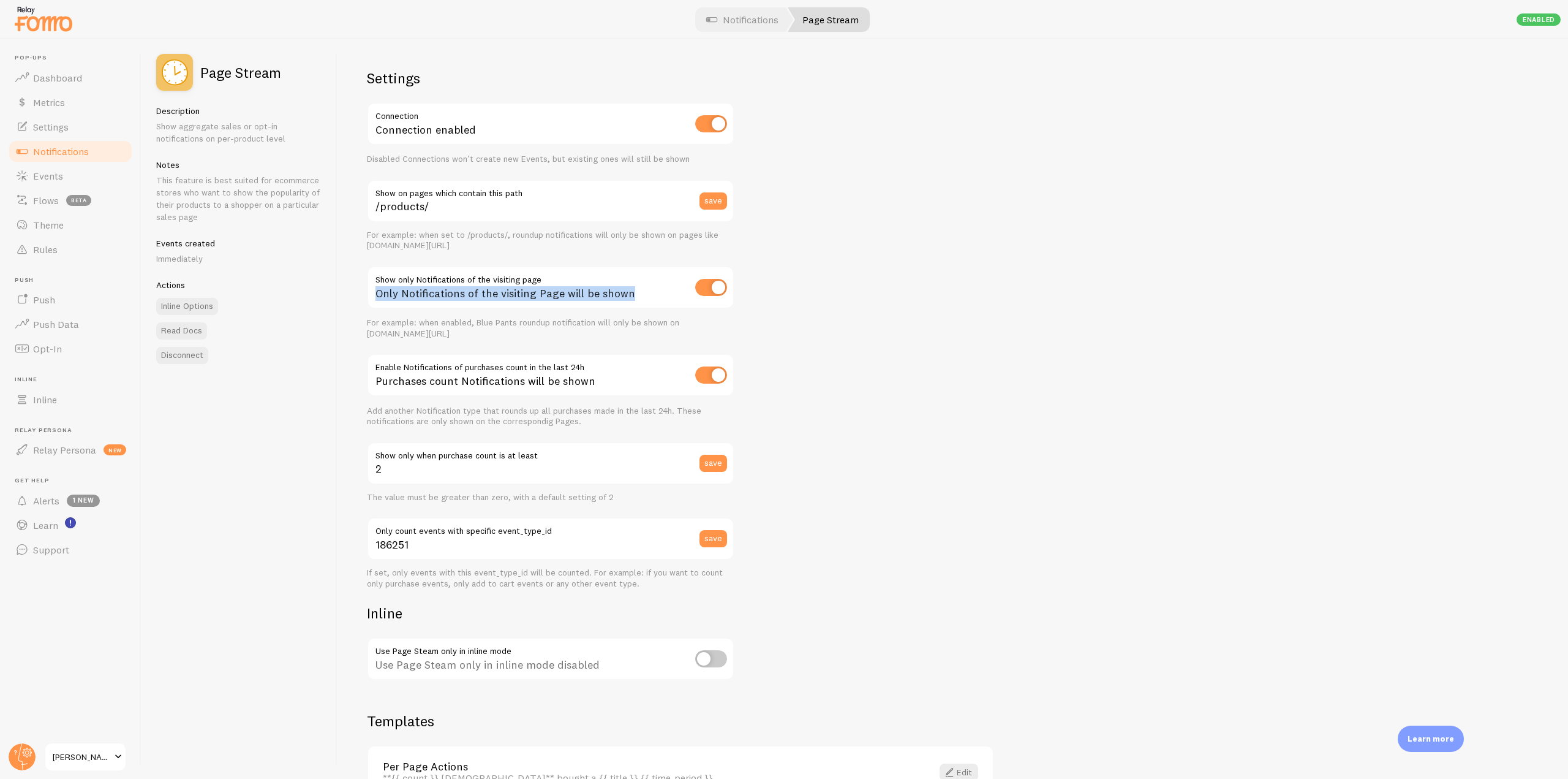
click at [372, 270] on div "Only Notifications of the visiting Page will be shown" at bounding box center [550, 288] width 367 height 44
click at [409, 278] on div "Only Notifications of the visiting Page will be shown" at bounding box center [550, 288] width 367 height 44
drag, startPoint x: 377, startPoint y: 276, endPoint x: 637, endPoint y: 280, distance: 260.0
click at [637, 280] on div "Only Notifications of the visiting Page will be shown" at bounding box center [550, 288] width 367 height 44
click at [815, 312] on div "Settings Connection Connection enabled Disabled Connections won't create new Ev…" at bounding box center [953, 409] width 1231 height 740
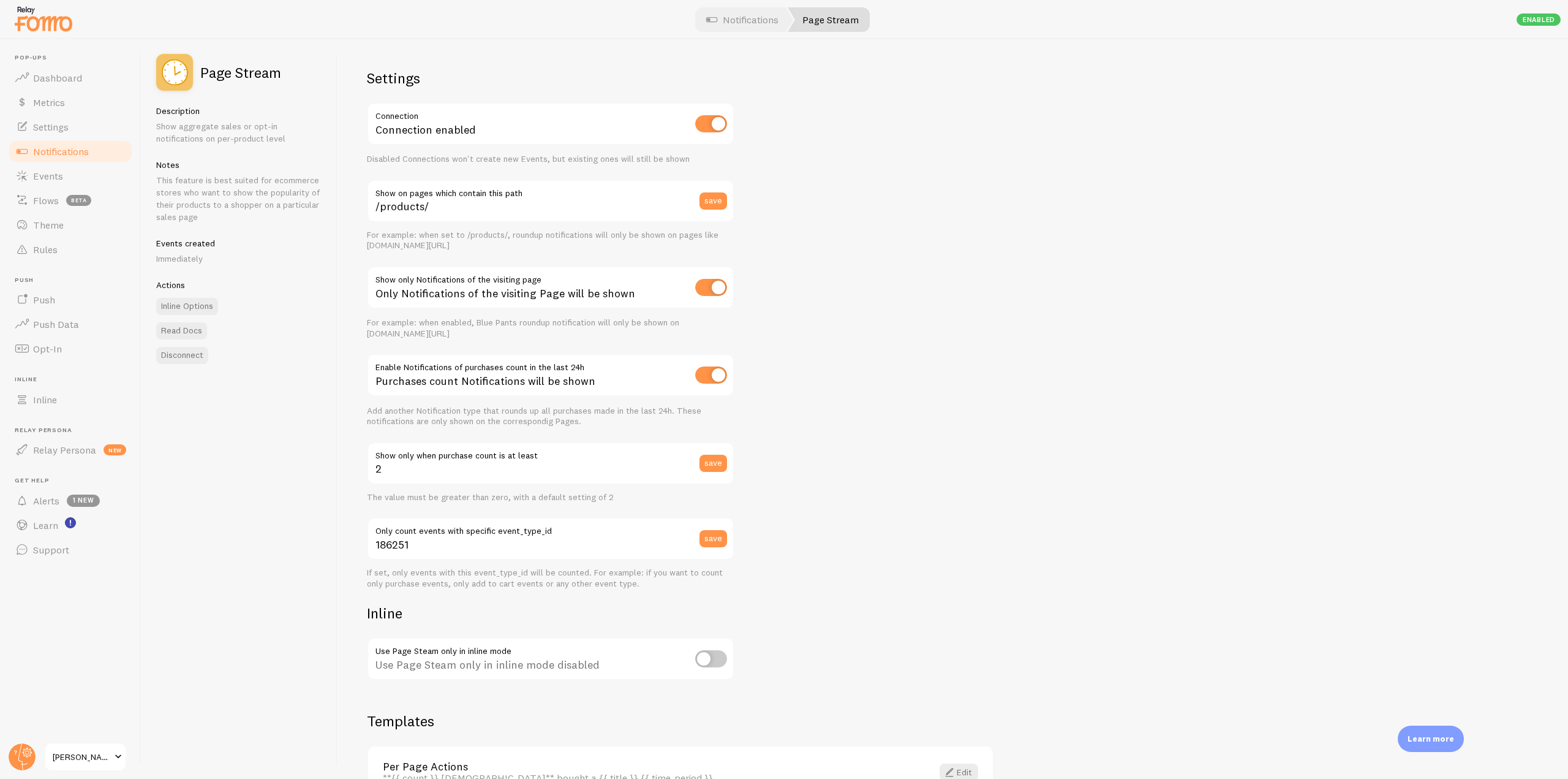
click at [716, 292] on input "checkbox" at bounding box center [710, 287] width 32 height 17
checkbox input "false"
click at [720, 380] on input "checkbox" at bounding box center [710, 374] width 32 height 17
checkbox input "false"
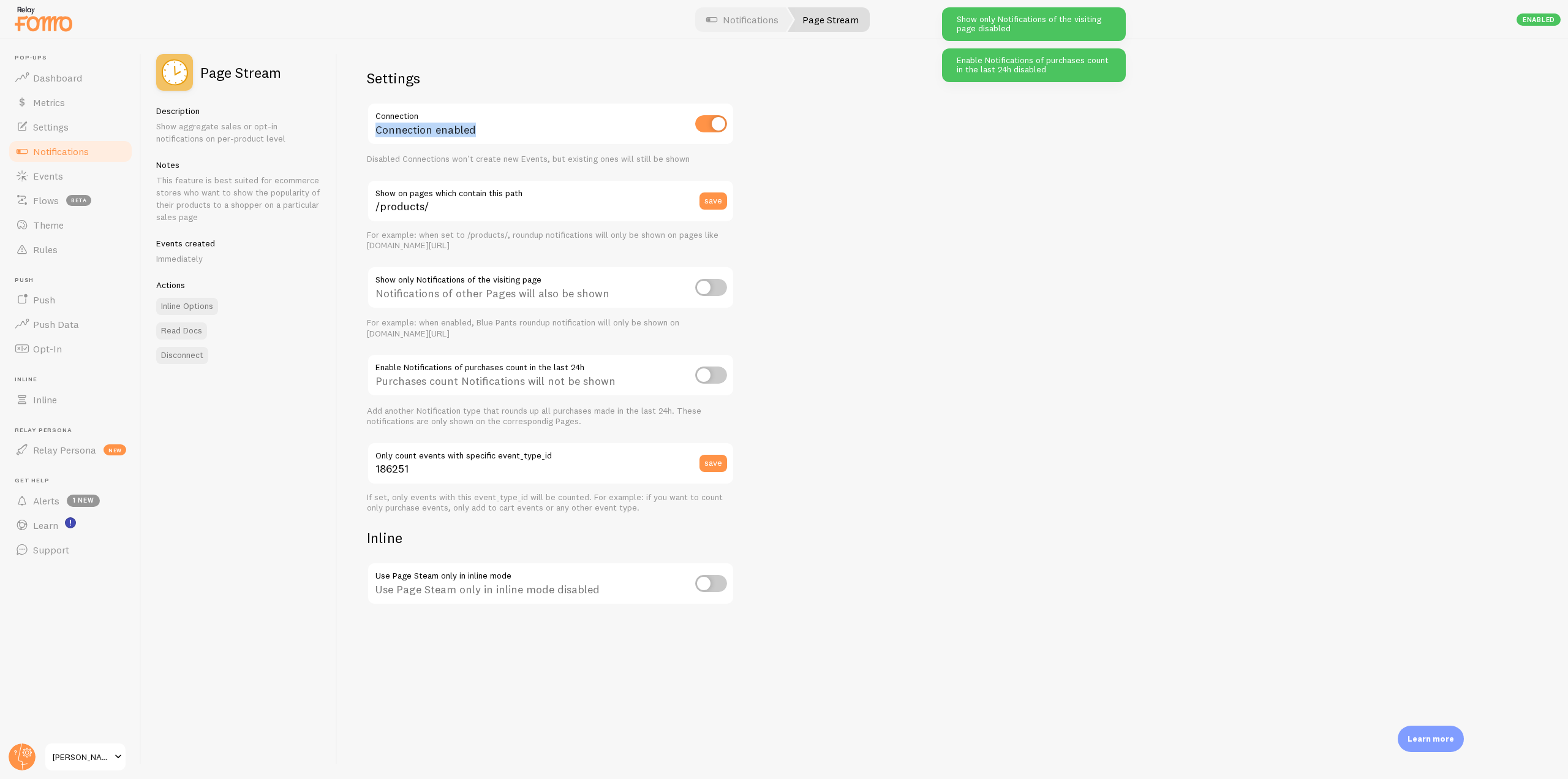
drag, startPoint x: 371, startPoint y: 125, endPoint x: 492, endPoint y: 128, distance: 121.0
click at [492, 128] on div "Connection enabled" at bounding box center [550, 124] width 367 height 44
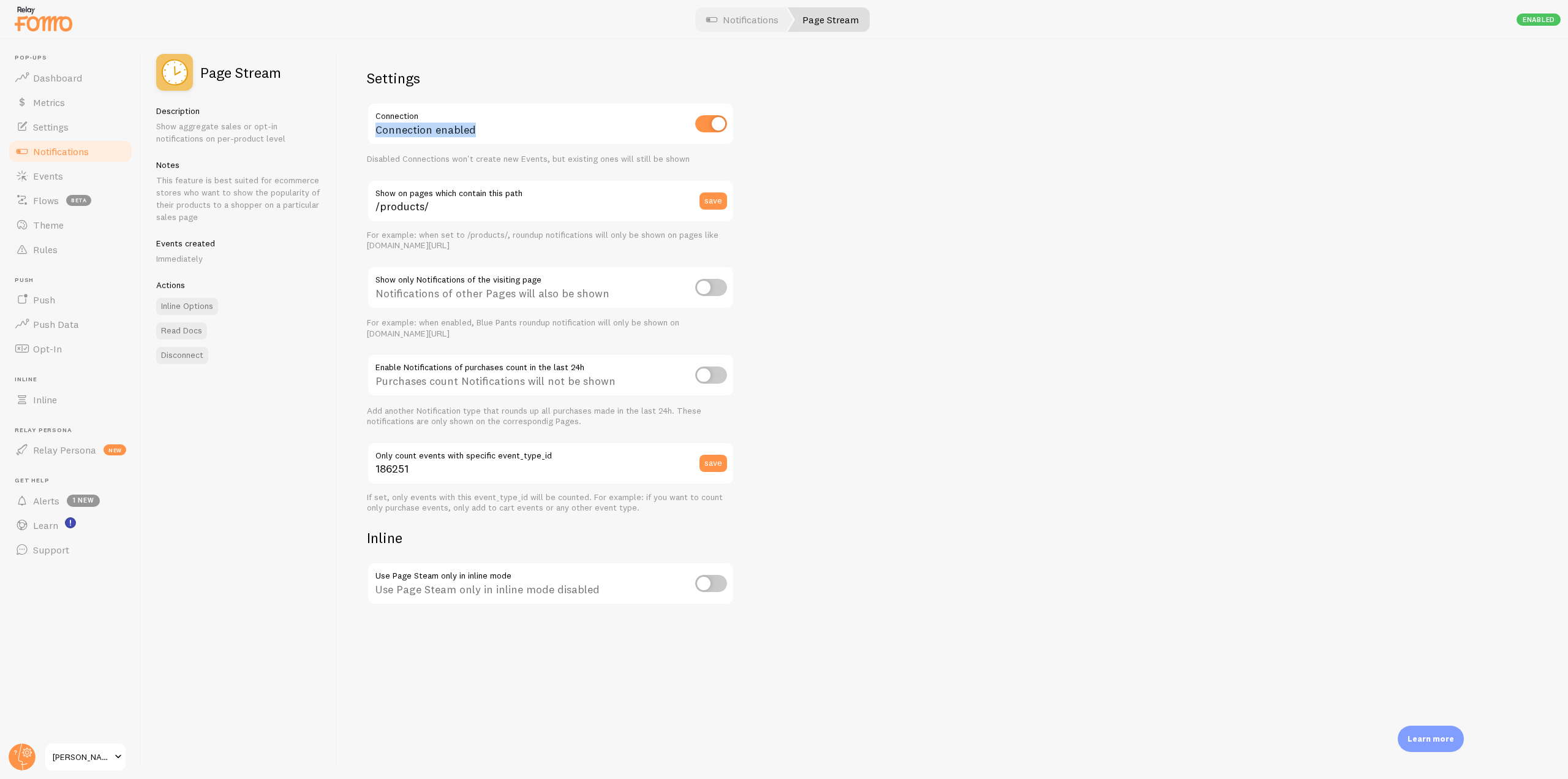
click at [49, 149] on span "Notifications" at bounding box center [61, 152] width 56 height 13
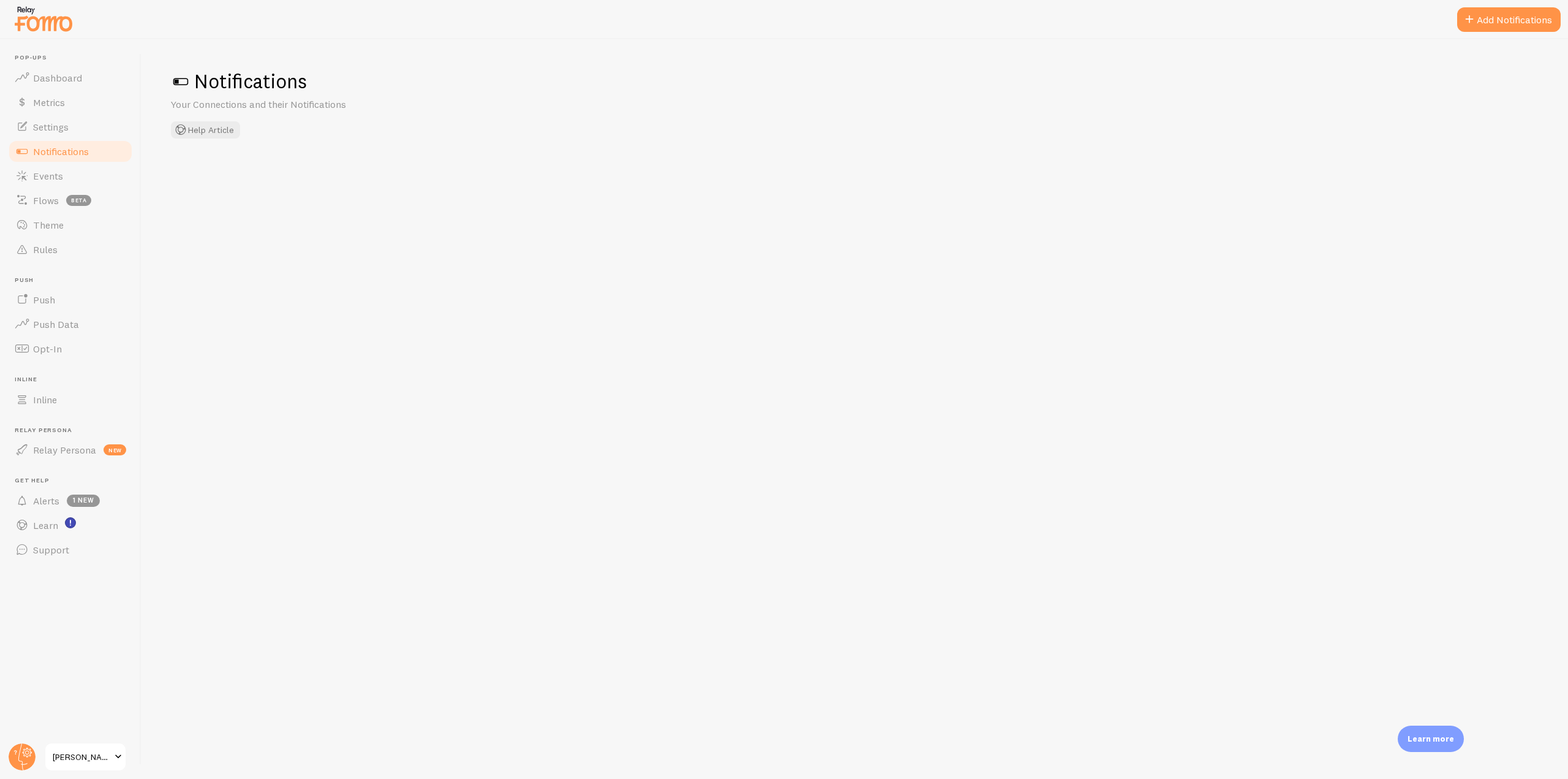
checkbox input "false"
checkbox input "true"
checkbox input "false"
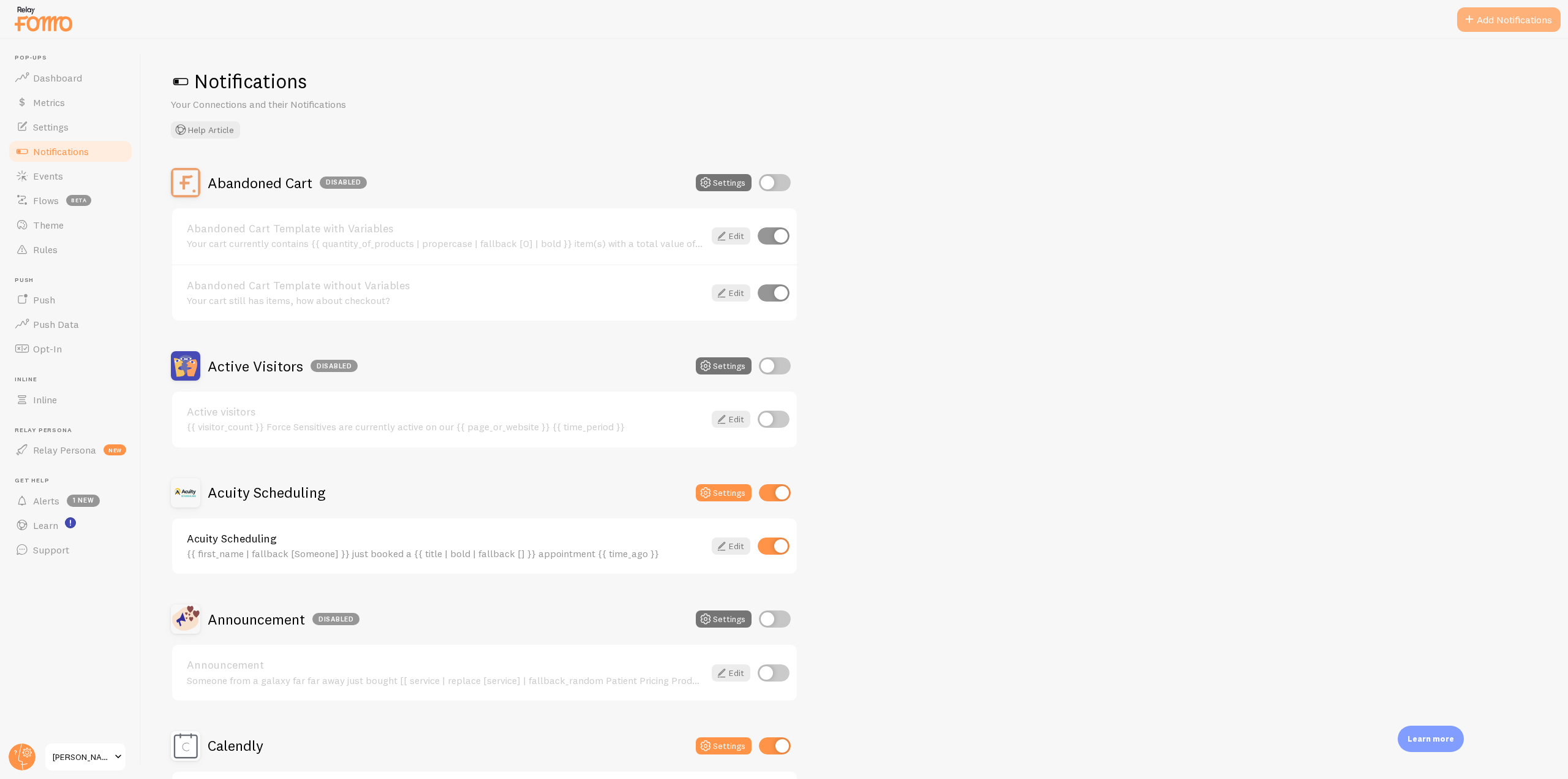
click at [1502, 24] on button "Add Notifications" at bounding box center [1509, 19] width 103 height 24
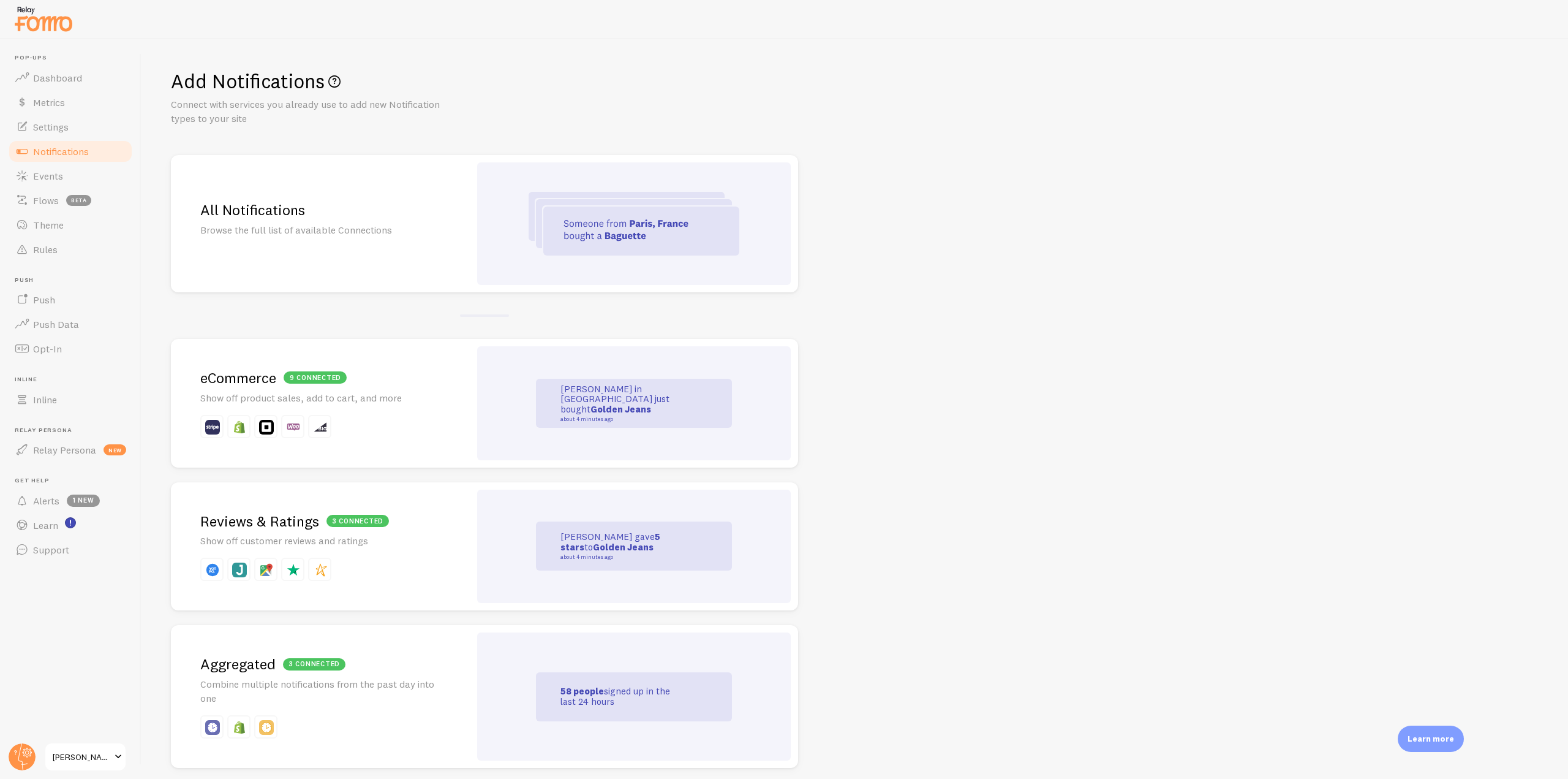
click at [453, 217] on div "All Notifications Browse the full list of available Connections" at bounding box center [320, 224] width 299 height 137
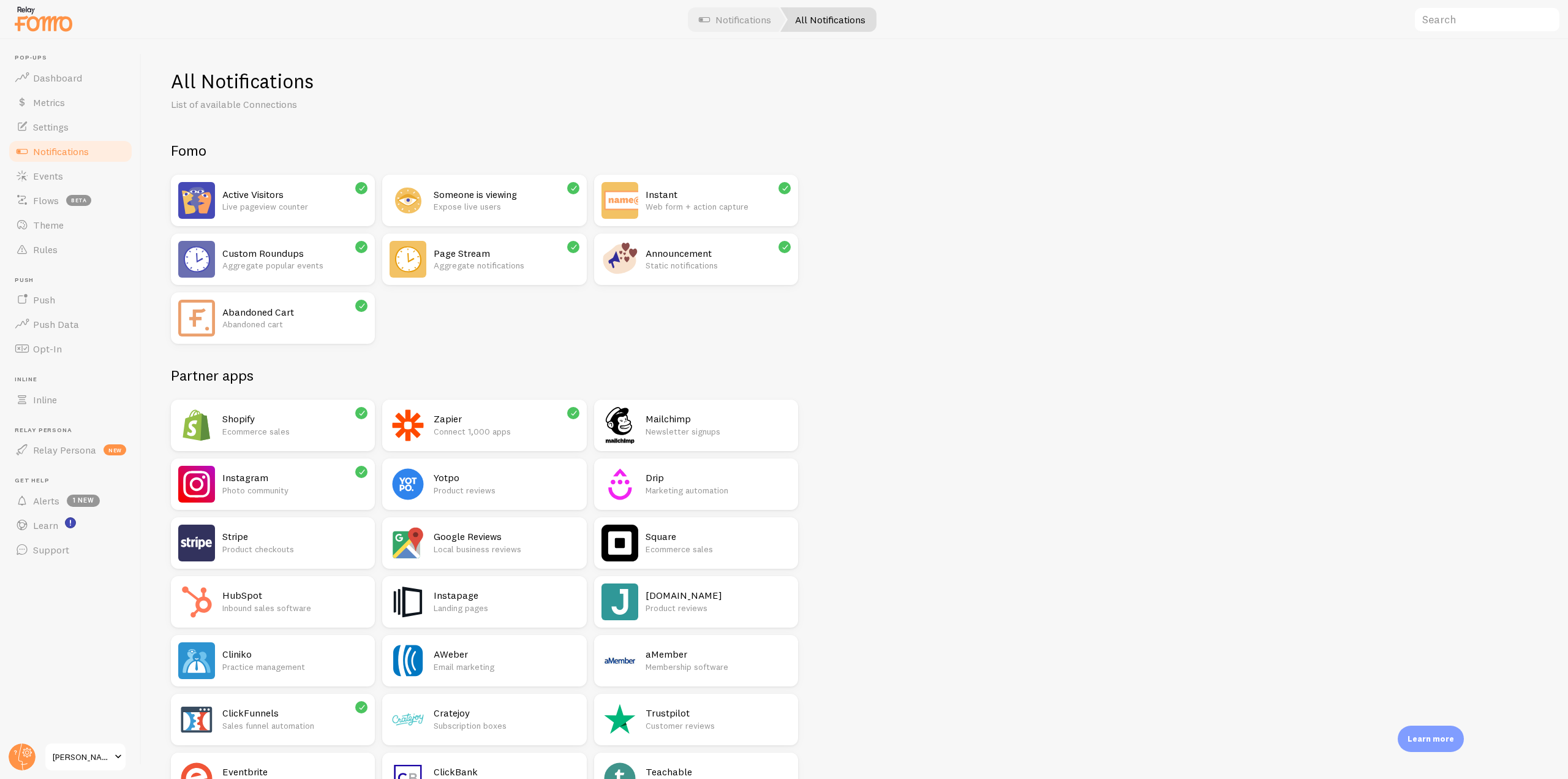
click at [480, 270] on p "Aggregate notifications" at bounding box center [506, 266] width 145 height 13
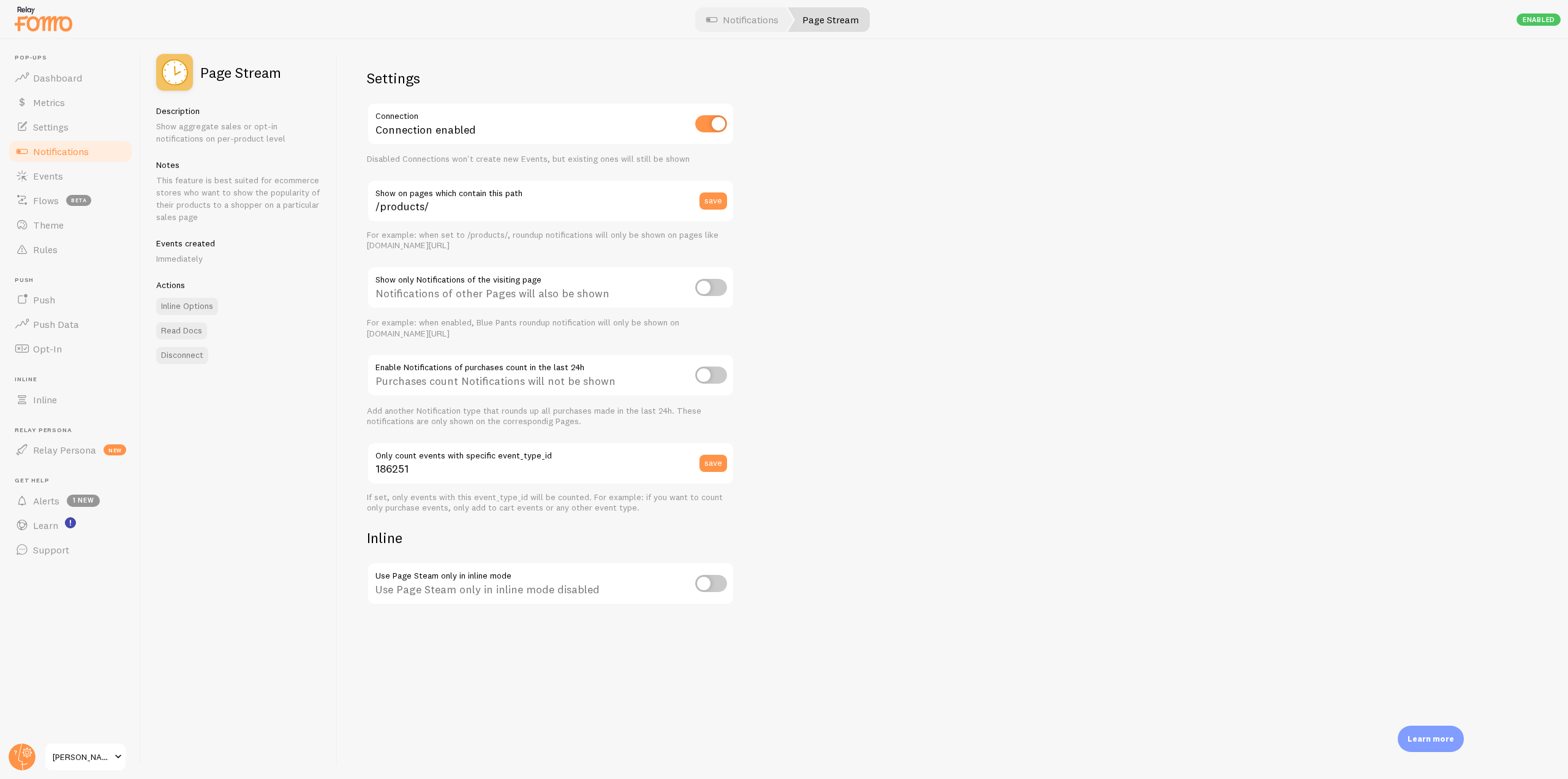
click at [710, 291] on input "checkbox" at bounding box center [710, 287] width 32 height 17
checkbox input "true"
click at [95, 150] on link "Notifications" at bounding box center [71, 151] width 126 height 24
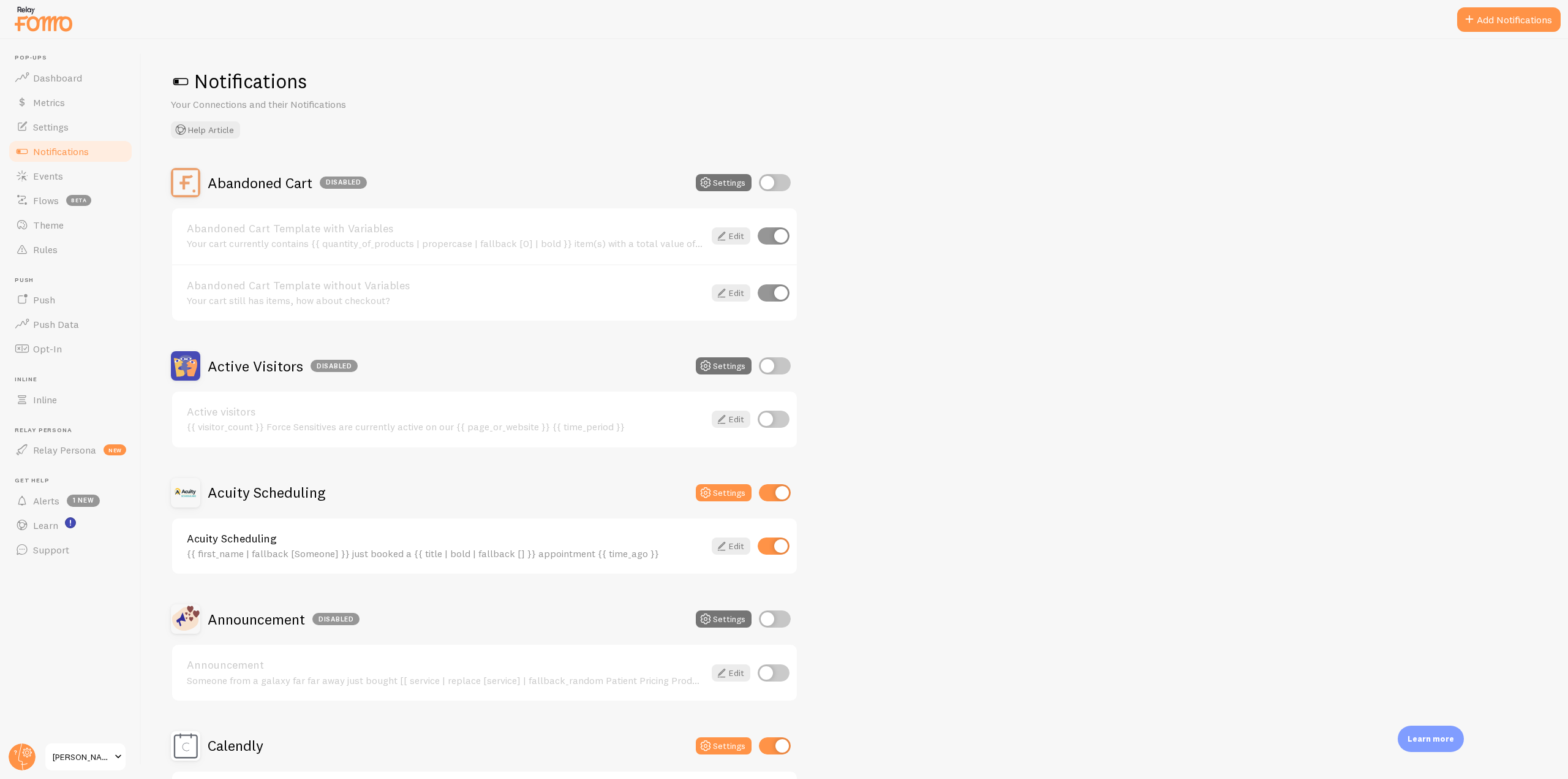
click at [108, 147] on link "Notifications" at bounding box center [71, 151] width 126 height 24
click at [96, 155] on link "Notifications" at bounding box center [71, 151] width 126 height 24
click at [1518, 28] on button "Add Notifications" at bounding box center [1509, 19] width 103 height 24
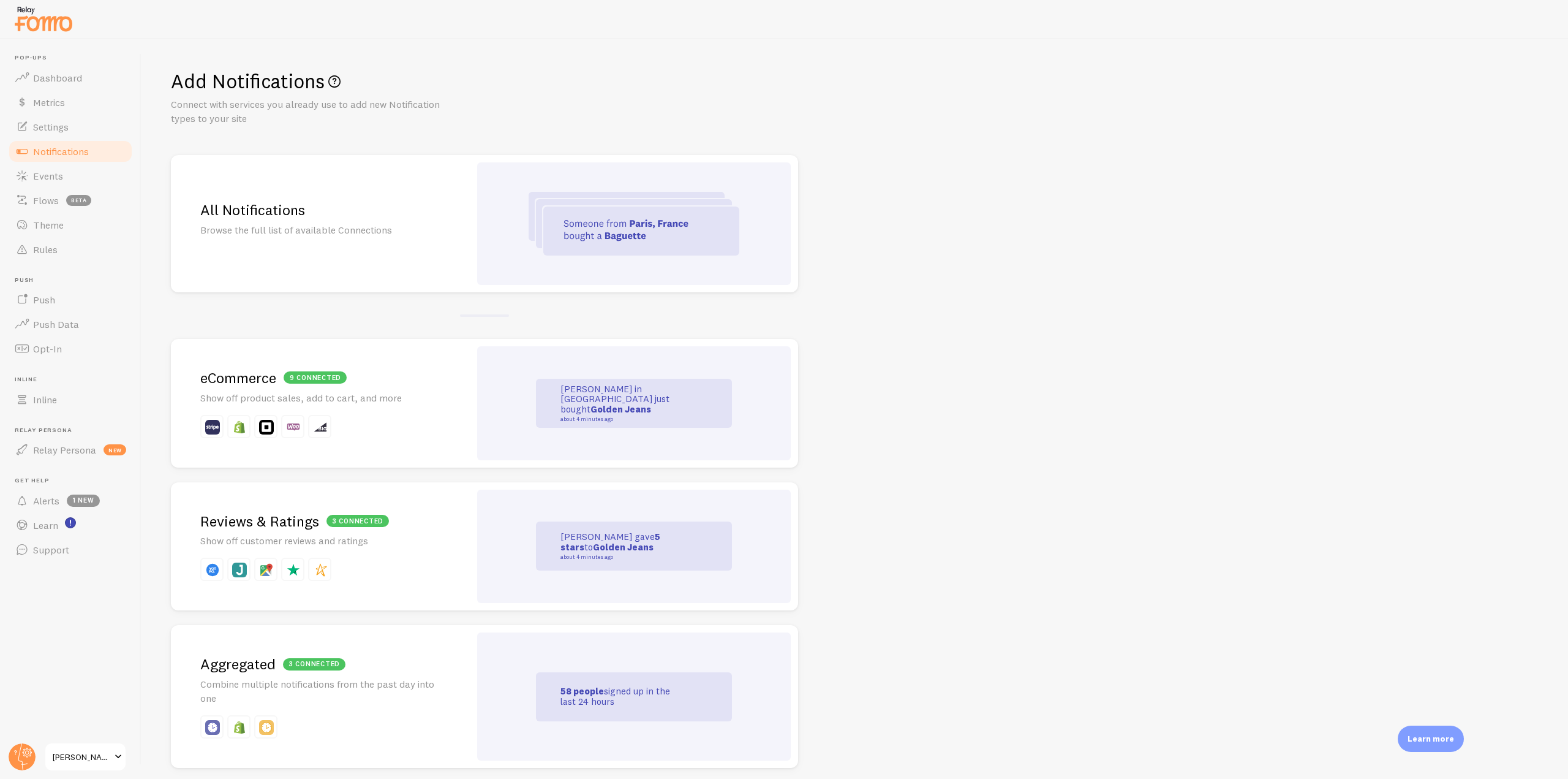
click at [446, 229] on div "All Notifications Browse the full list of available Connections" at bounding box center [320, 224] width 299 height 137
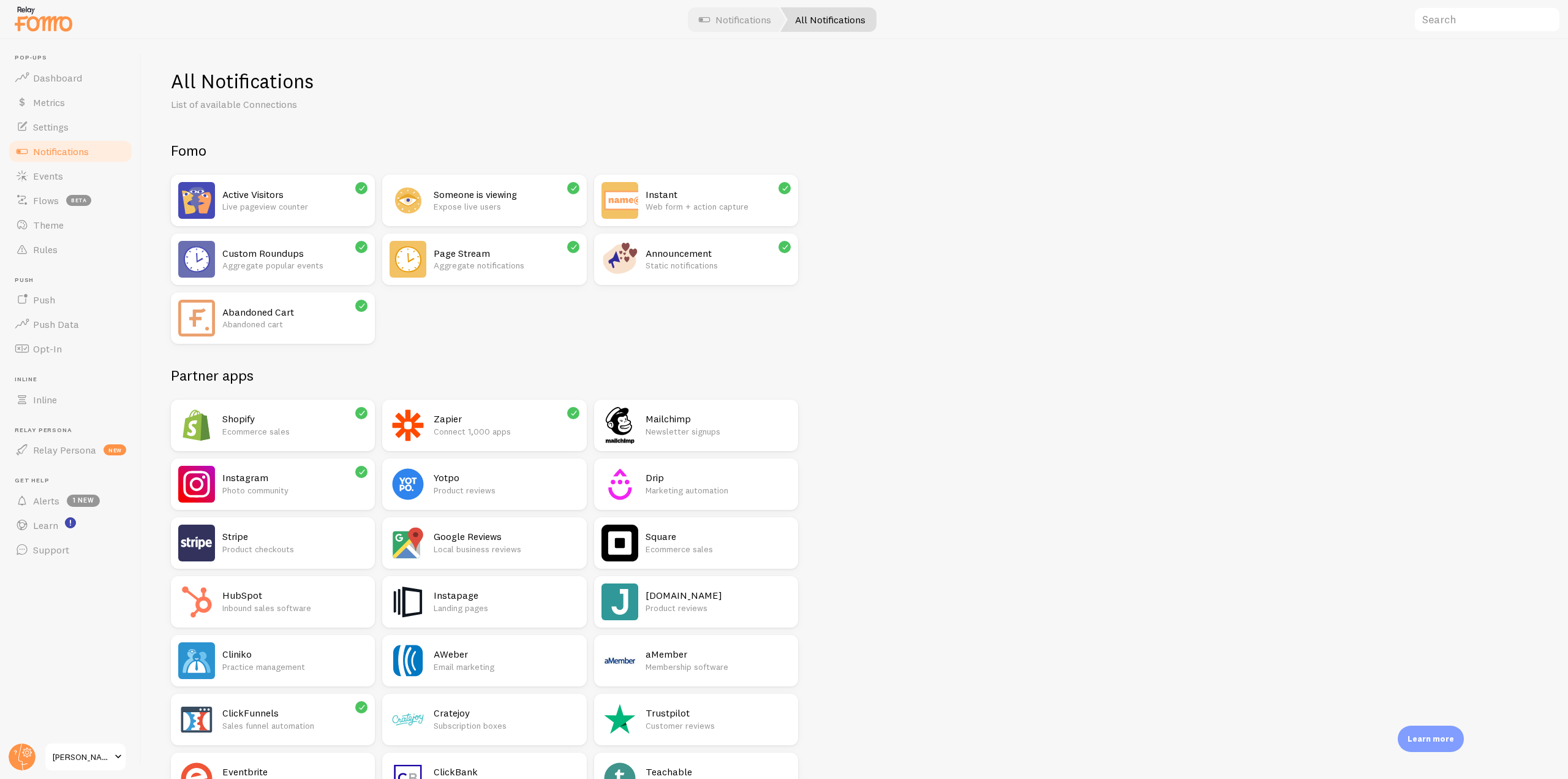
click at [510, 259] on p "Aggregate notifications" at bounding box center [506, 266] width 145 height 13
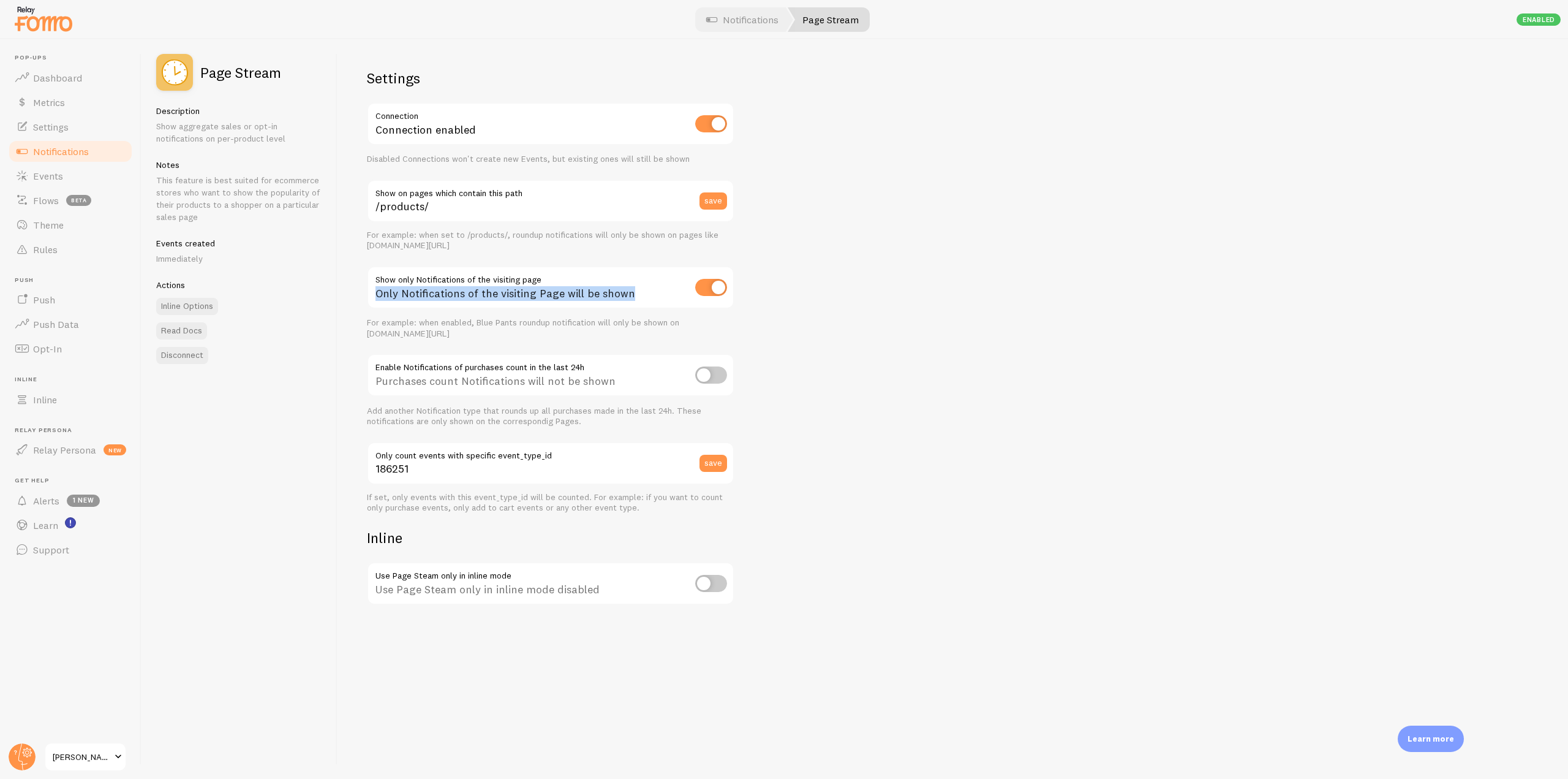
drag, startPoint x: 372, startPoint y: 294, endPoint x: 629, endPoint y: 299, distance: 257.0
click at [629, 299] on div "Only Notifications of the visiting Page will be shown" at bounding box center [550, 288] width 367 height 44
click at [610, 351] on div "Settings Connection Connection enabled Disabled Connections won't create new Ev…" at bounding box center [550, 338] width 367 height 537
click at [720, 291] on input "checkbox" at bounding box center [710, 287] width 32 height 17
checkbox input "false"
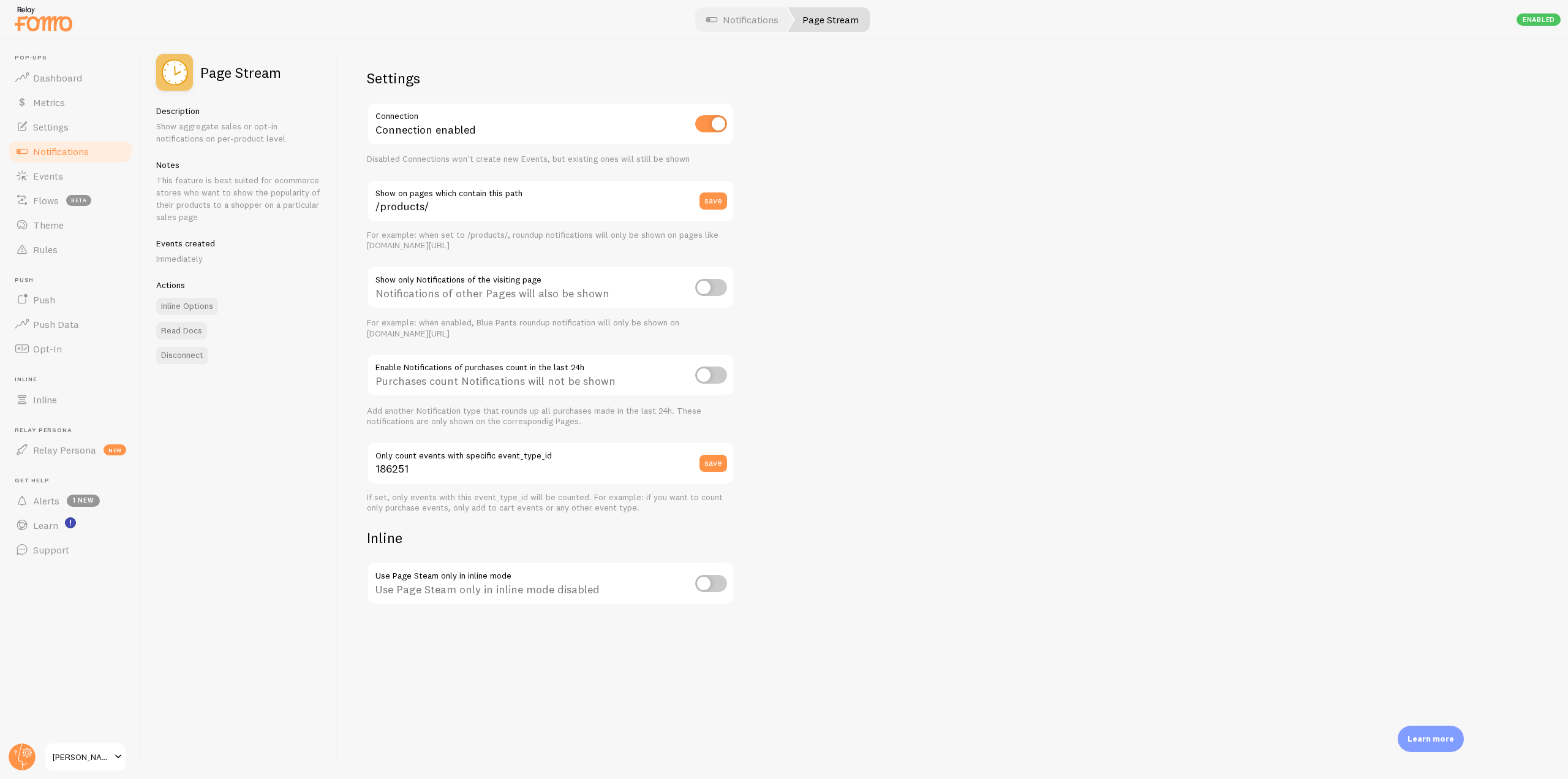
click at [717, 282] on input "checkbox" at bounding box center [710, 287] width 32 height 17
click at [720, 289] on input "checkbox" at bounding box center [710, 287] width 32 height 17
checkbox input "false"
click at [720, 120] on input "checkbox" at bounding box center [710, 123] width 32 height 17
click at [713, 121] on input "checkbox" at bounding box center [710, 123] width 32 height 17
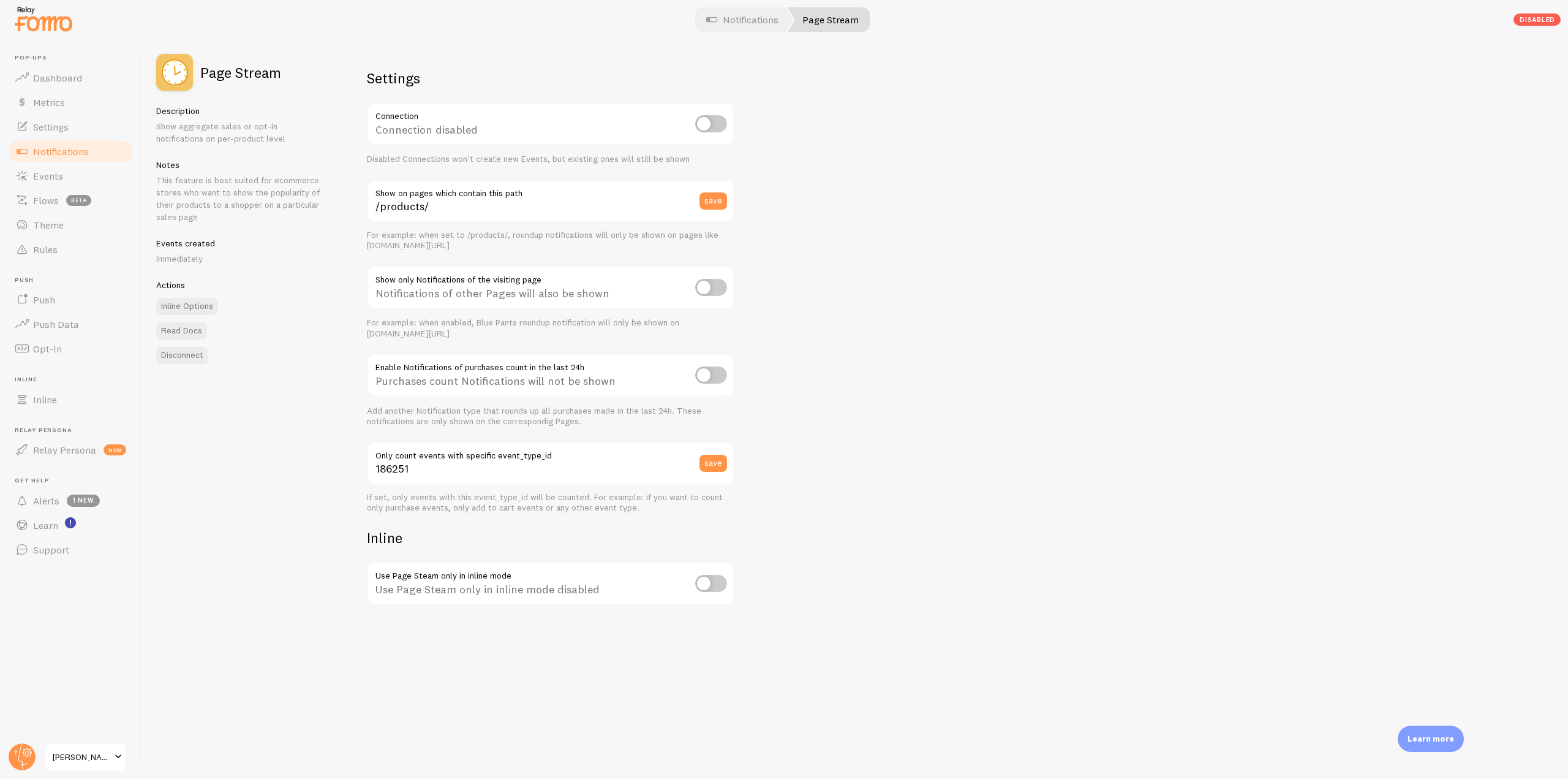
checkbox input "true"
drag, startPoint x: 386, startPoint y: 128, endPoint x: 483, endPoint y: 124, distance: 97.1
click at [483, 124] on div "Connection enabled" at bounding box center [550, 124] width 367 height 44
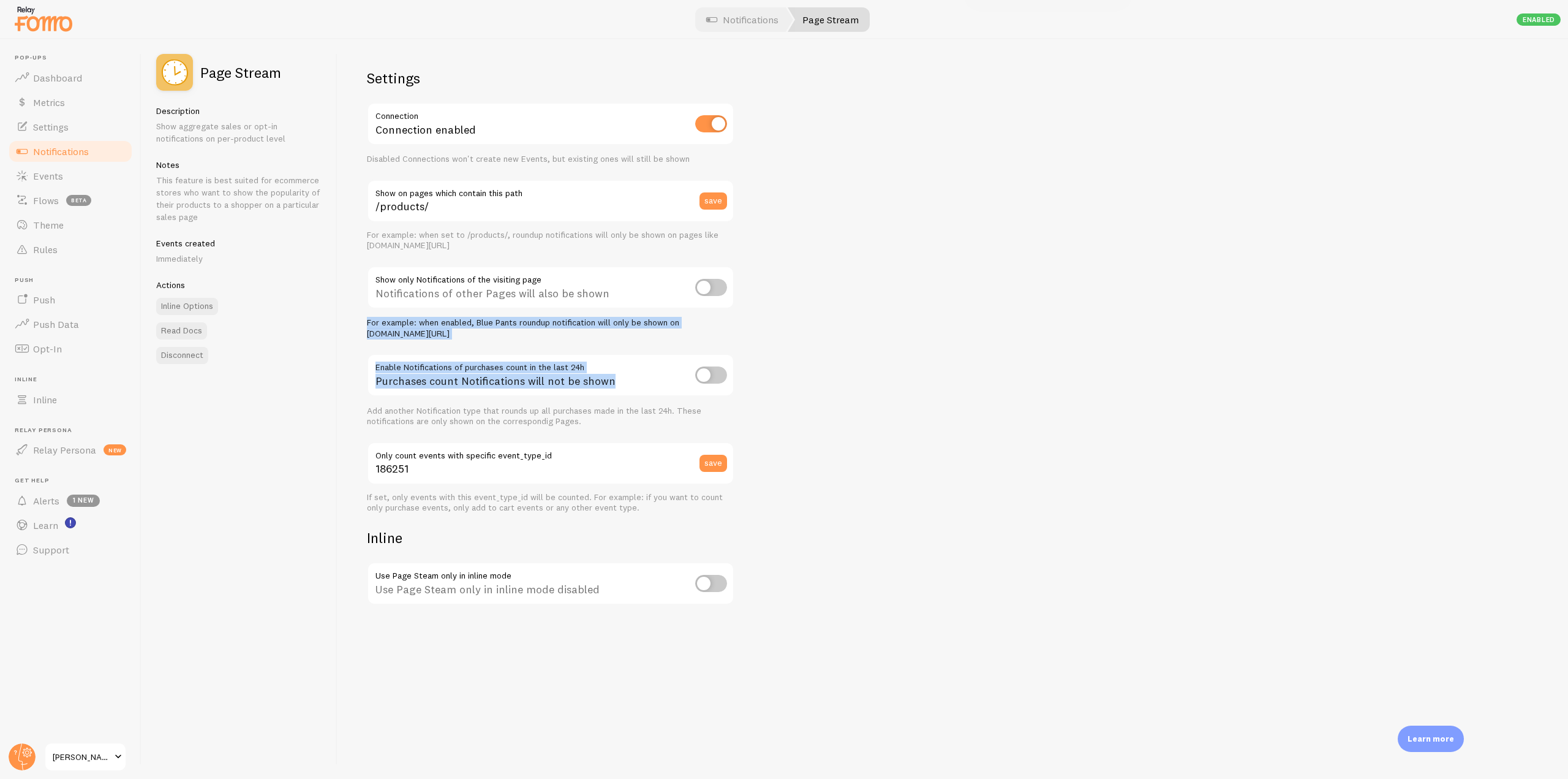
drag, startPoint x: 682, startPoint y: 264, endPoint x: 757, endPoint y: 384, distance: 141.5
click at [757, 384] on div "Settings Connection Connection enabled Disabled Connections won't create new Ev…" at bounding box center [953, 409] width 1231 height 740
click at [759, 386] on div "Settings Connection Connection enabled Disabled Connections won't create new Ev…" at bounding box center [953, 409] width 1231 height 740
drag, startPoint x: 767, startPoint y: 393, endPoint x: 376, endPoint y: 261, distance: 412.7
click at [376, 261] on div "Settings Connection Connection enabled Disabled Connections won't create new Ev…" at bounding box center [953, 409] width 1231 height 740
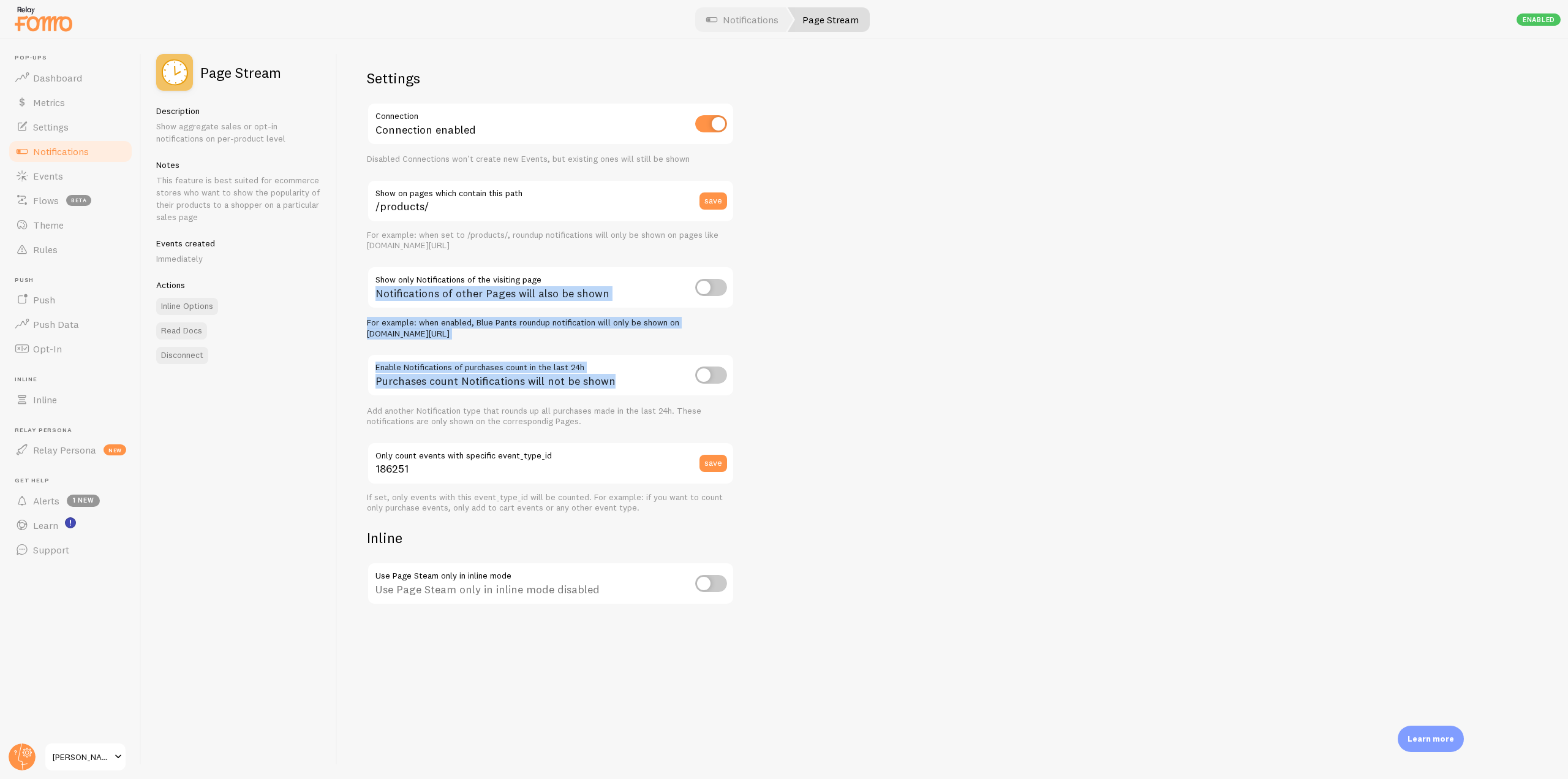
click at [862, 367] on div "Settings Connection Connection enabled Disabled Connections won't create new Ev…" at bounding box center [953, 409] width 1231 height 740
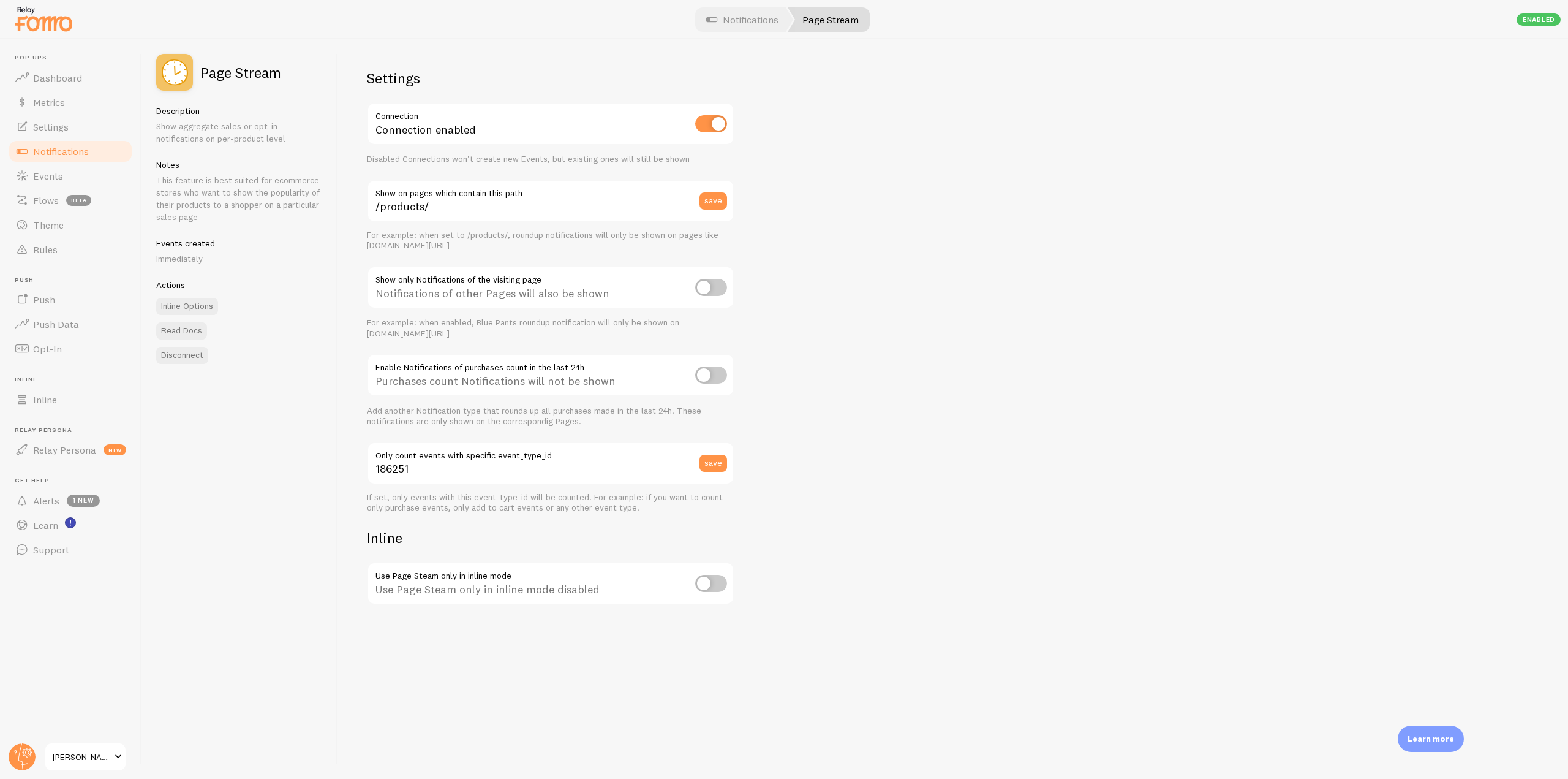
click at [722, 279] on input "checkbox" at bounding box center [710, 287] width 32 height 17
checkbox input "true"
drag, startPoint x: 197, startPoint y: 71, endPoint x: 304, endPoint y: 75, distance: 107.1
click at [304, 75] on div "Page Stream" at bounding box center [238, 72] width 166 height 37
drag, startPoint x: 367, startPoint y: 298, endPoint x: 631, endPoint y: 296, distance: 264.0
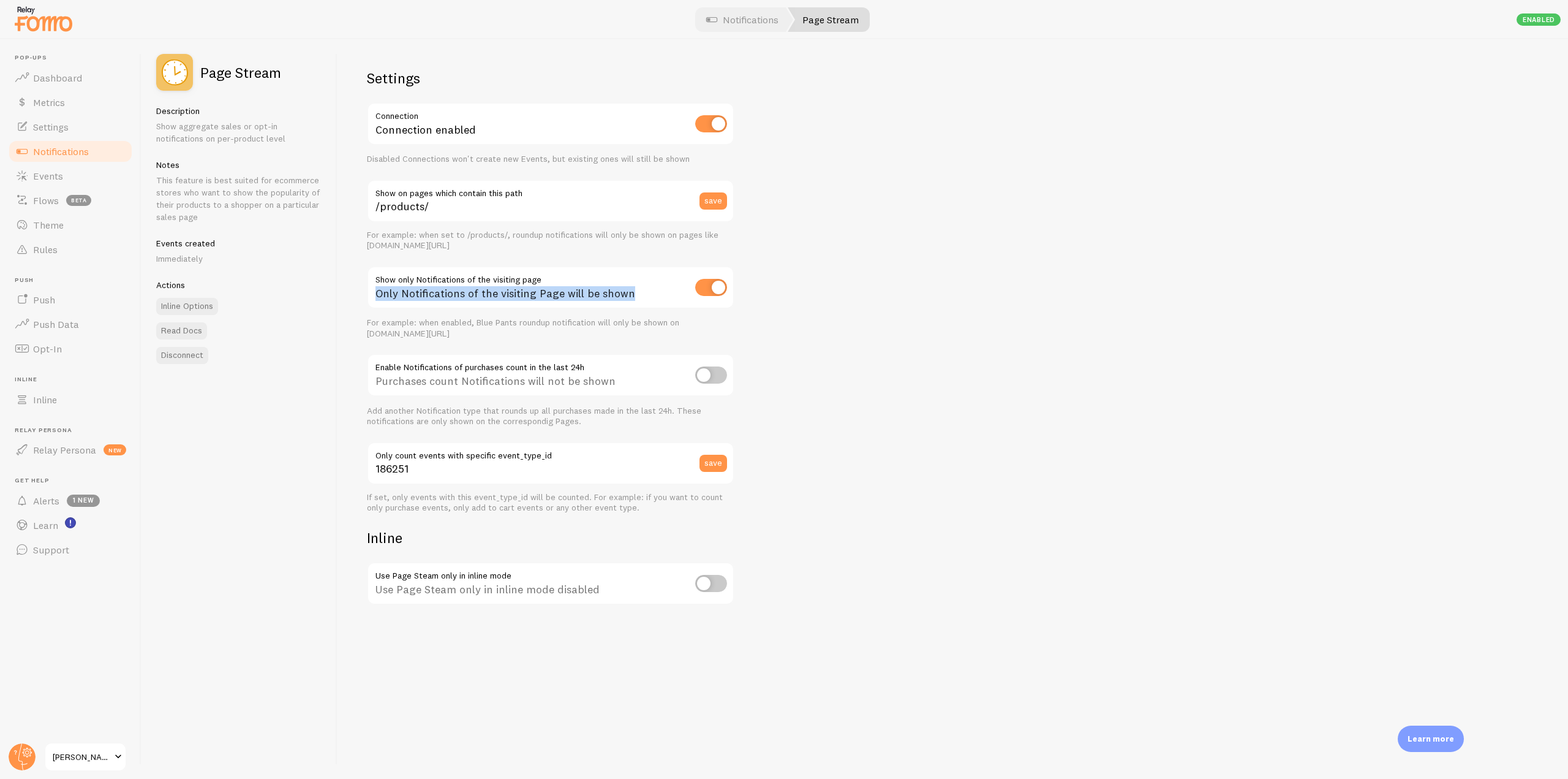
click at [631, 296] on div "Only Notifications of the visiting Page will be shown" at bounding box center [550, 288] width 367 height 44
click at [403, 307] on div "Only Notifications of the visiting Page will be shown" at bounding box center [550, 288] width 367 height 44
drag, startPoint x: 373, startPoint y: 295, endPoint x: 468, endPoint y: 293, distance: 95.0
click at [468, 293] on div "Only Notifications of the visiting Page will be shown" at bounding box center [550, 288] width 367 height 44
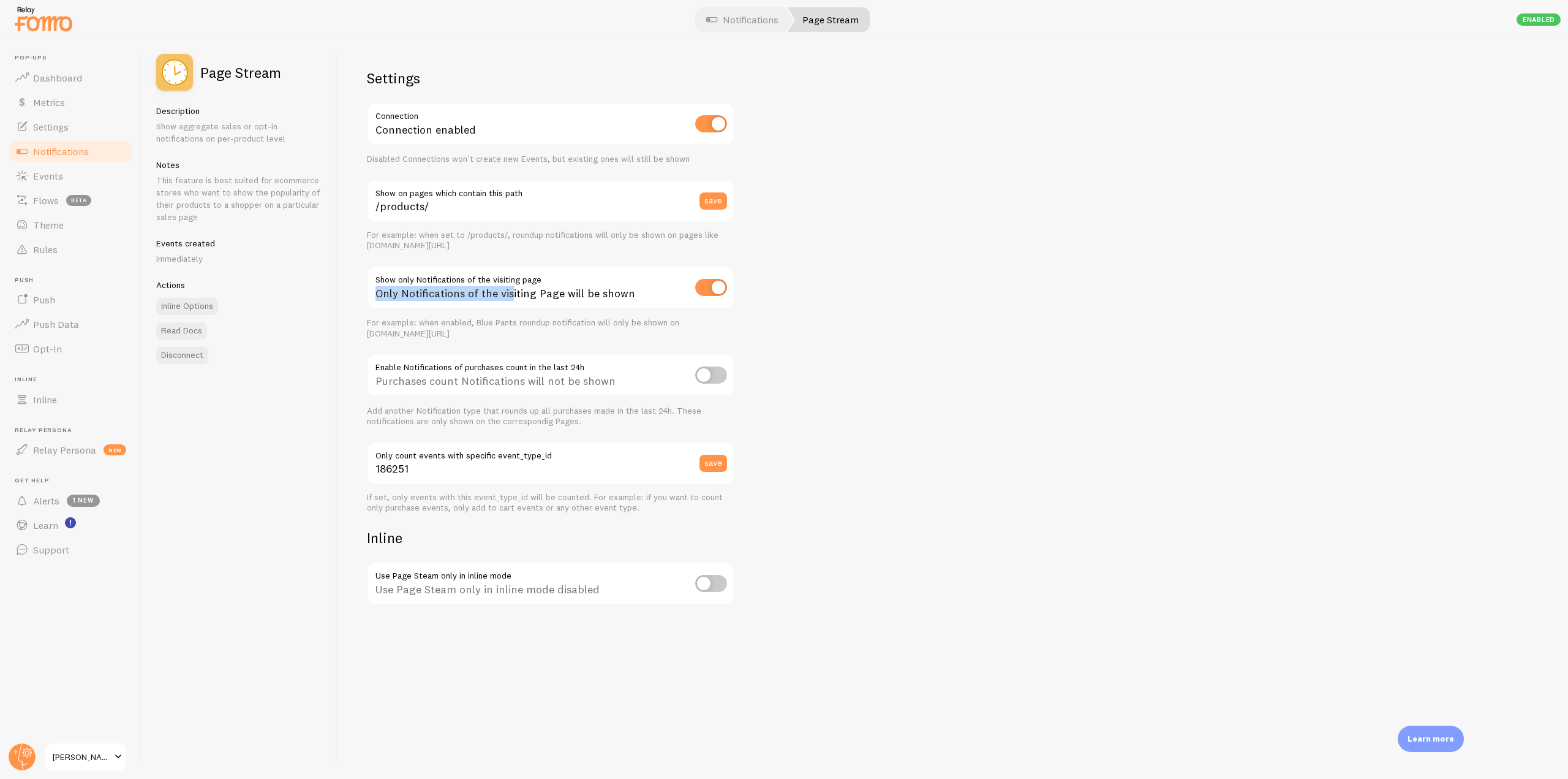
drag, startPoint x: 376, startPoint y: 287, endPoint x: 510, endPoint y: 286, distance: 134.0
click at [510, 286] on div "Only Notifications of the visiting Page will be shown" at bounding box center [550, 288] width 367 height 44
drag, startPoint x: 561, startPoint y: 280, endPoint x: 505, endPoint y: 280, distance: 56.0
click at [505, 280] on div "Only Notifications of the visiting Page will be shown" at bounding box center [550, 288] width 367 height 44
click at [555, 270] on div "Only Notifications of the visiting Page will be shown" at bounding box center [550, 288] width 367 height 44
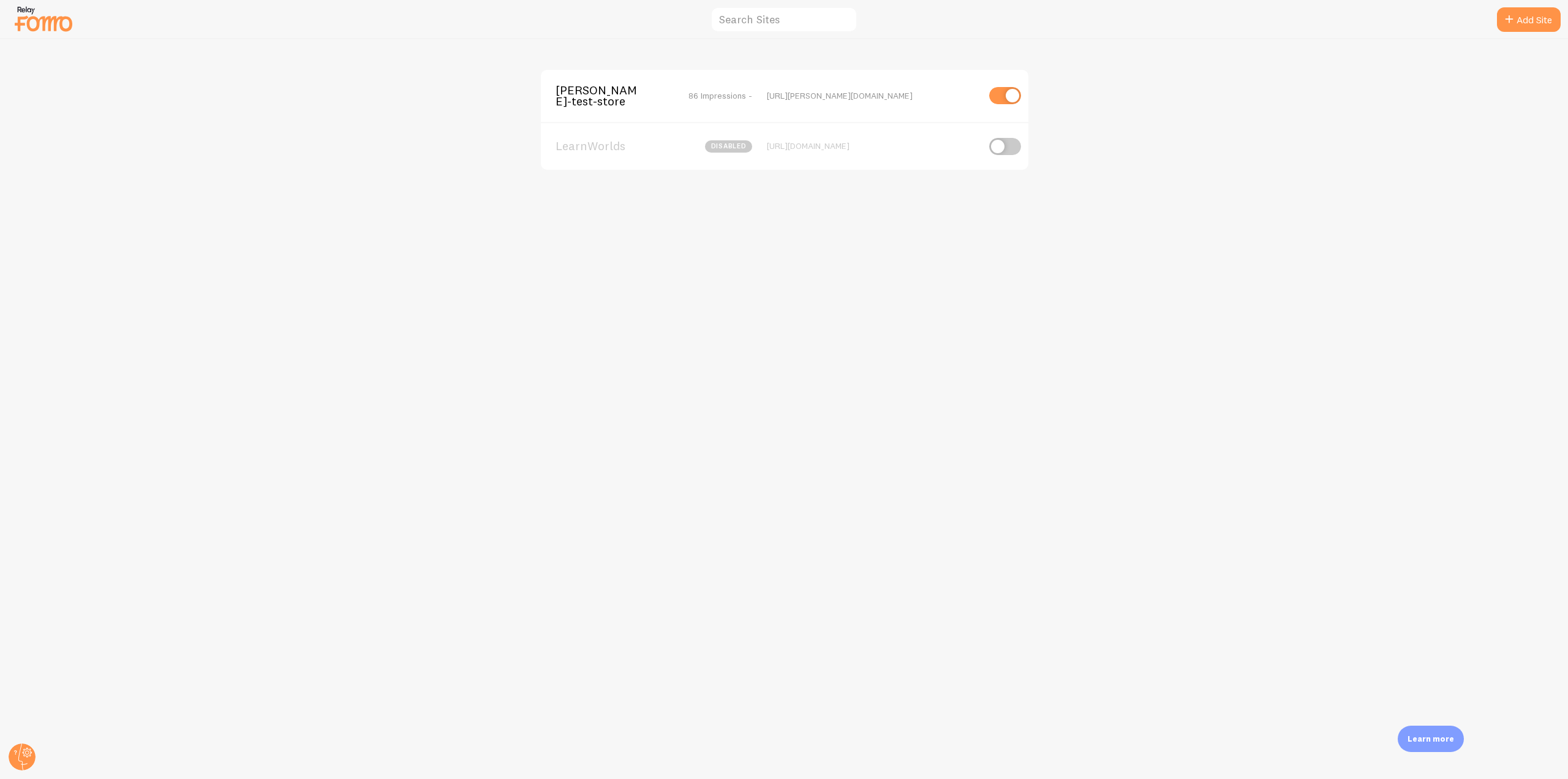
click at [588, 93] on span "[PERSON_NAME]-test-store" at bounding box center [605, 96] width 99 height 23
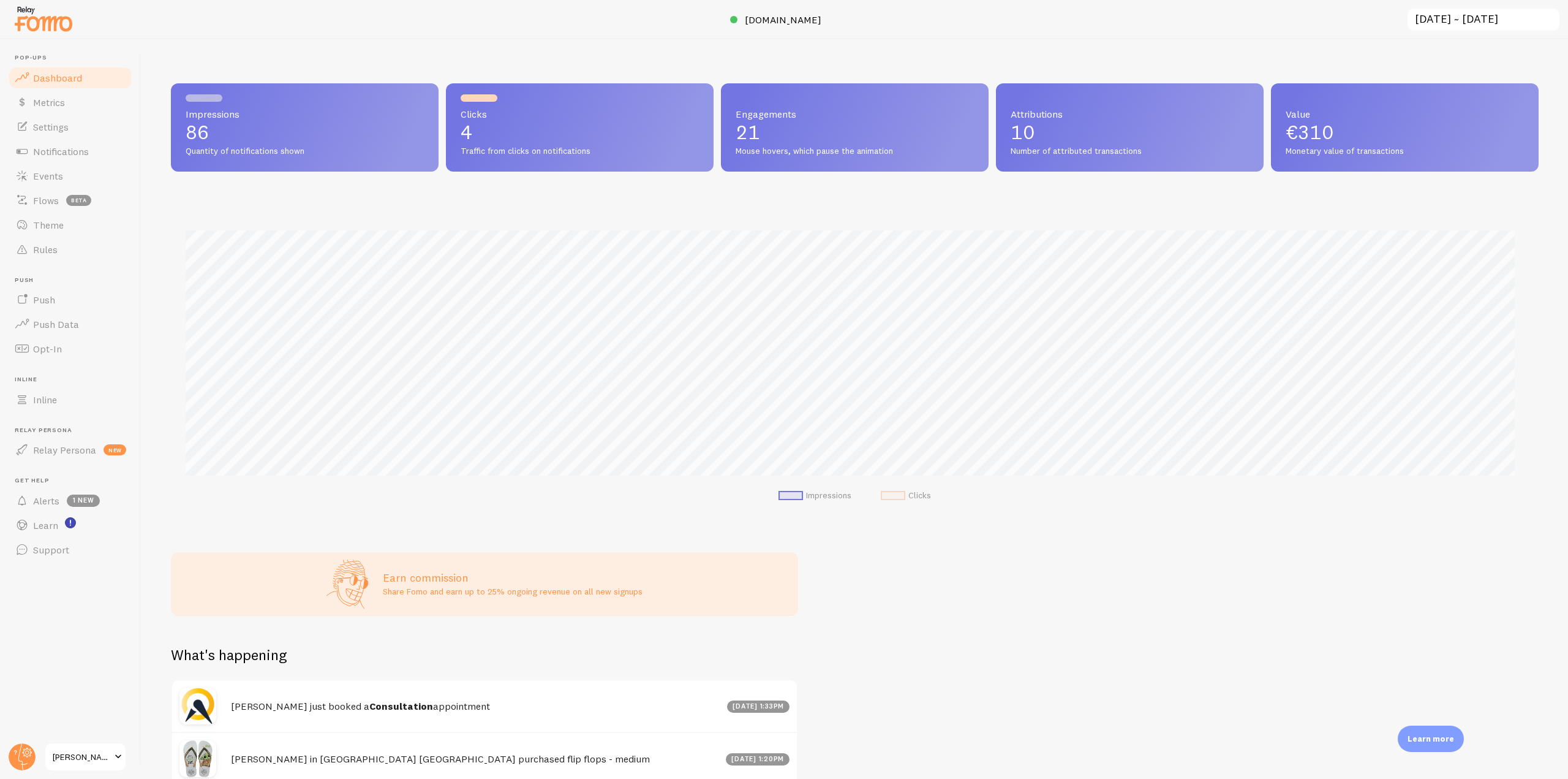
scroll to position [322, 1358]
click at [103, 152] on link "Notifications" at bounding box center [71, 151] width 126 height 24
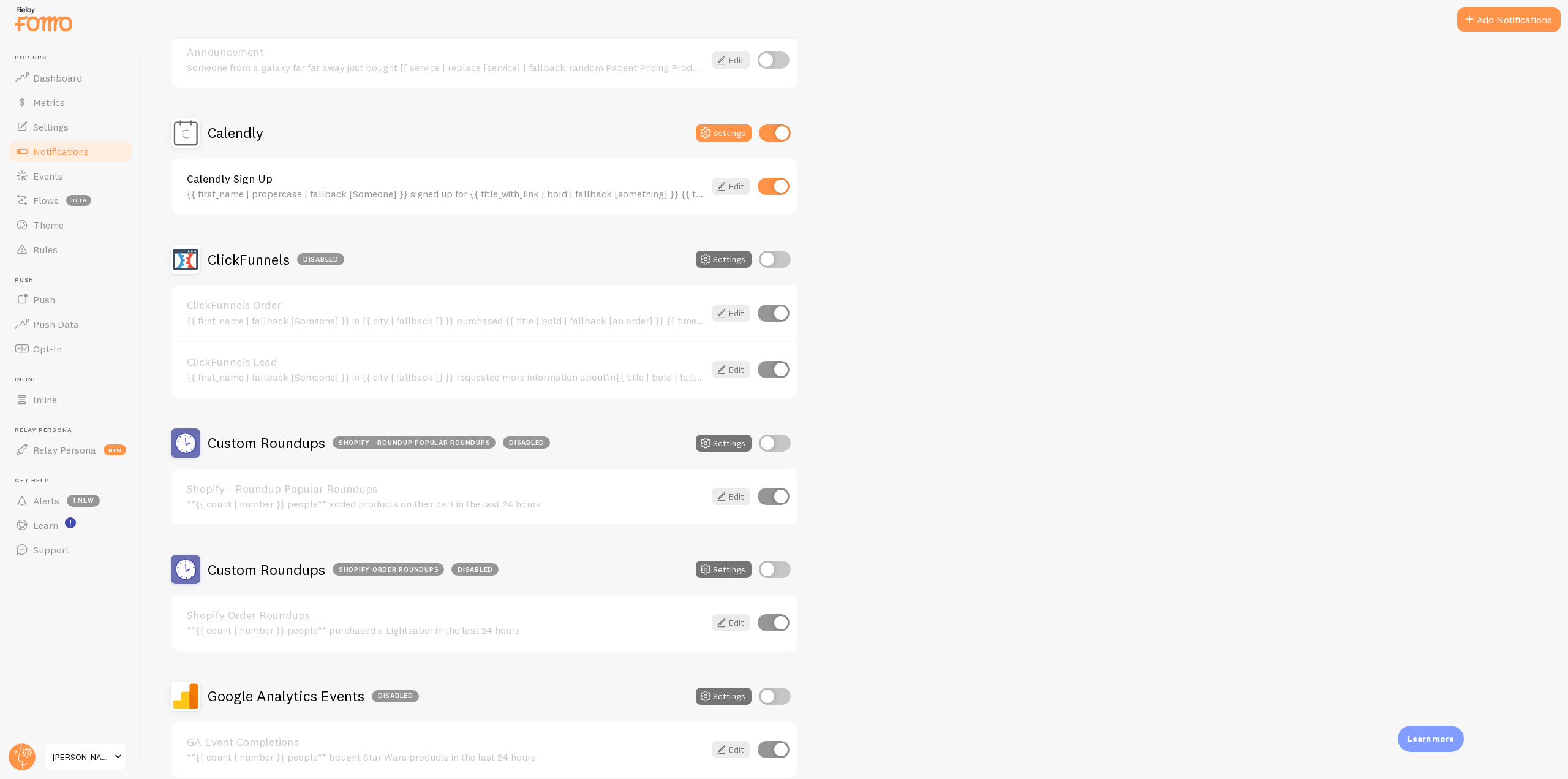
scroll to position [674, 0]
